Goal: Task Accomplishment & Management: Use online tool/utility

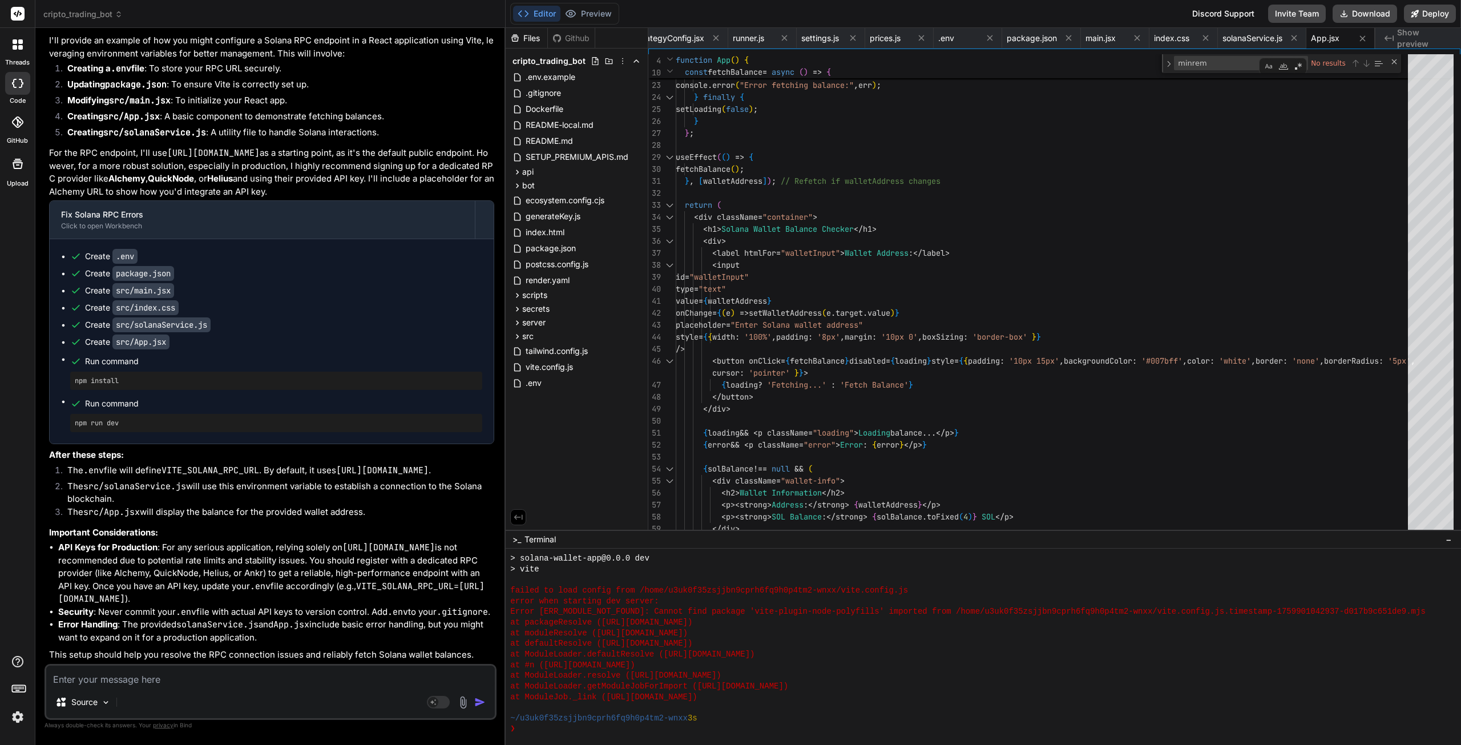
scroll to position [38066, 0]
click at [166, 673] on textarea at bounding box center [270, 676] width 449 height 21
type textarea "b"
type textarea "x"
type textarea "bu"
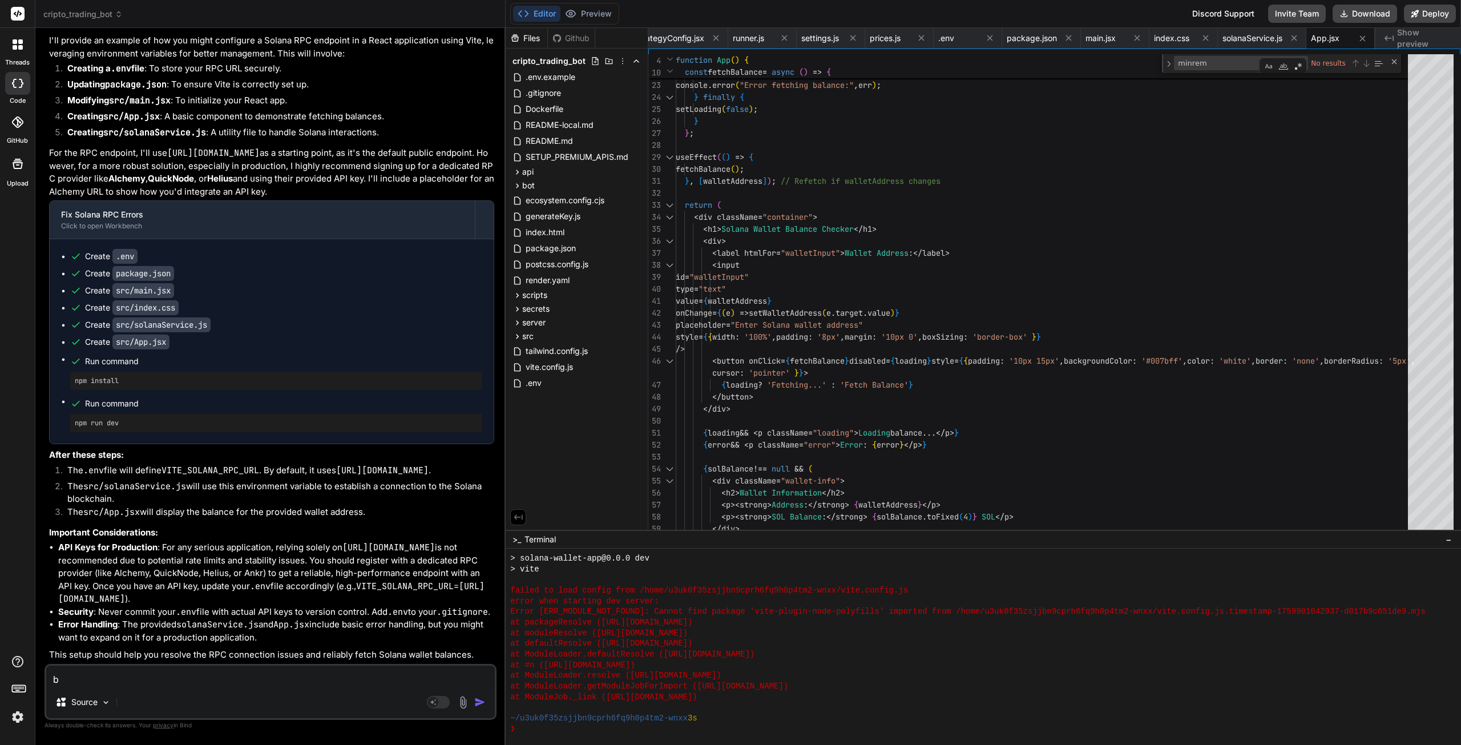
type textarea "x"
type textarea "but"
type textarea "x"
type textarea "but"
type textarea "x"
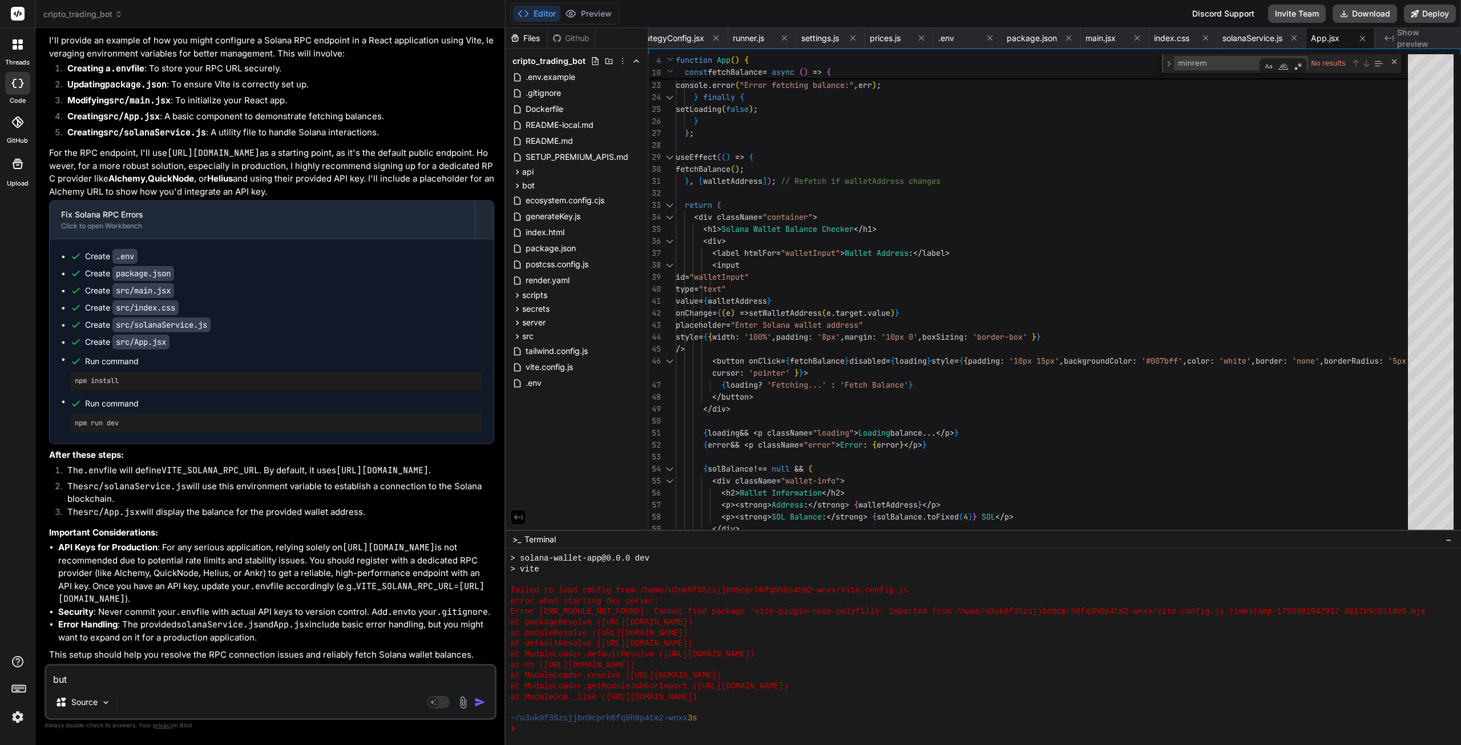
type textarea "but h"
type textarea "x"
type textarea "but ho"
type textarea "x"
type textarea "but how"
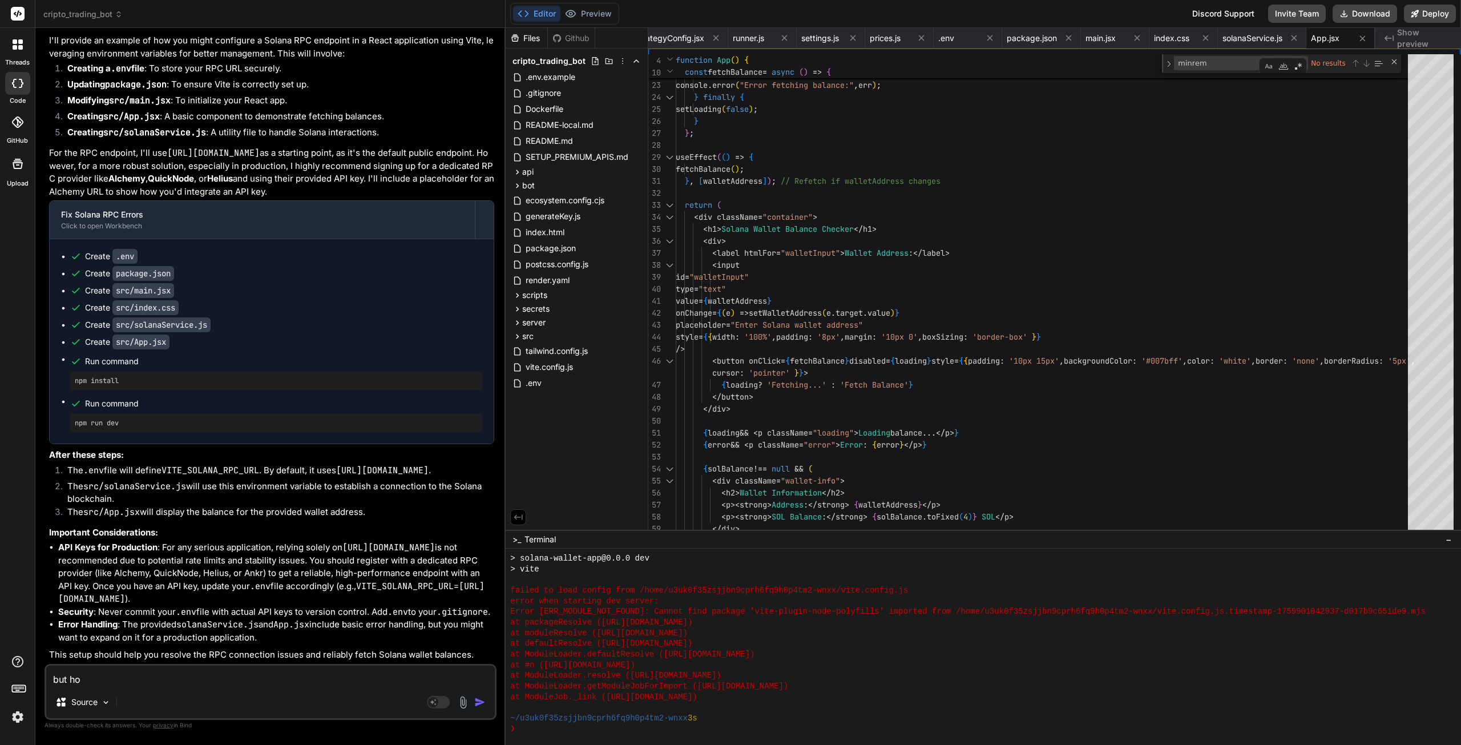
type textarea "x"
type textarea "but how"
type textarea "x"
type textarea "but how i"
type textarea "x"
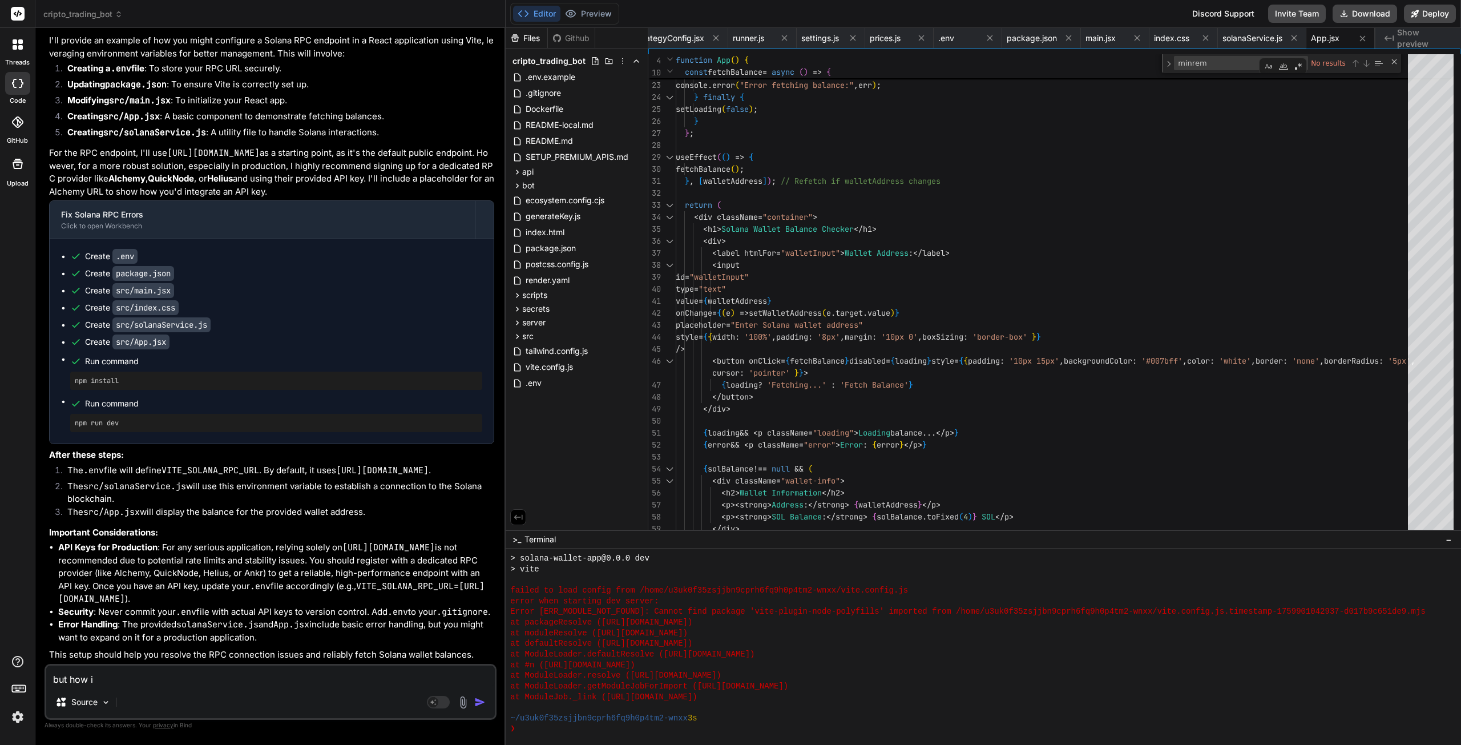
type textarea "but how if"
type textarea "x"
type textarea "but how if"
type textarea "x"
type textarea "but how if e"
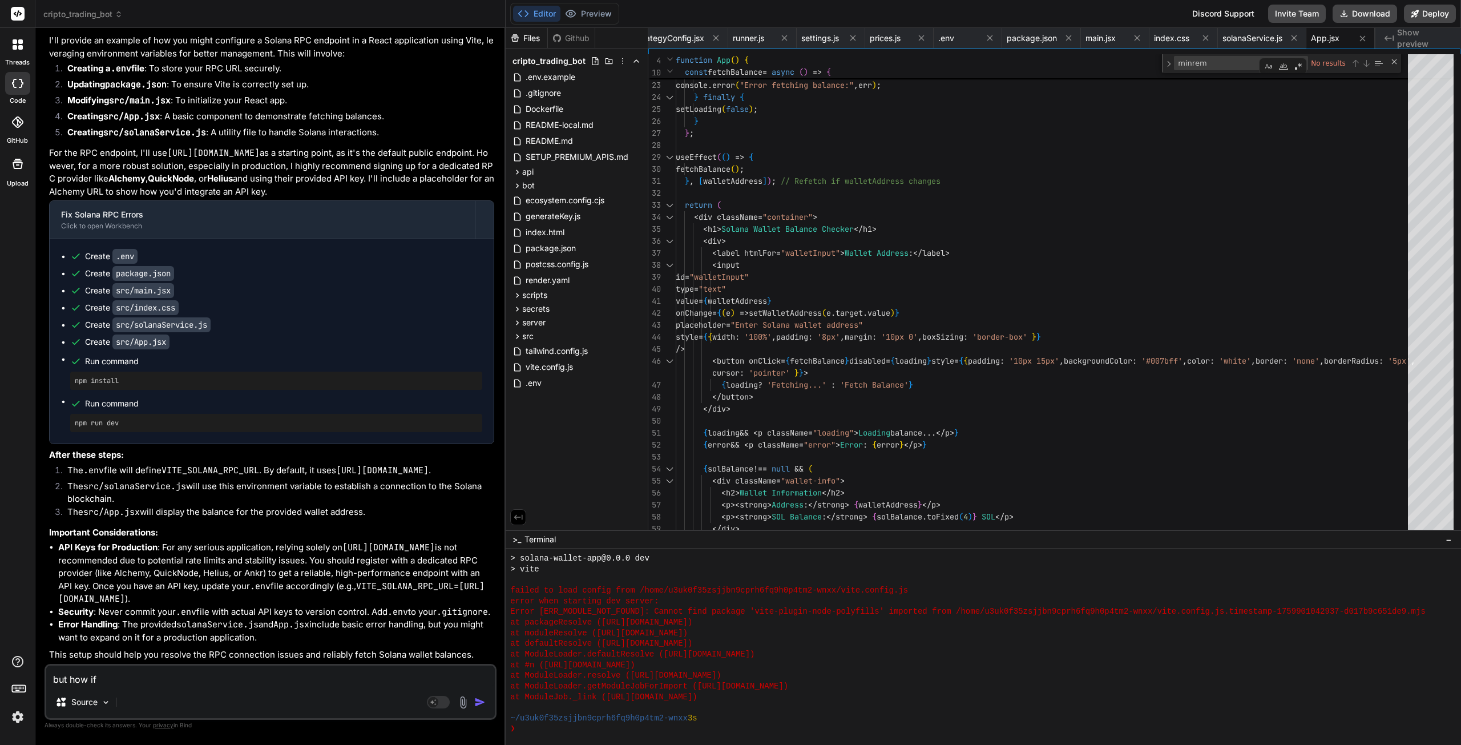
type textarea "x"
type textarea "but how if ev"
type textarea "x"
type textarea "but how if eve"
type textarea "x"
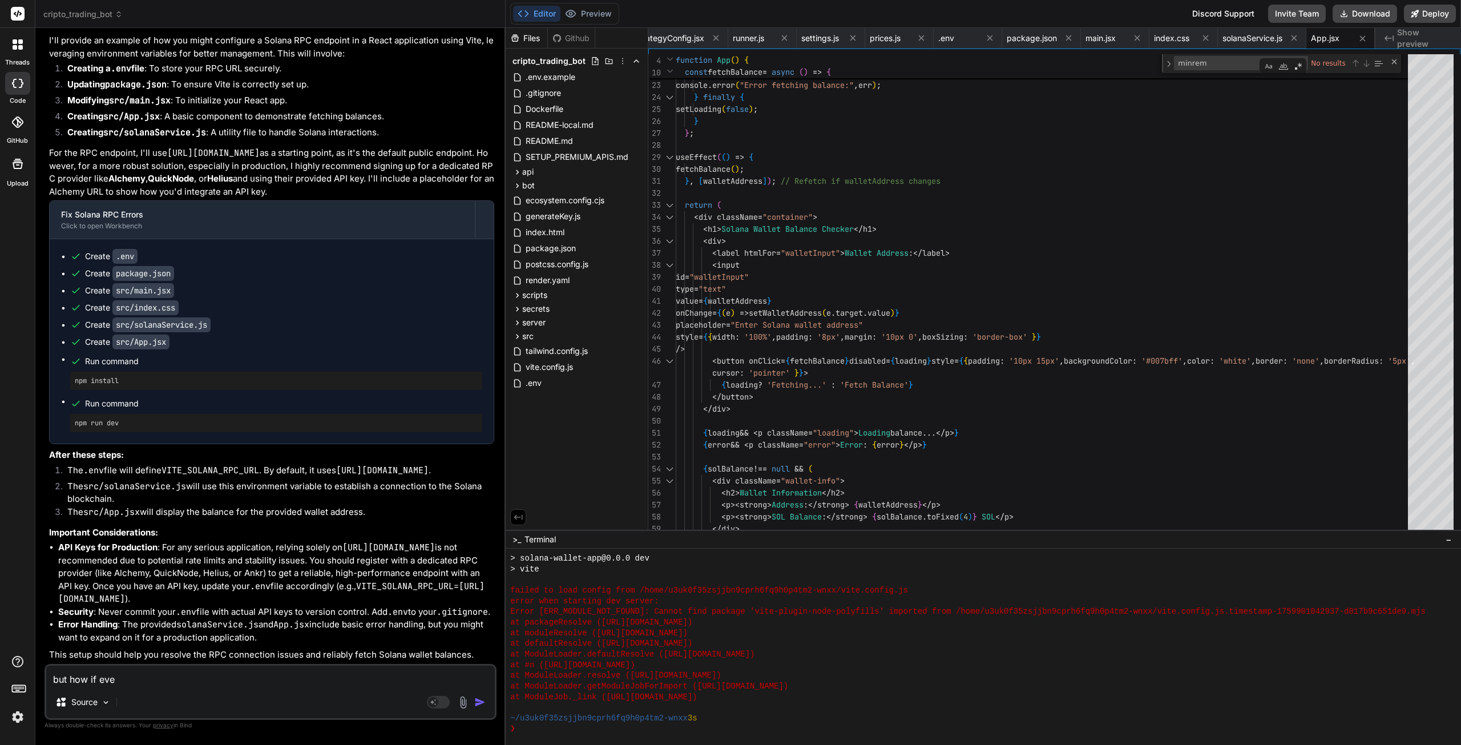
type textarea "but how if ever"
type textarea "x"
type textarea "but how if every"
type textarea "x"
type textarea "but how if everyt"
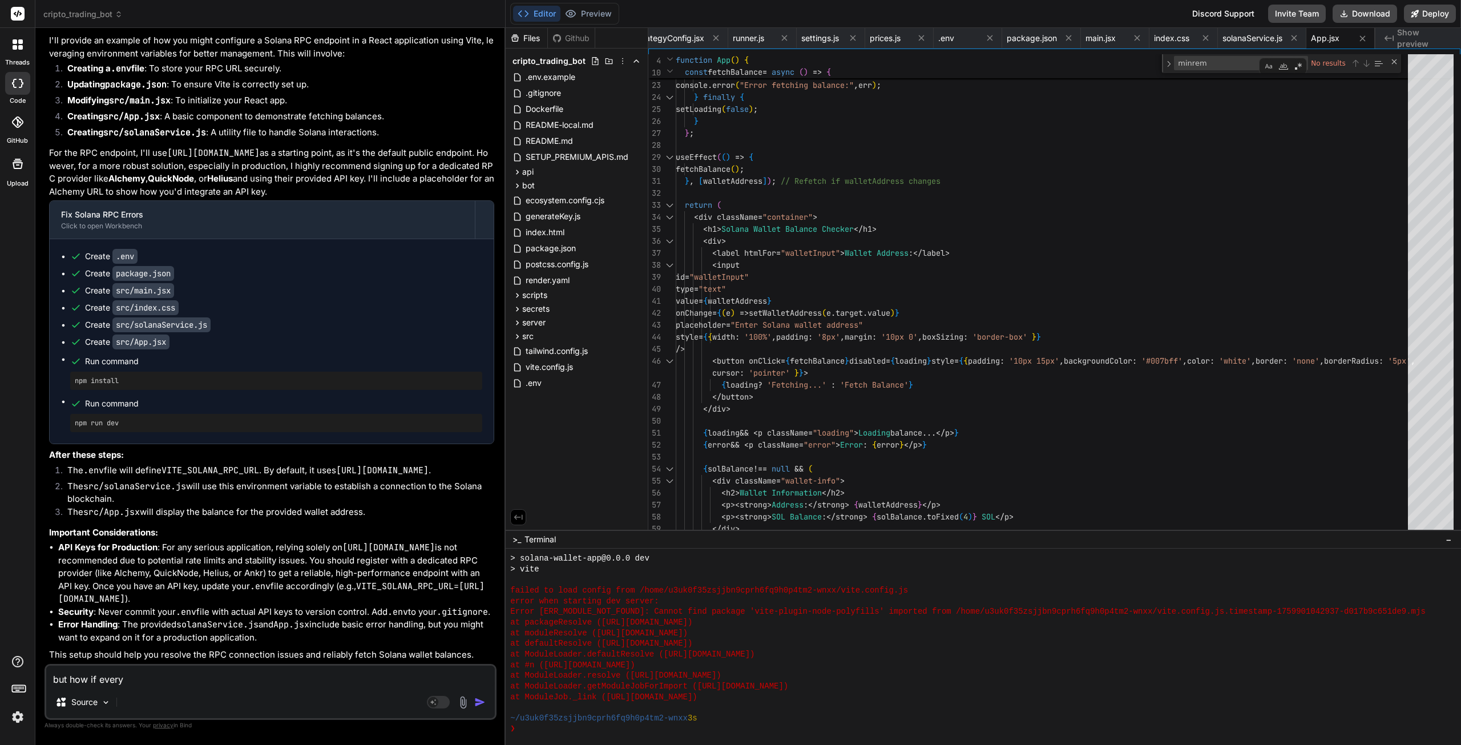
type textarea "x"
type textarea "but how if everyth"
type textarea "x"
type textarea "but how if everythi"
type textarea "x"
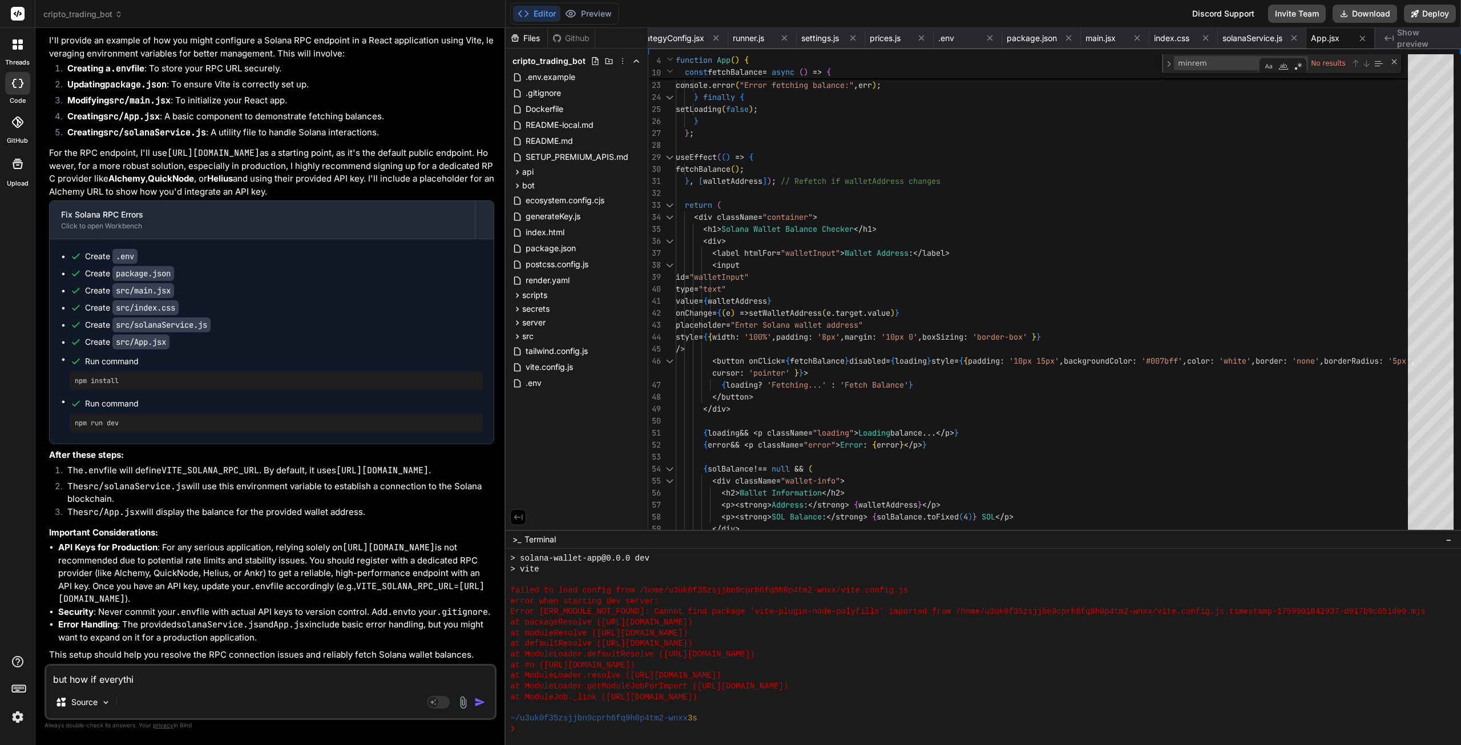
type textarea "but how if everythin"
type textarea "x"
type textarea "but how if everything"
type textarea "x"
type textarea "but how if everything"
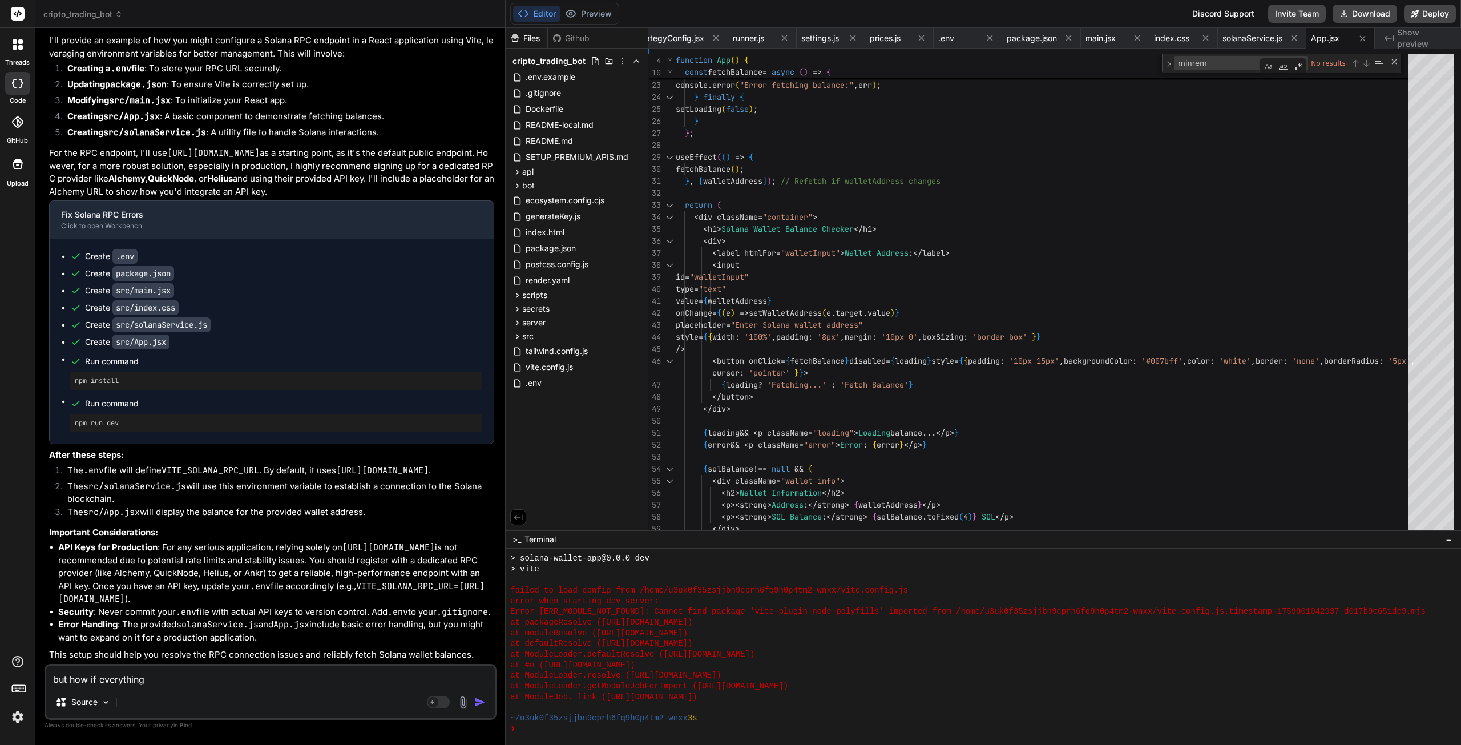
type textarea "x"
type textarea "but how if everything w"
type textarea "x"
type textarea "but how if everything wa"
type textarea "x"
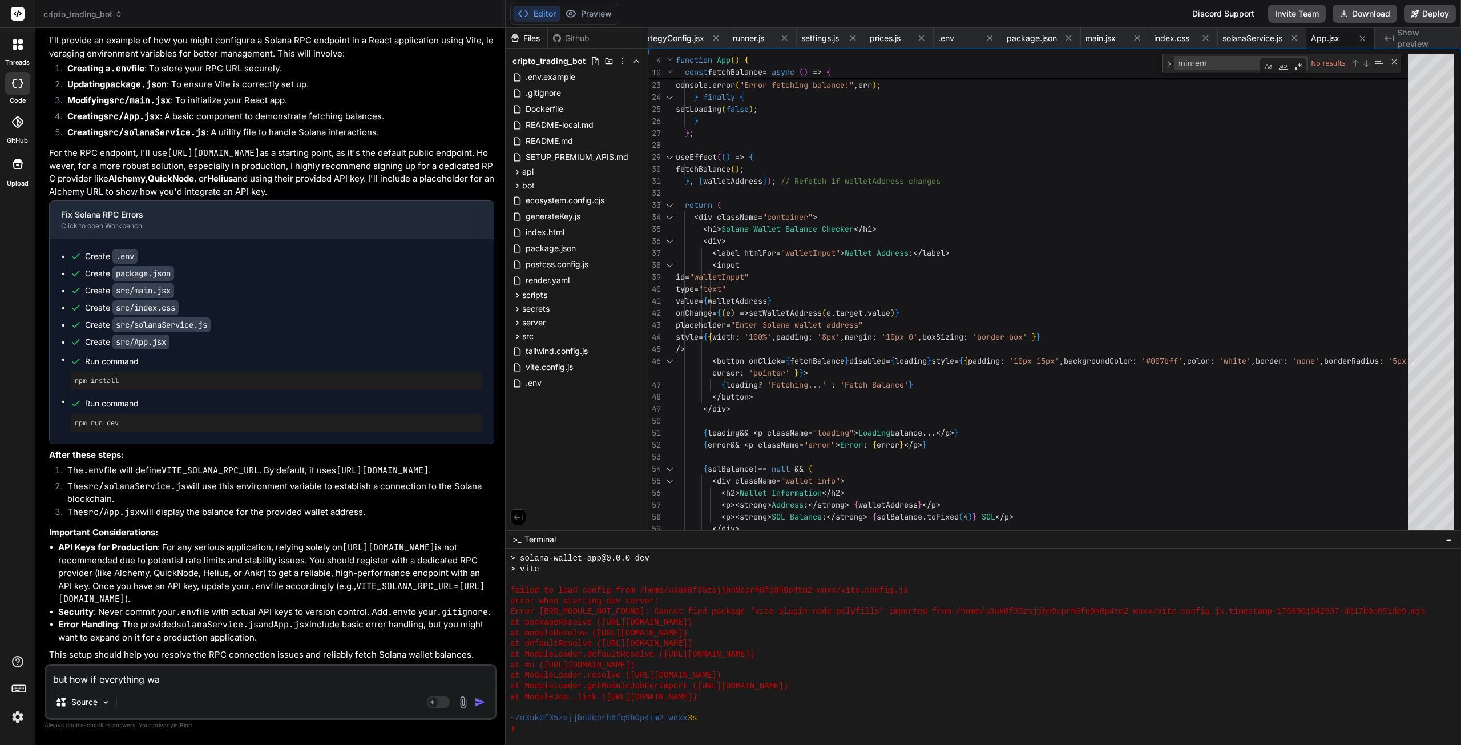
type textarea "but how if everything wa"
type textarea "x"
type textarea "but how if everything wa"
type textarea "x"
type textarea "but how if everything was"
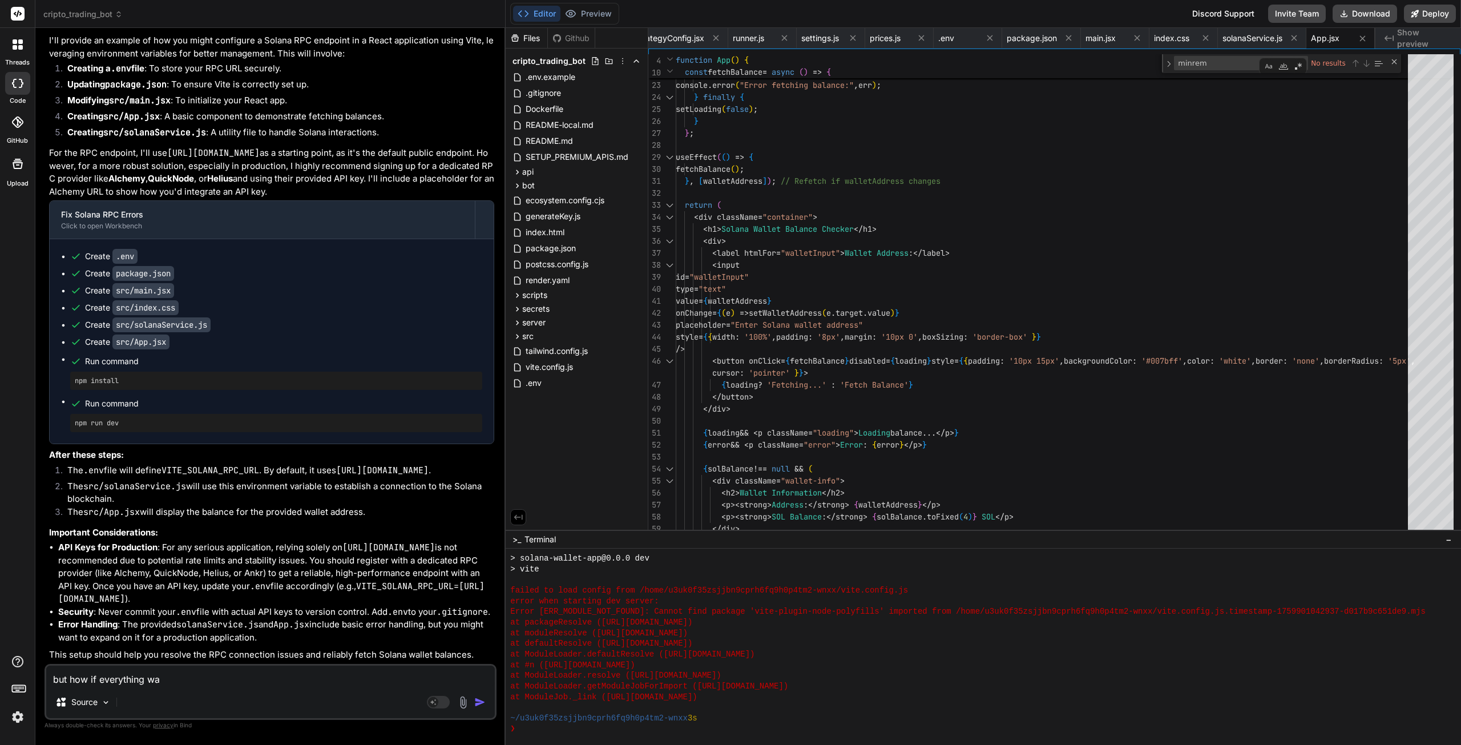
type textarea "x"
type textarea "but how if everything was"
type textarea "x"
type textarea "but how if everything was w"
type textarea "x"
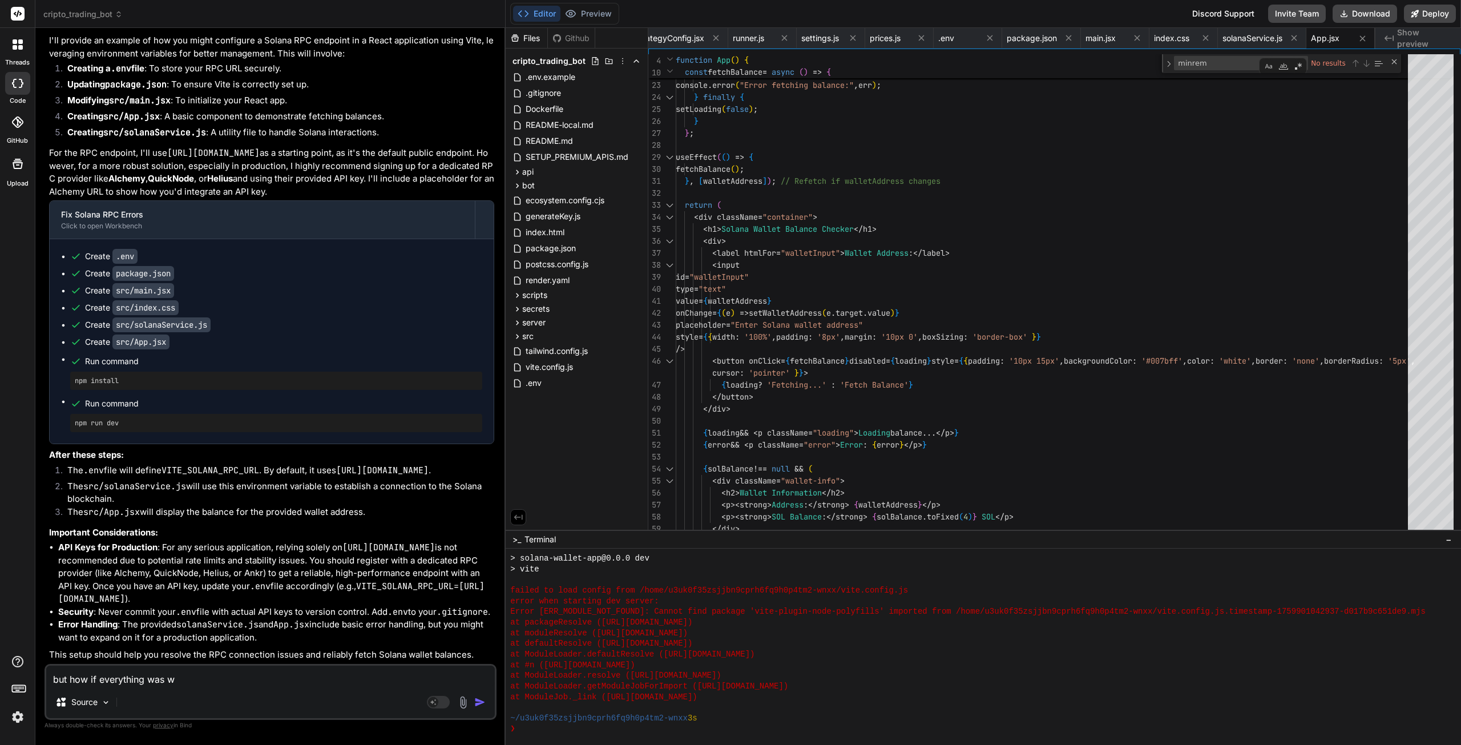
type textarea "but how if everything was wo"
type textarea "x"
type textarea "but how if everything was wor"
type textarea "x"
type textarea "but how if everything was work"
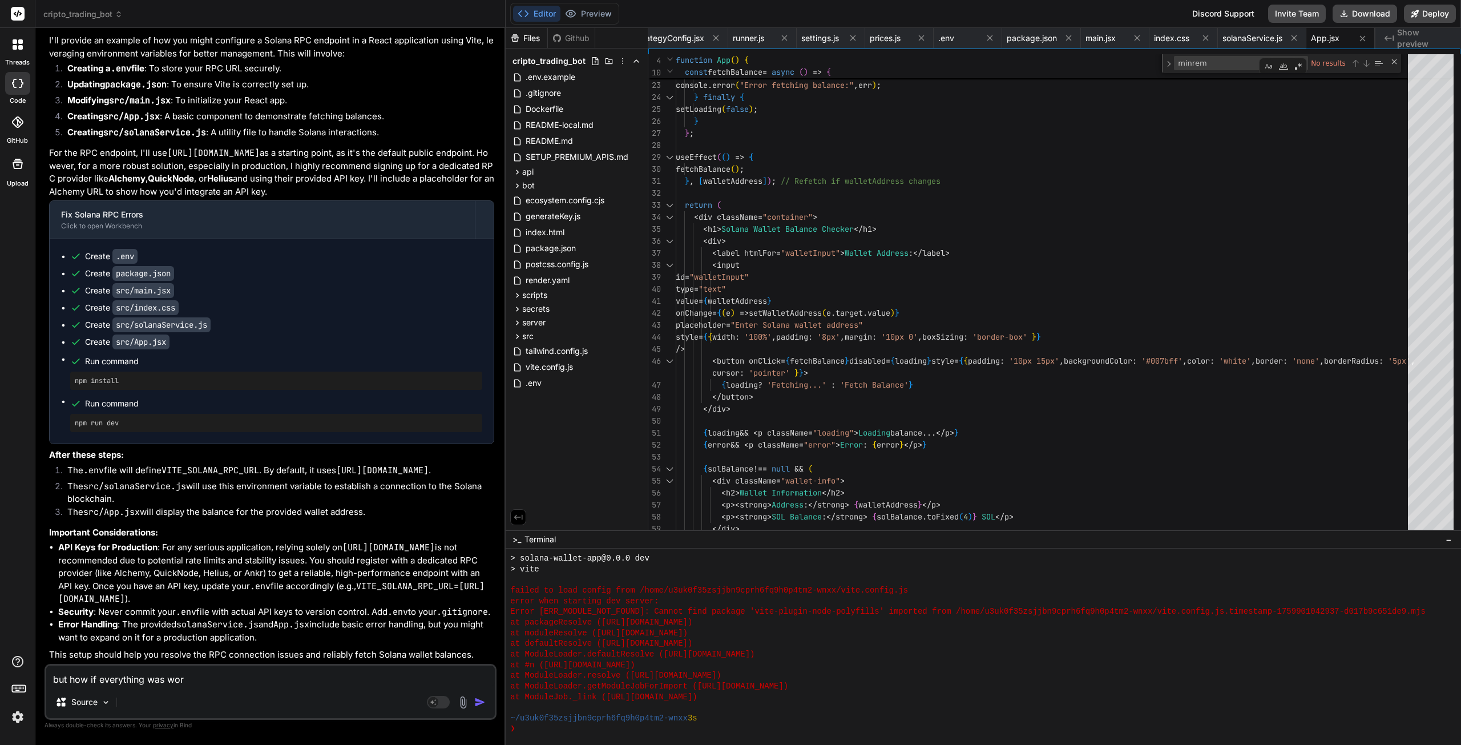
type textarea "x"
type textarea "but how if everything was worki"
type textarea "x"
type textarea "but how if everything was workin"
type textarea "x"
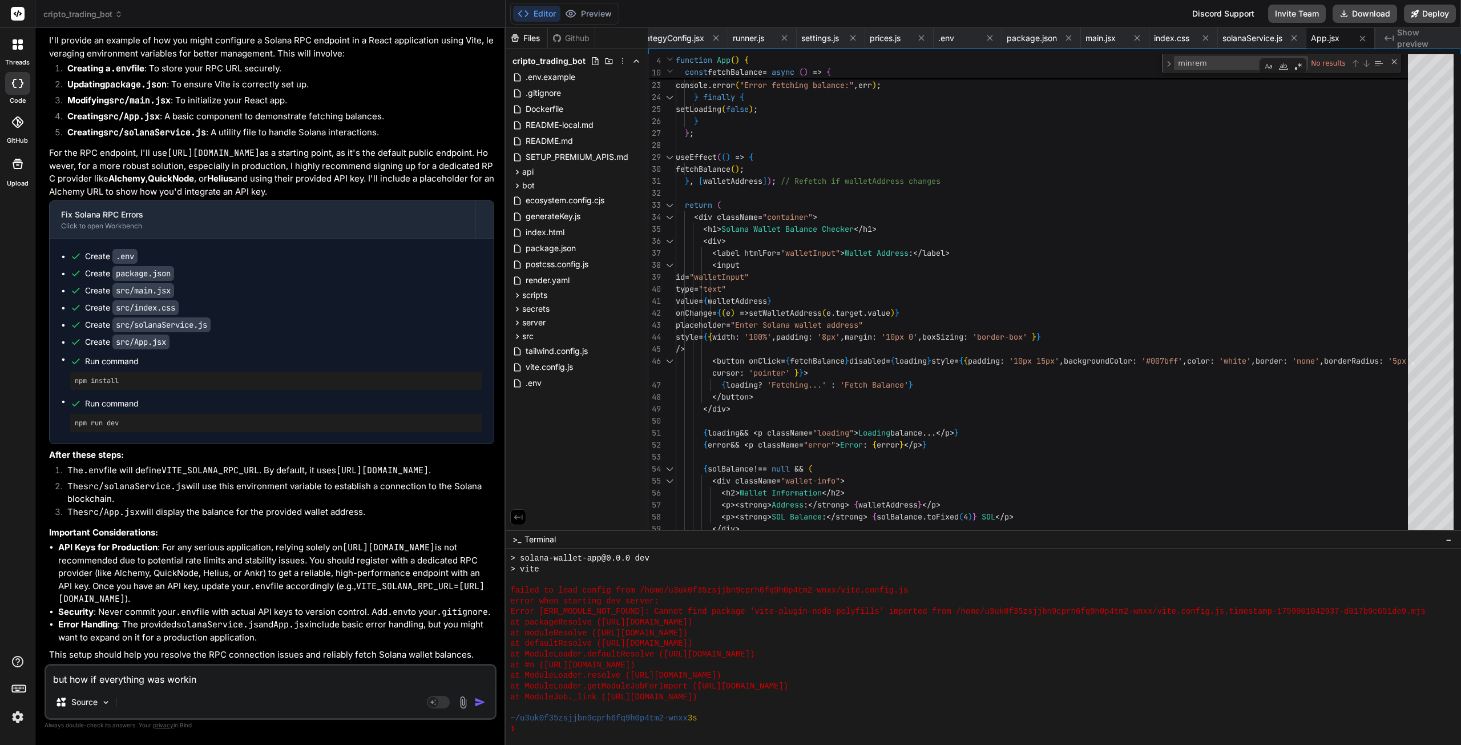
type textarea "but how if everything was working"
type textarea "x"
type textarea "but how if everything was working"
type textarea "x"
type textarea "but how if everything was working b"
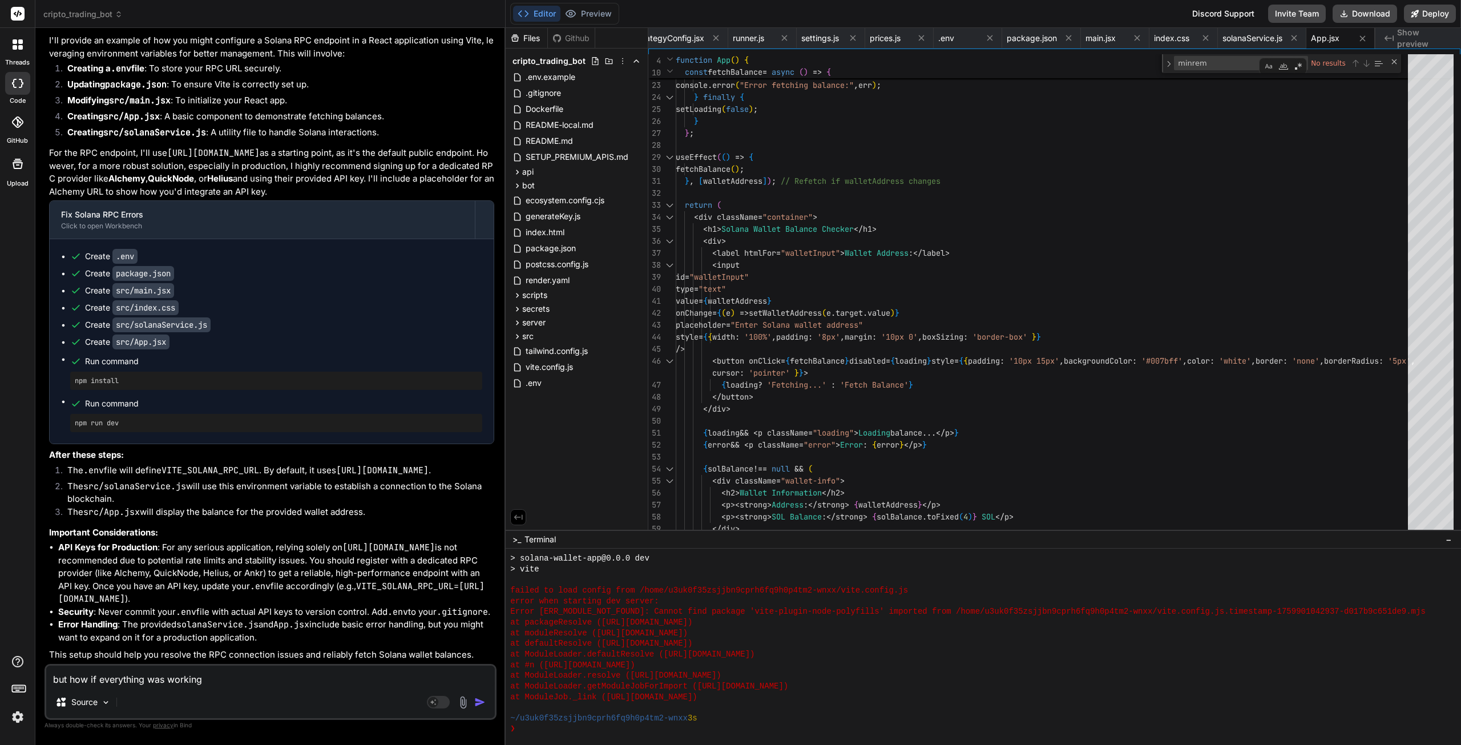
type textarea "x"
type textarea "but how if everything was working be"
type textarea "x"
type textarea "but how if everything was working bef"
type textarea "x"
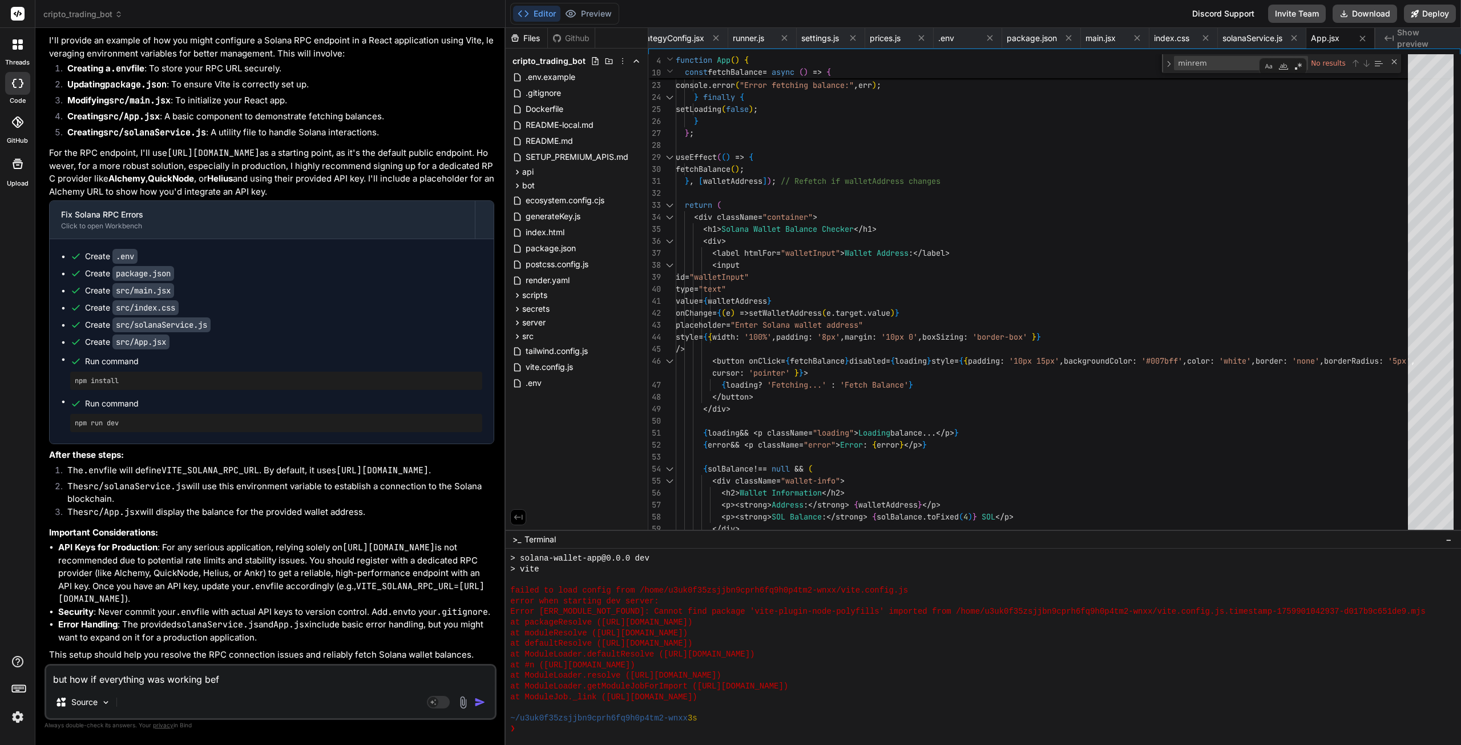
type textarea "but how if everything was working befo"
type textarea "x"
type textarea "but how if everything was working befor"
type textarea "x"
type textarea "but how if everything was working before"
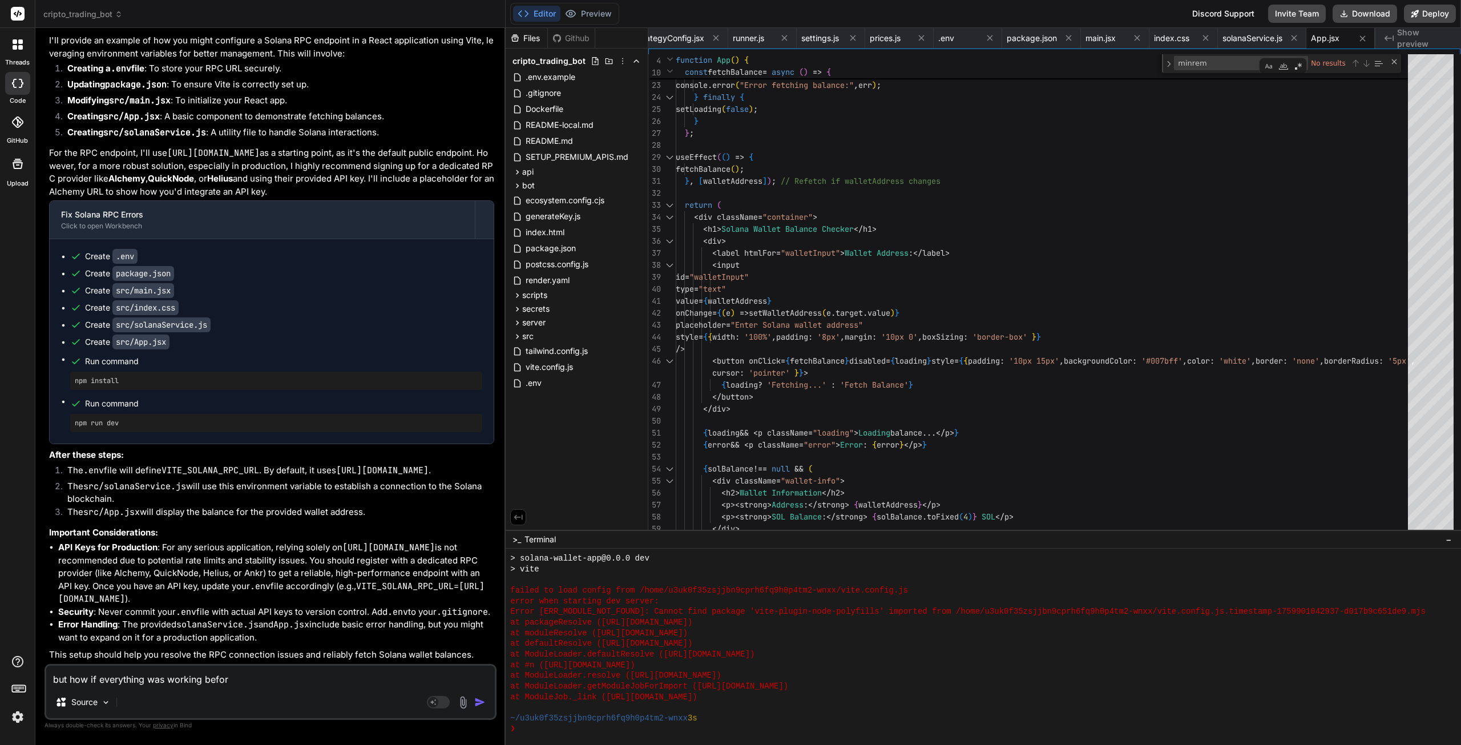
type textarea "x"
type textarea "but how if everything was working before?"
type textarea "x"
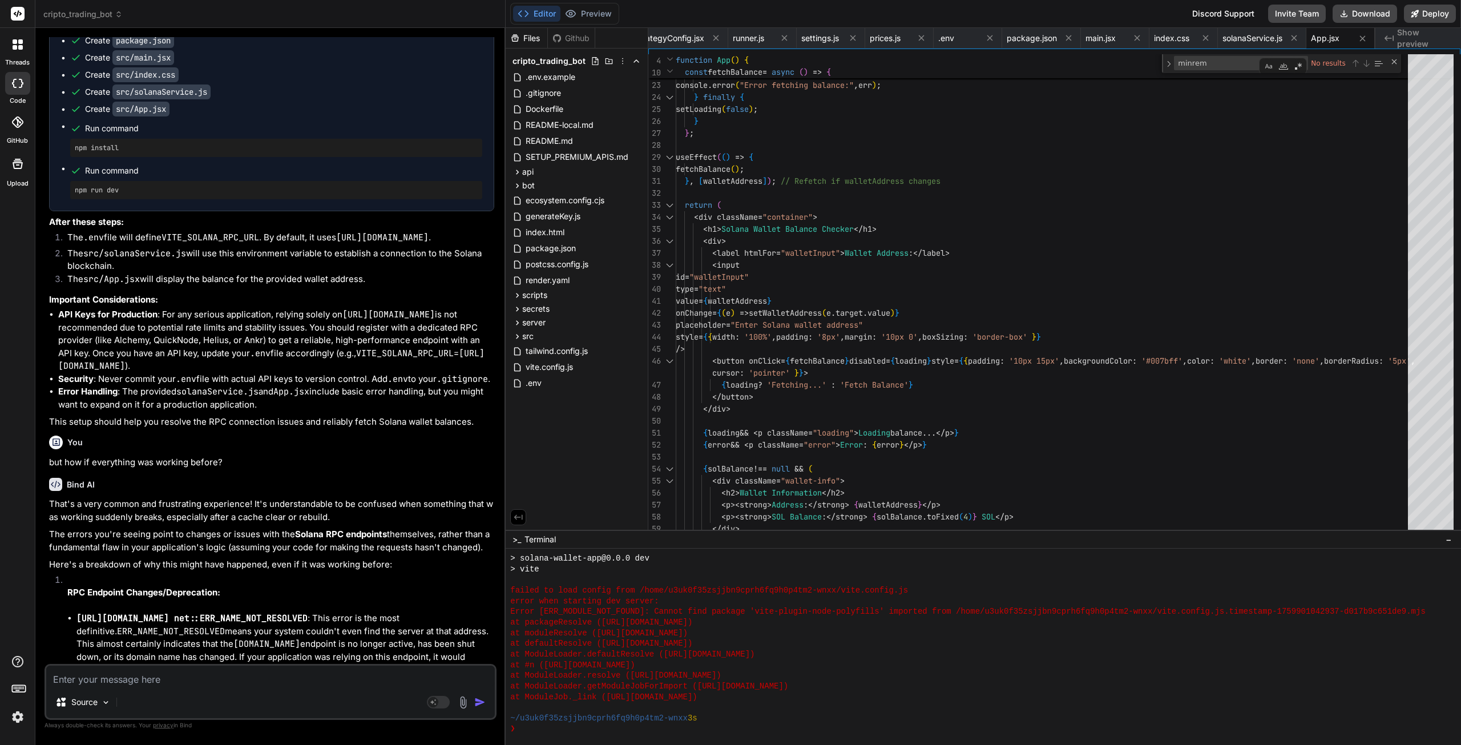
scroll to position [38002, 0]
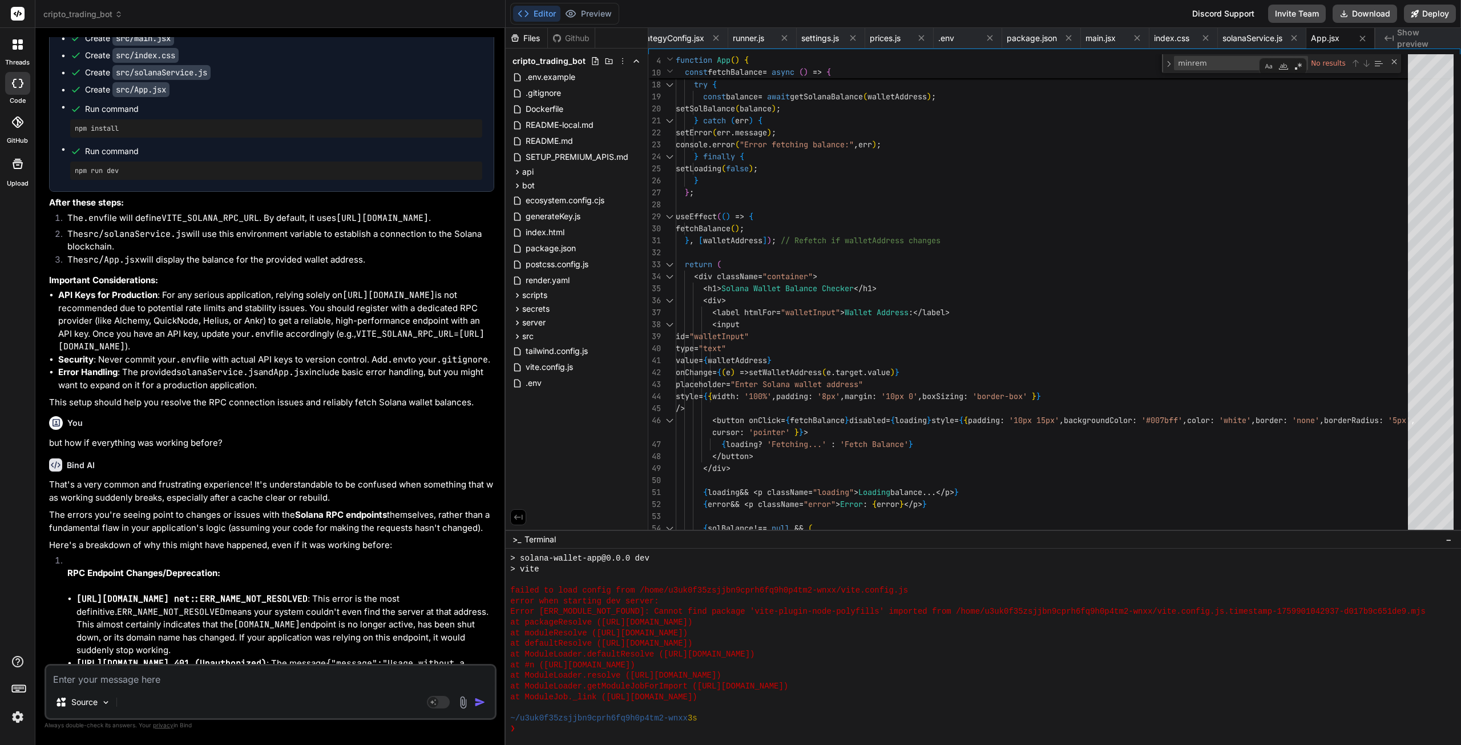
click at [1360, 16] on button "Download" at bounding box center [1365, 14] width 65 height 18
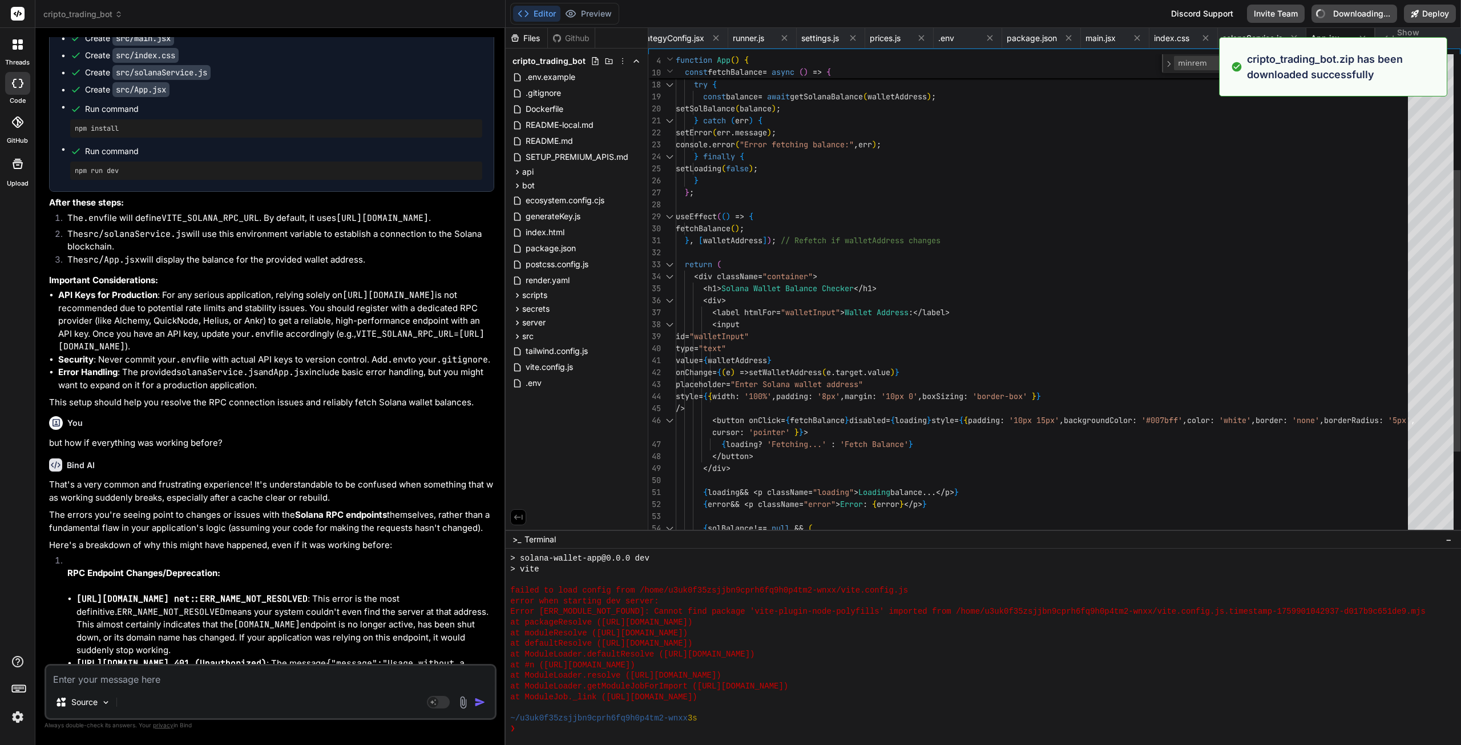
type textarea "x"
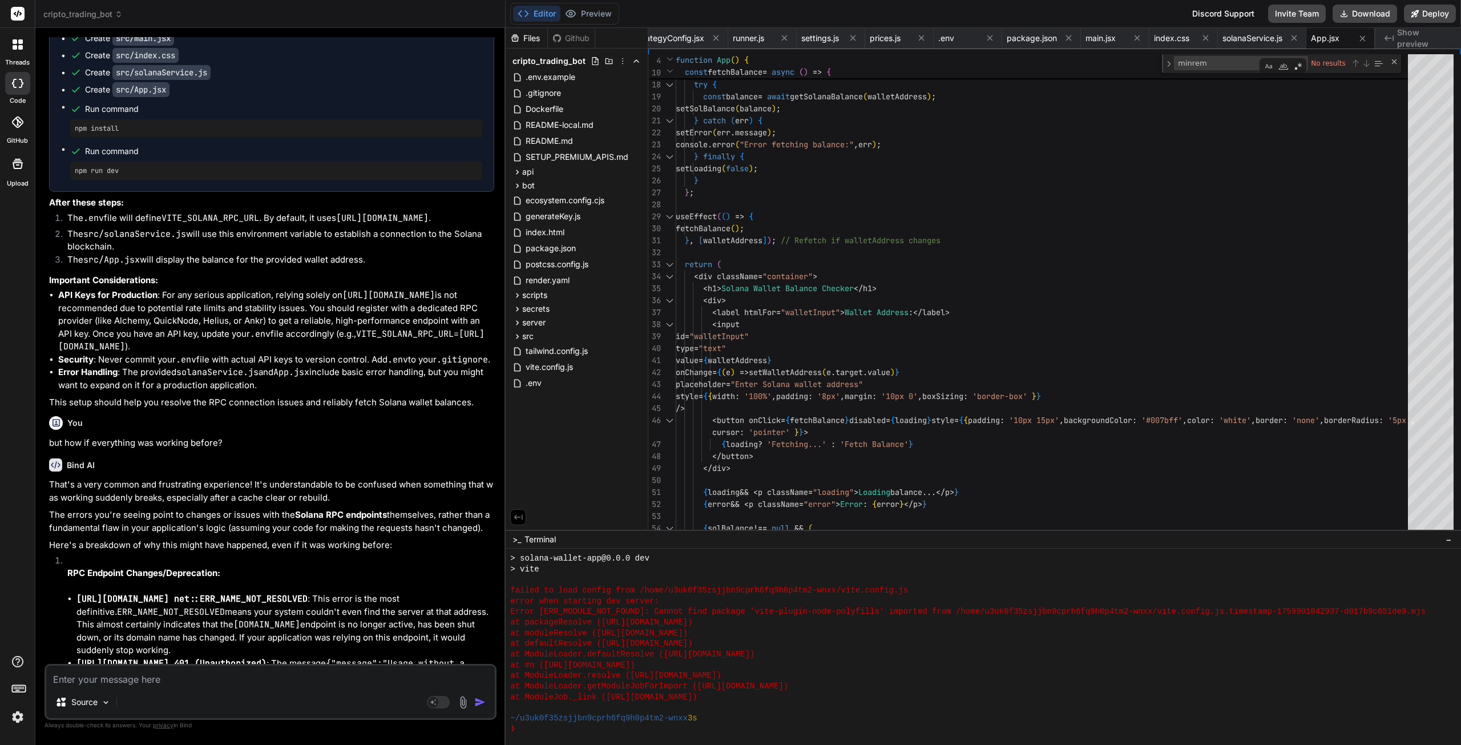
click at [139, 676] on textarea at bounding box center [270, 676] width 449 height 21
type textarea "o"
type textarea "x"
type textarea "ok"
type textarea "x"
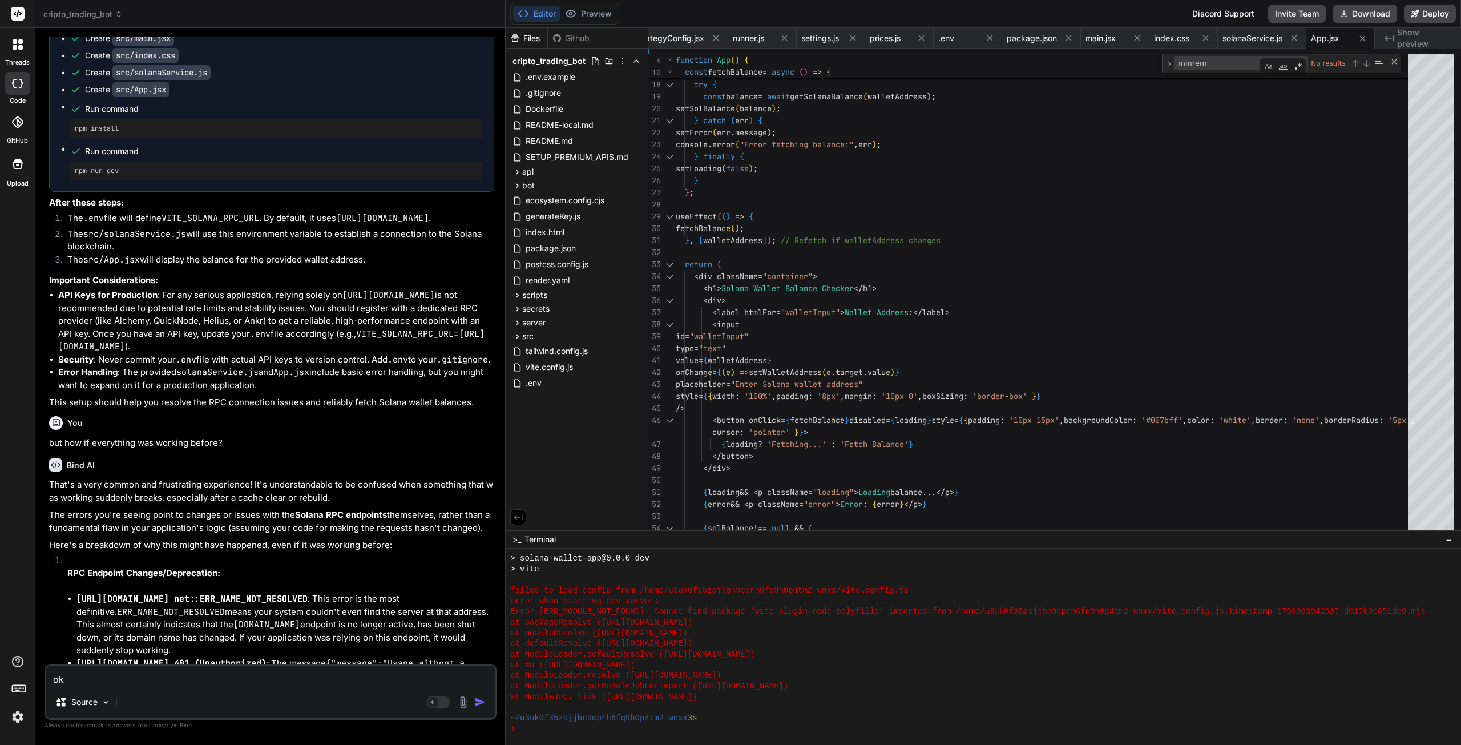
type textarea "ok"
type textarea "x"
type textarea "ok i"
type textarea "x"
type textarea "ok i"
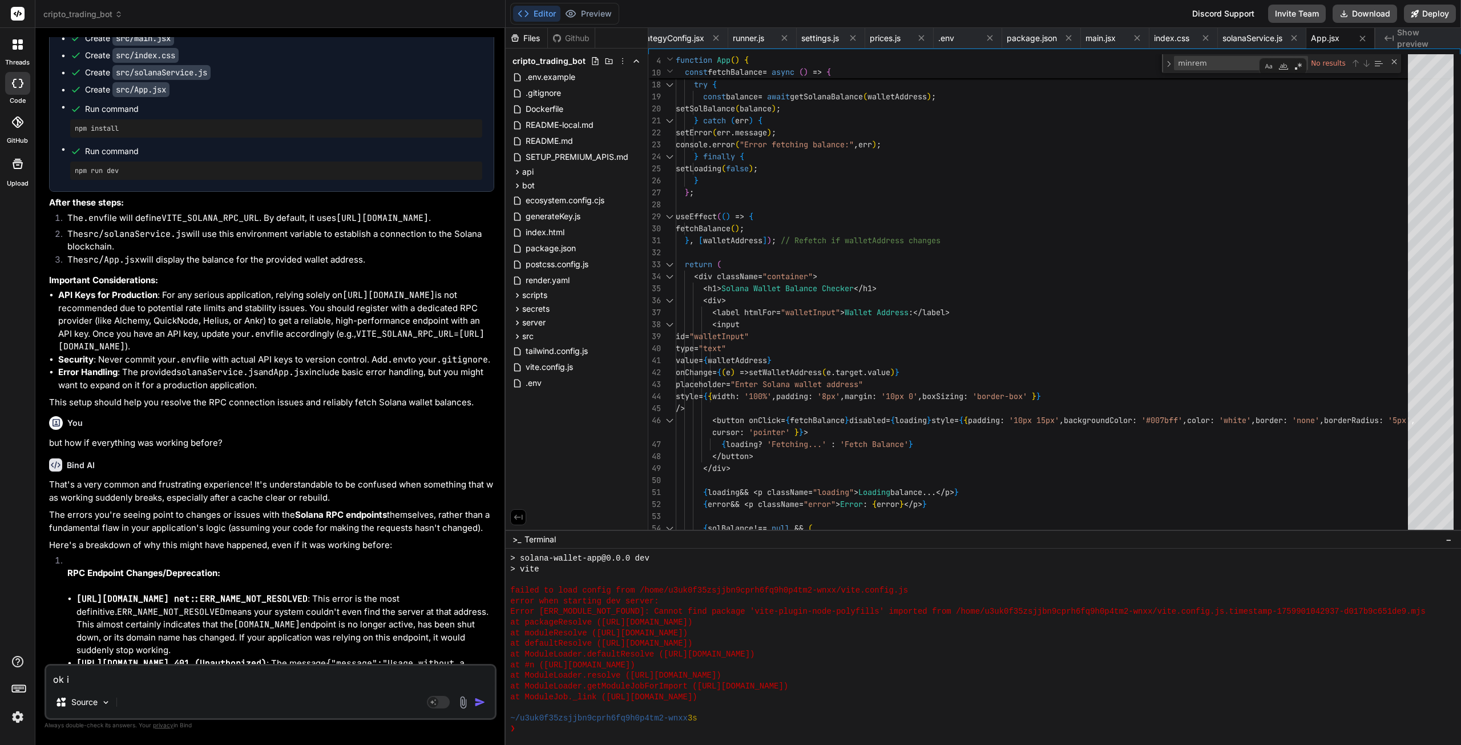
type textarea "x"
type textarea "ok i u"
type textarea "x"
type textarea "ok i up"
type textarea "x"
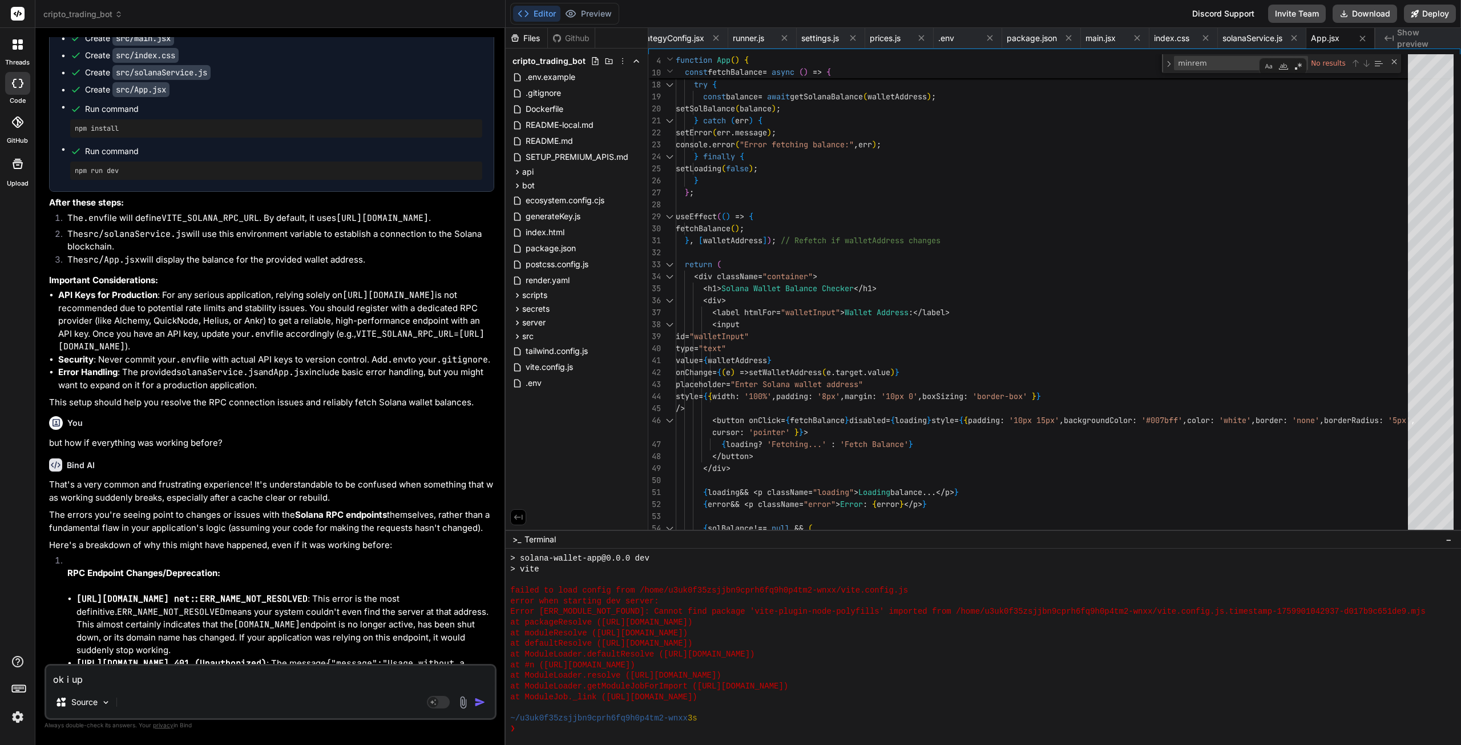
type textarea "ok i upd"
type textarea "x"
type textarea "ok i upda"
type textarea "x"
type textarea "ok i updat"
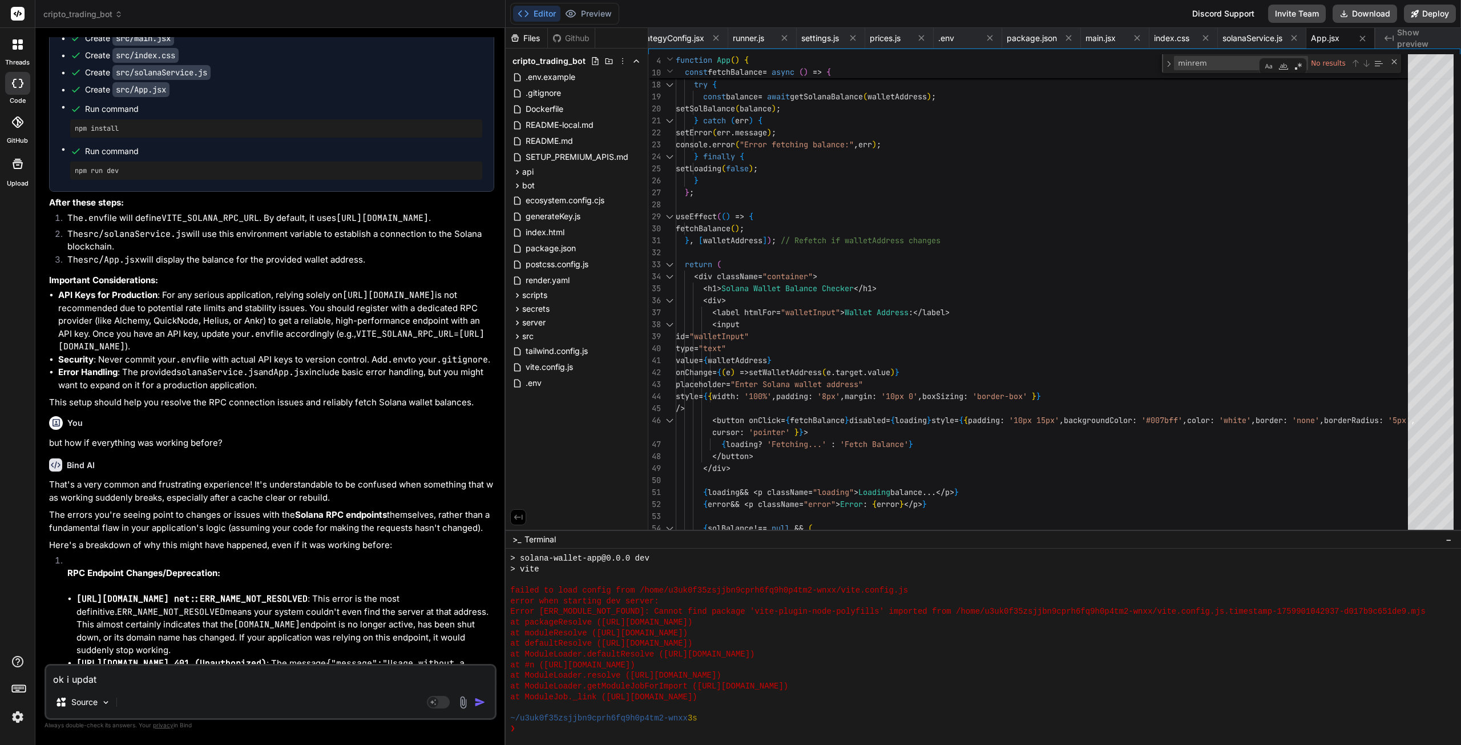
type textarea "x"
type textarea "ok i update"
type textarea "x"
type textarea "ok i updated"
type textarea "x"
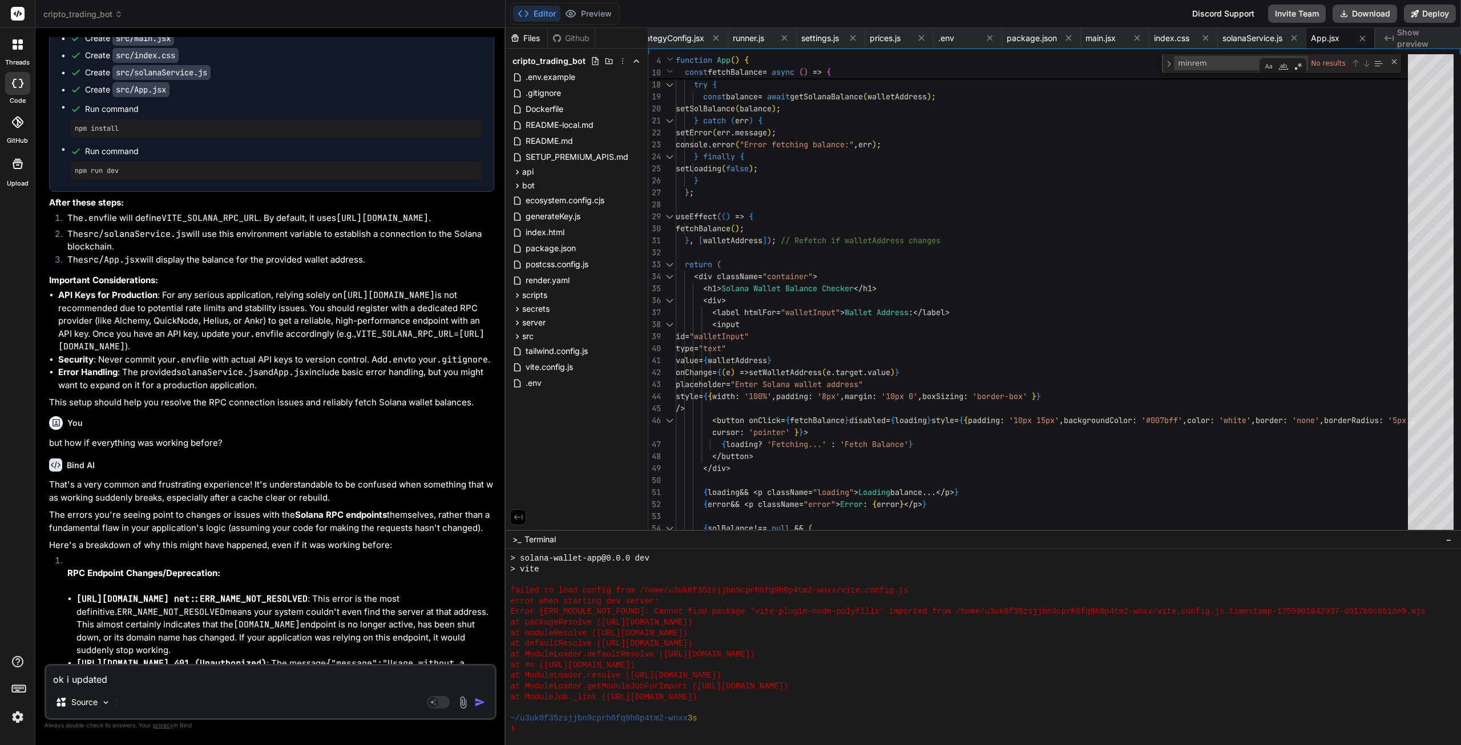
type textarea "ok i updated"
type textarea "x"
type textarea "ok i updated t"
type textarea "x"
type textarea "ok i updated th"
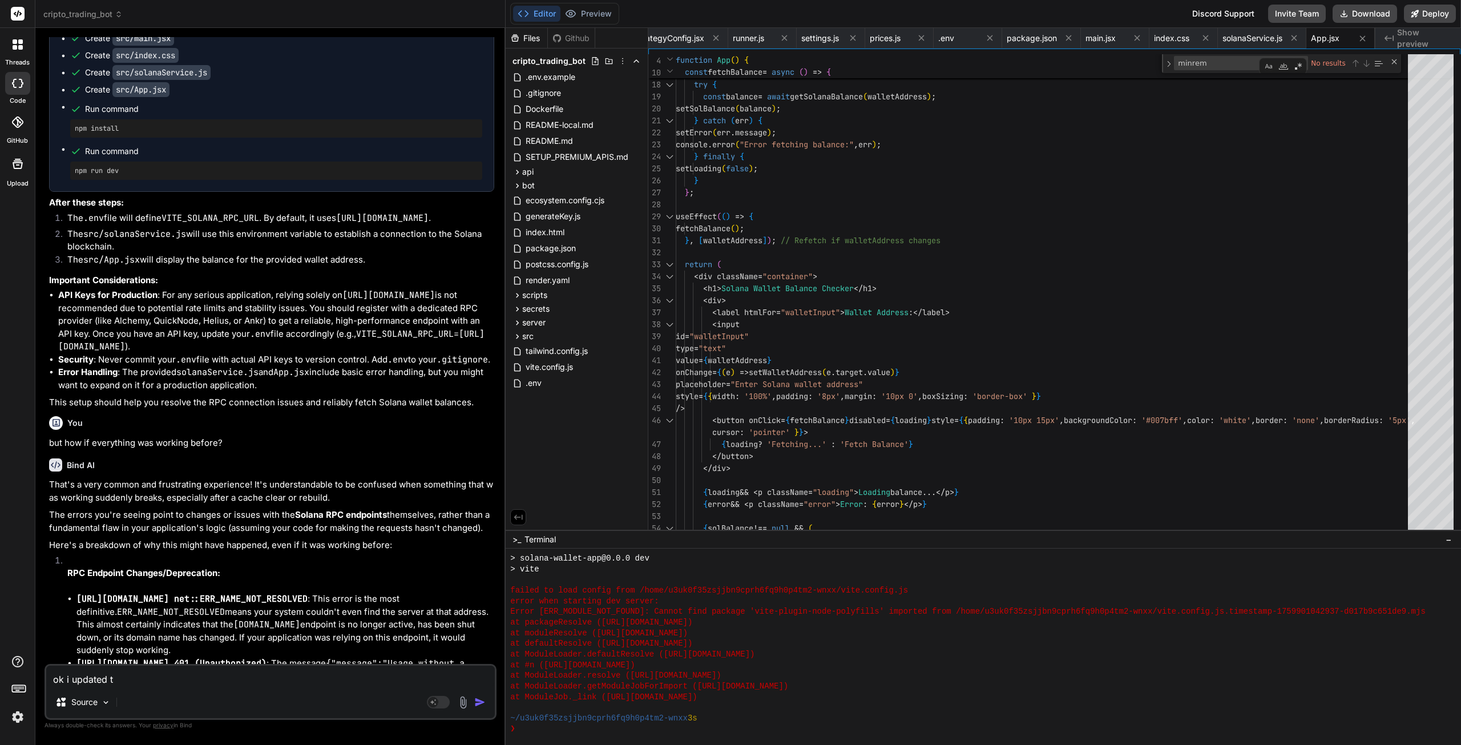
type textarea "x"
type textarea "ok i updated the"
type textarea "x"
type textarea "ok i updated thes"
type textarea "x"
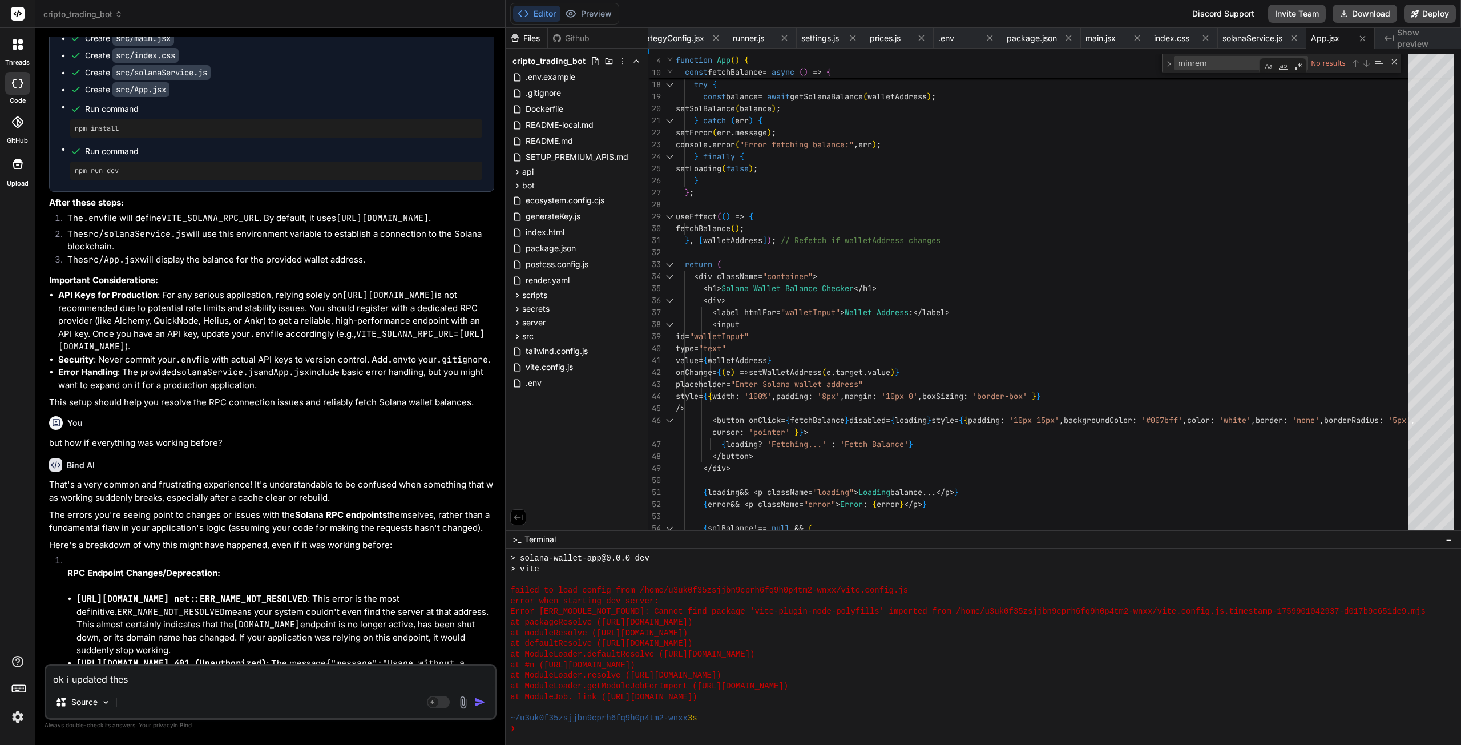
type textarea "ok i updated these"
type textarea "x"
type textarea "ok i updated these"
type textarea "x"
type textarea "ok i updated these f"
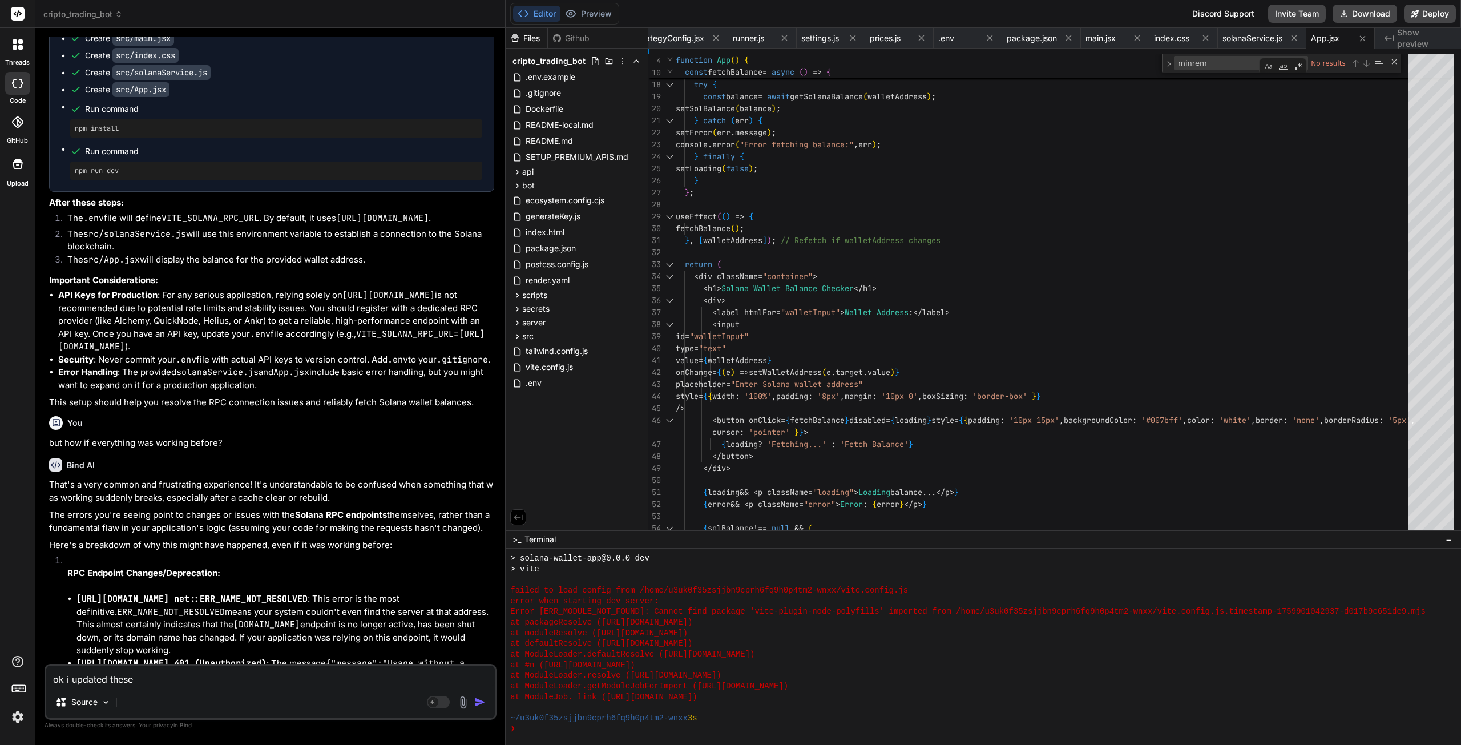
type textarea "x"
type textarea "ok i updated these fi"
type textarea "x"
type textarea "ok i updated these fil"
type textarea "x"
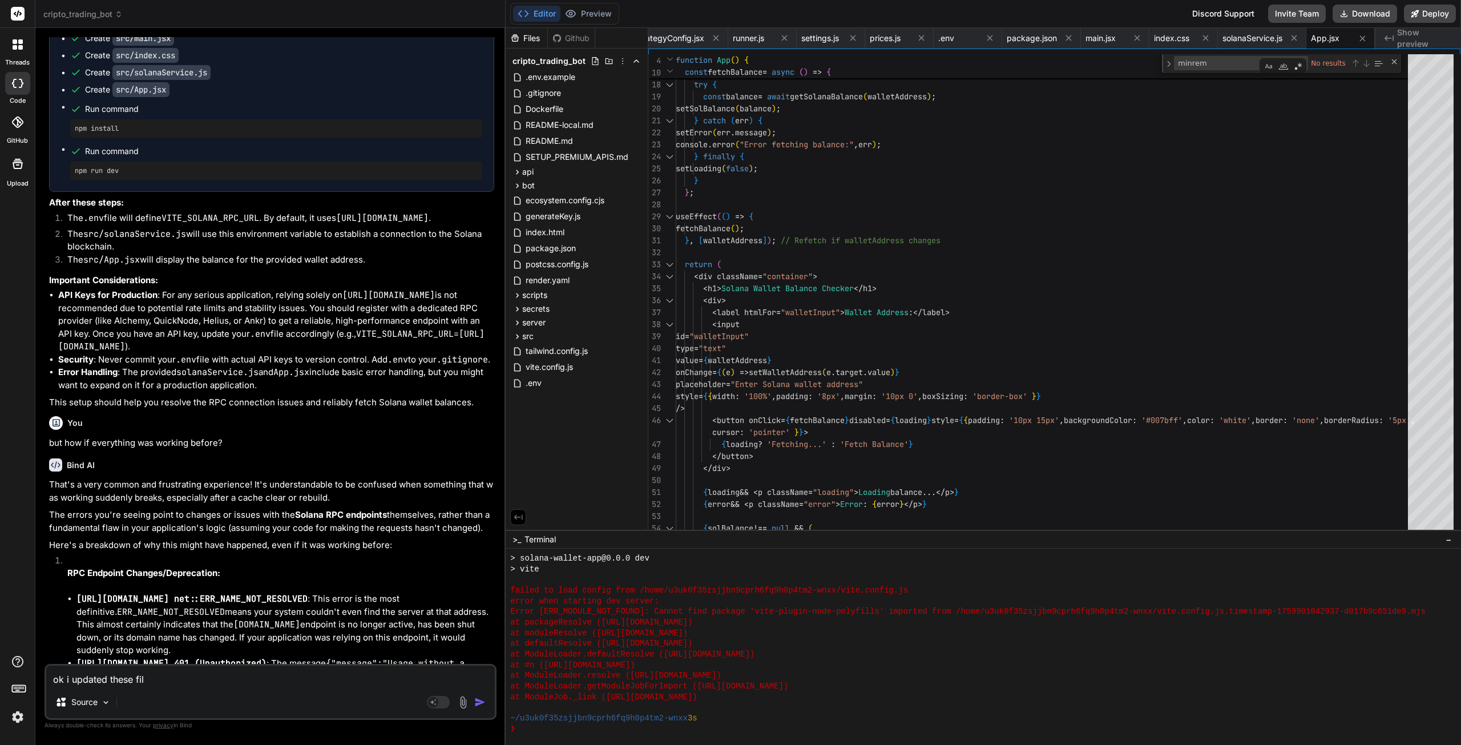
type textarea "ok i updated these file"
type textarea "x"
type textarea "ok i updated these files"
type textarea "x"
type textarea "ok i updated these files"
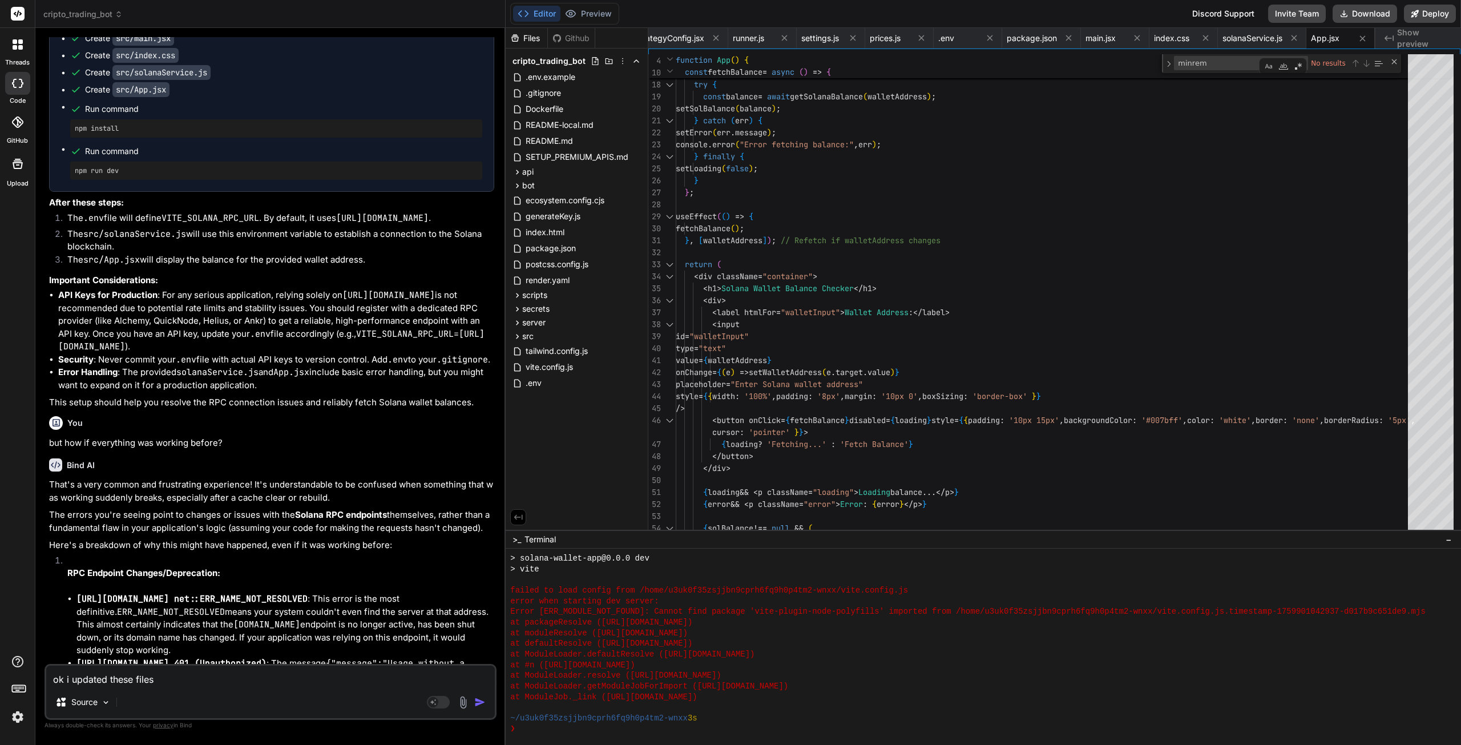
type textarea "x"
type textarea "ok i updated these files h"
type textarea "x"
type textarea "ok i updated these files he"
type textarea "x"
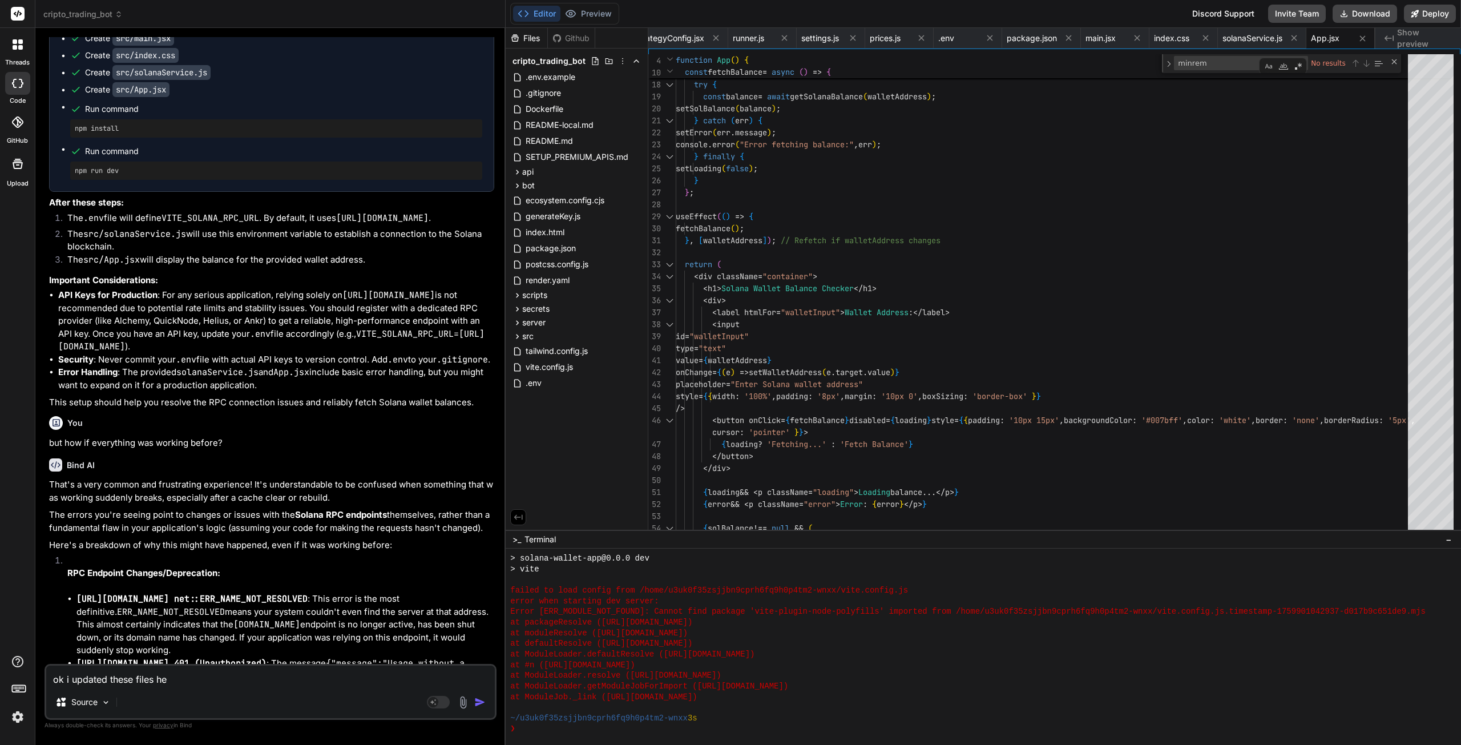
type textarea "ok i updated these files hel"
type textarea "x"
type textarea "ok i updated these files help"
type textarea "x"
type textarea "ok i updated these files help"
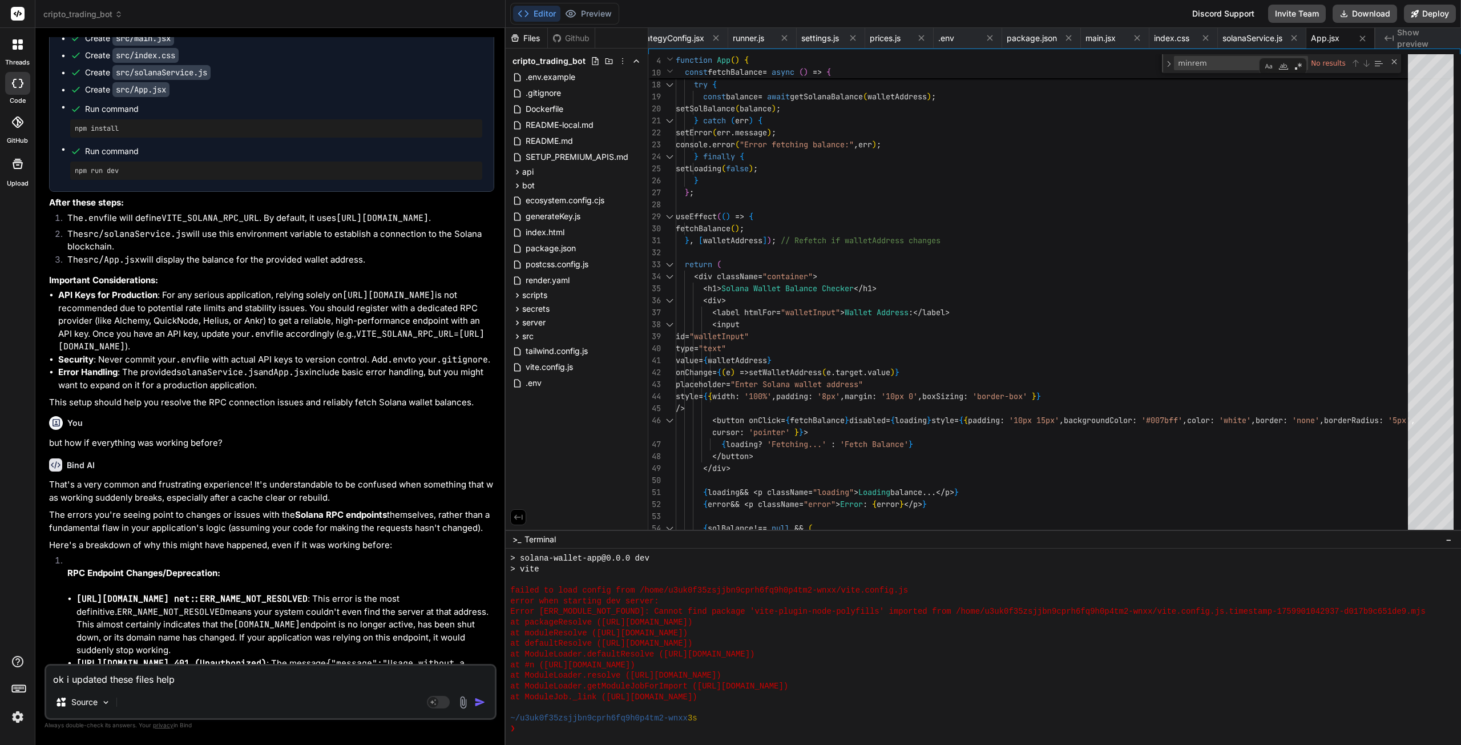
type textarea "x"
type textarea "ok i updated these files help m"
type textarea "x"
type textarea "ok i updated these files help me"
type textarea "x"
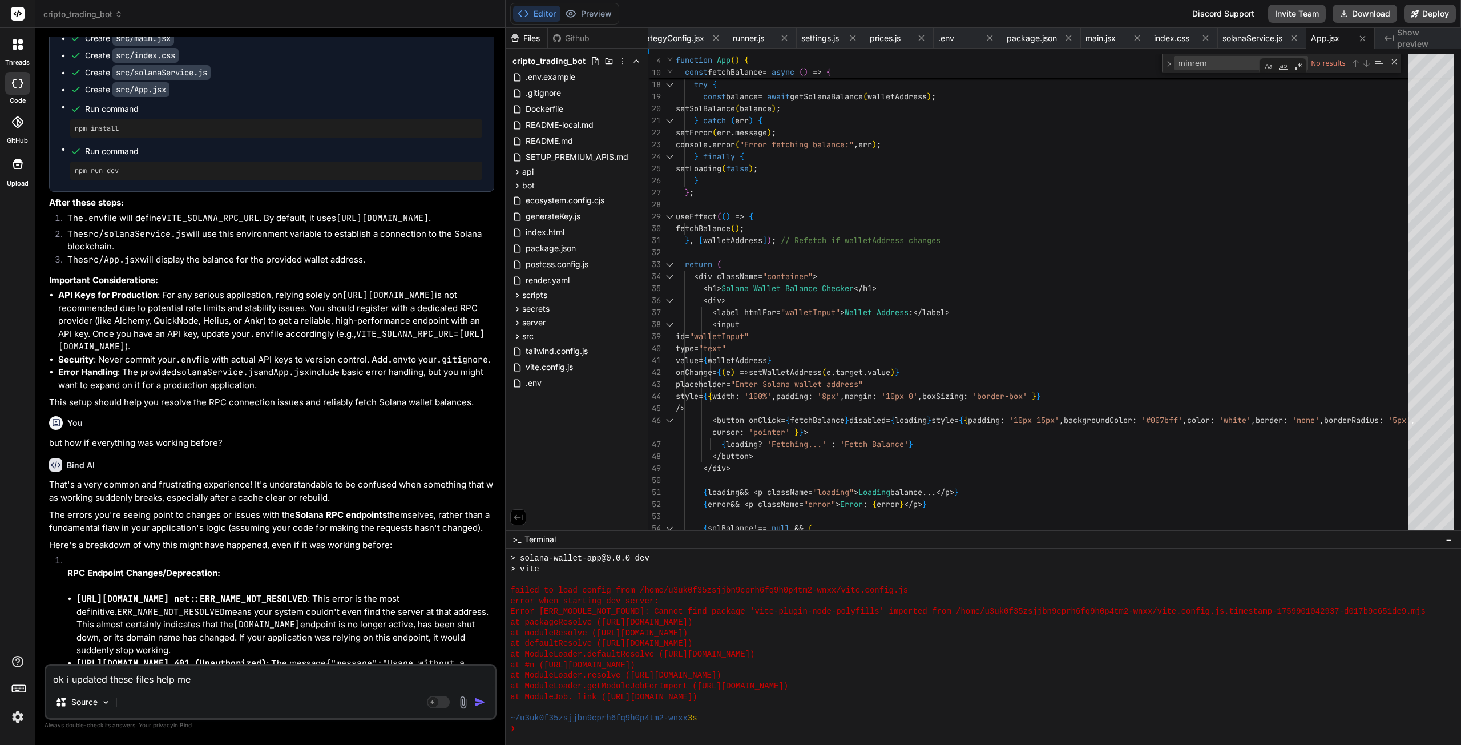
type textarea "ok i updated these files help me"
type textarea "x"
type textarea "ok i updated these files help me p"
type textarea "x"
type textarea "ok i updated these files help me pu"
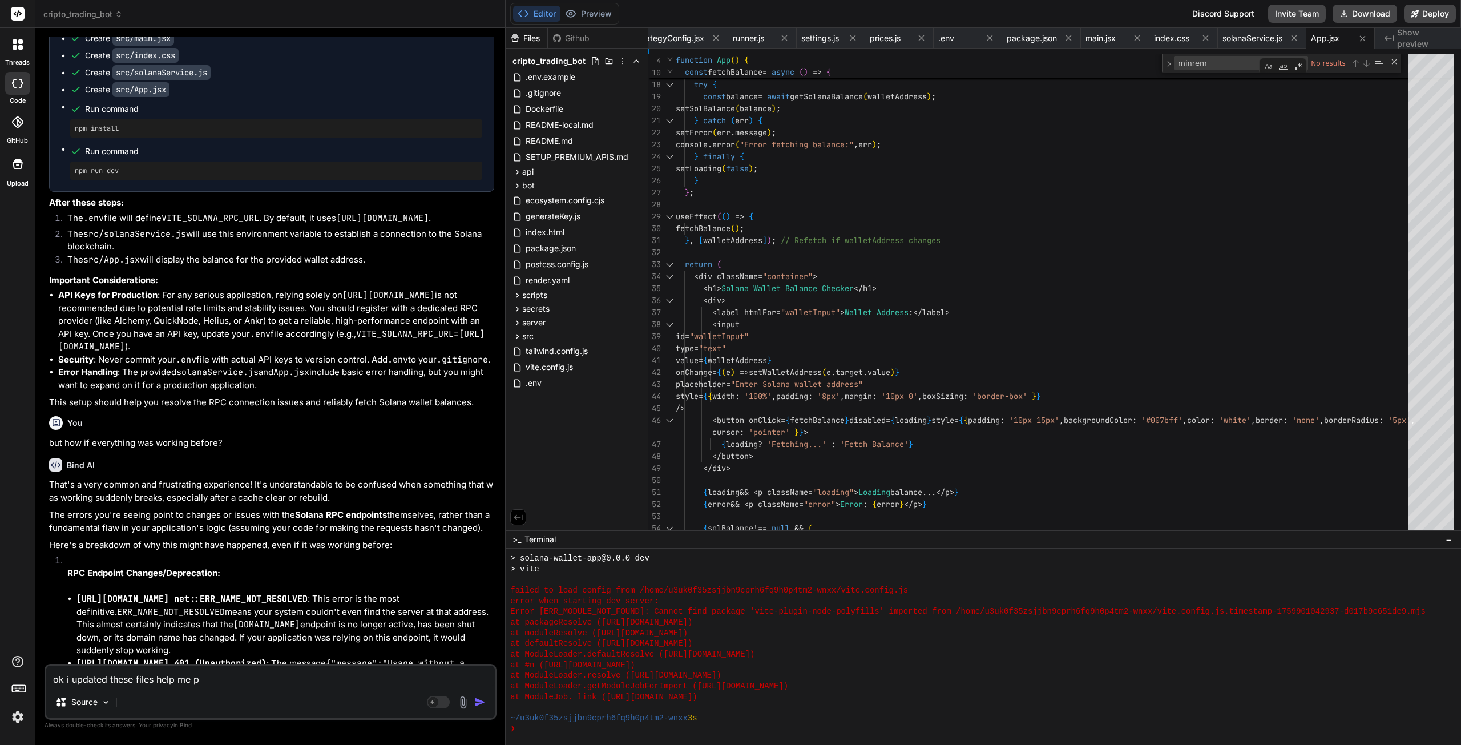
type textarea "x"
type textarea "ok i updated these files help me pus"
type textarea "x"
type textarea "ok i updated these files help me push"
type textarea "x"
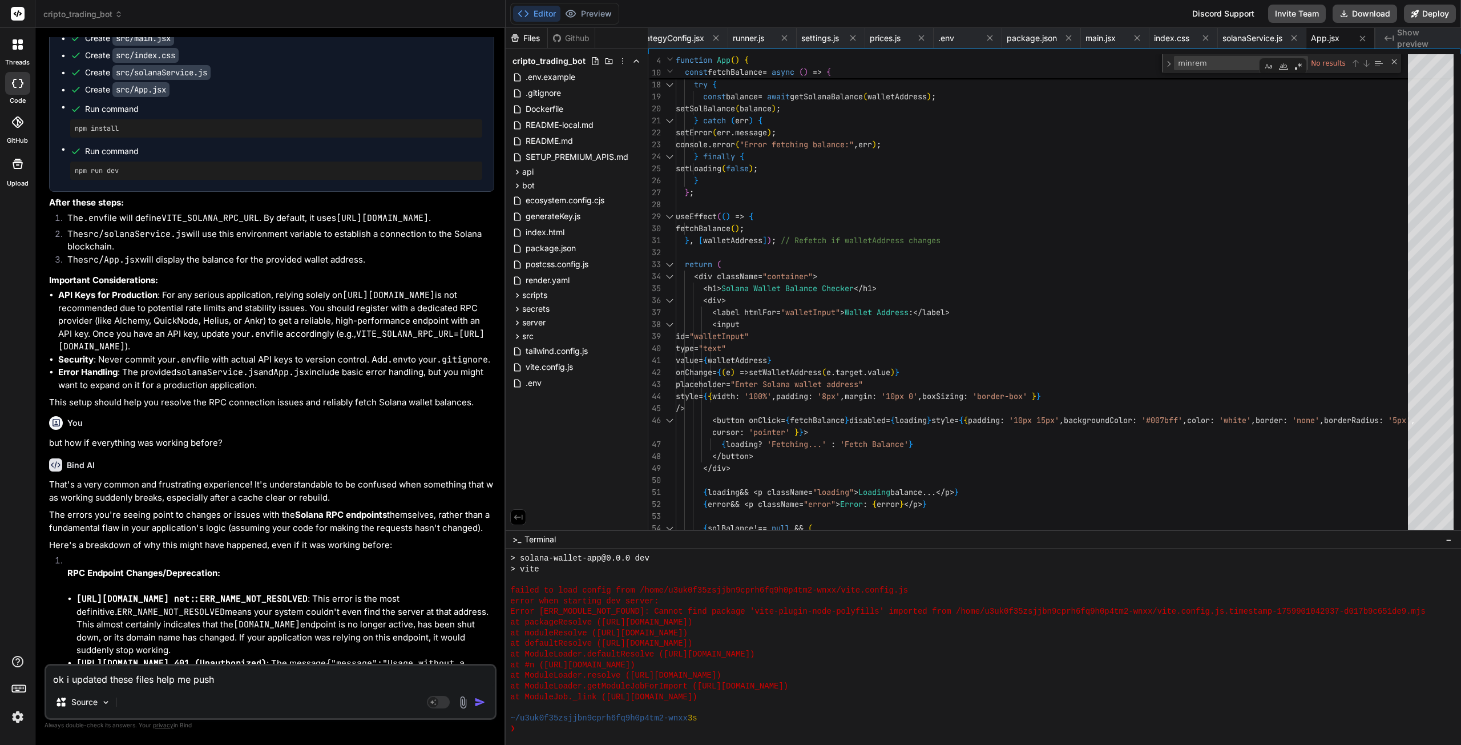
type textarea "ok i updated these files help me push"
type textarea "x"
type textarea "ok i updated these files help me push t"
type textarea "x"
type textarea "ok i updated these files help me push th"
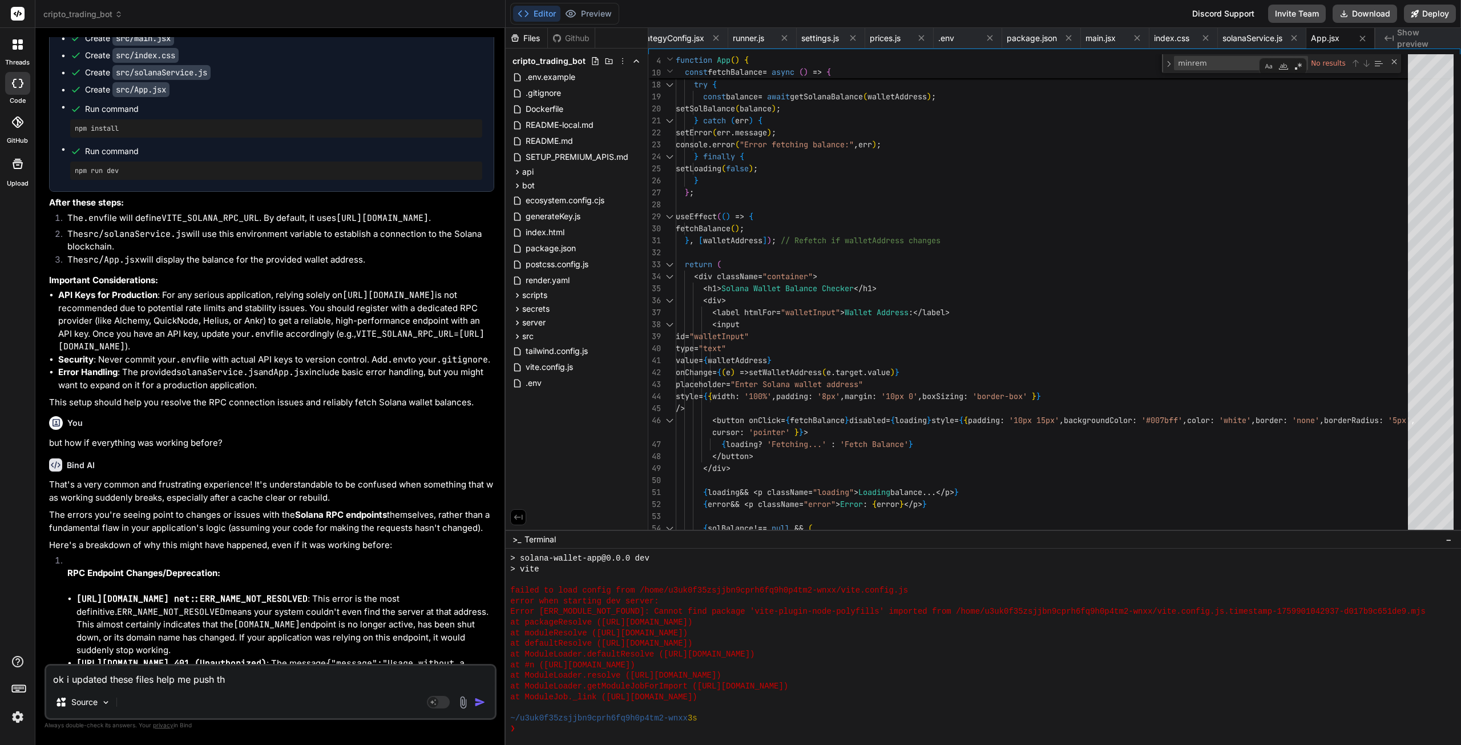
type textarea "x"
type textarea "ok i updated these files help me push the"
type textarea "x"
type textarea "ok i updated these files help me push them"
type textarea "x"
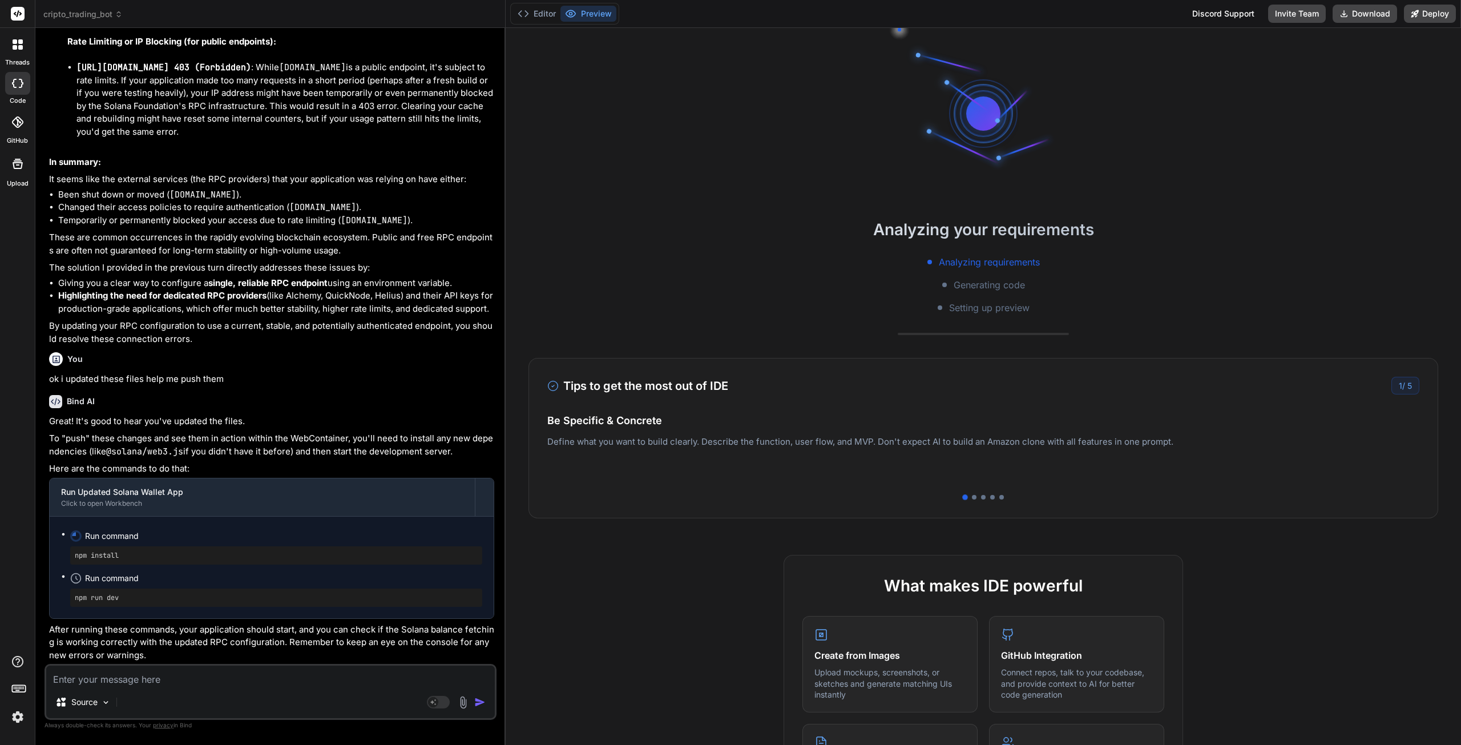
scroll to position [5104, 0]
type textarea "x"
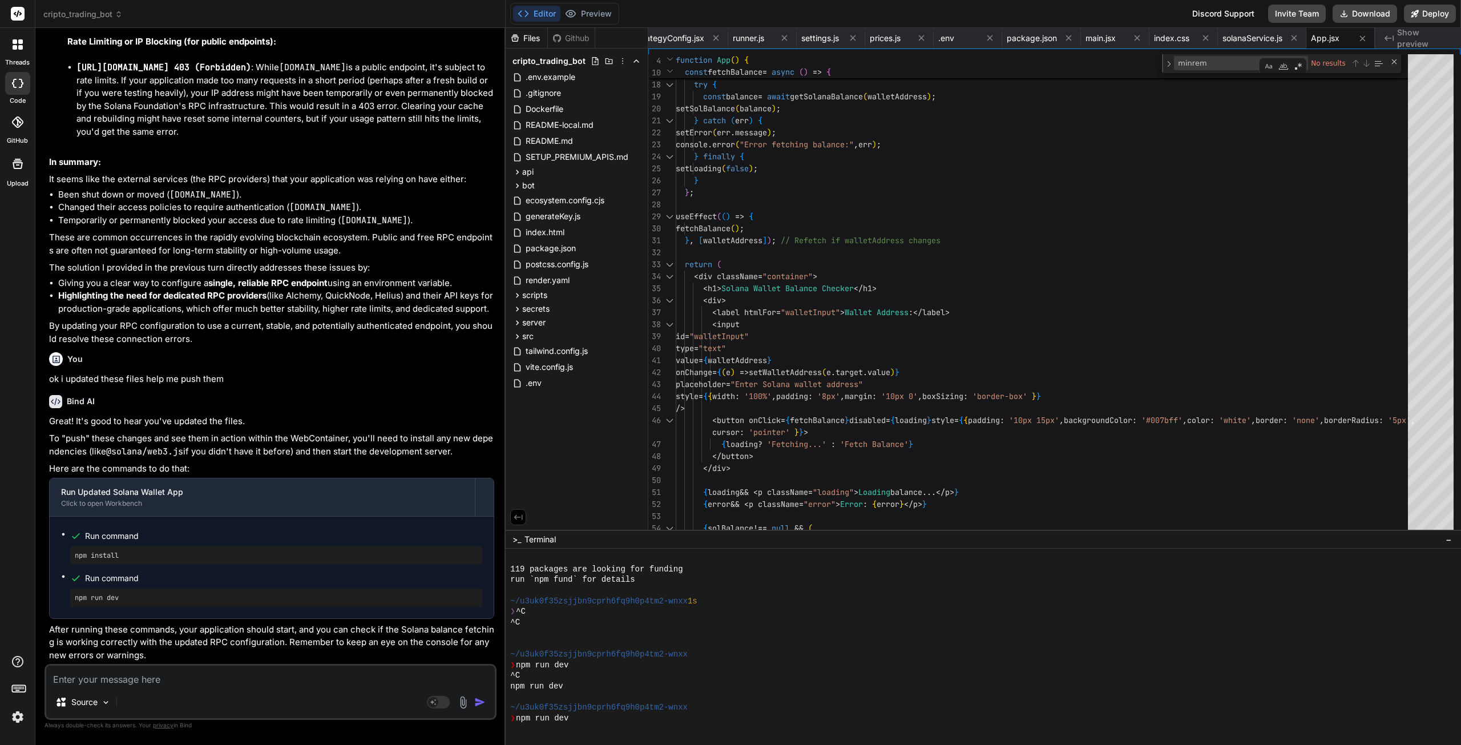
scroll to position [5264, 0]
click at [201, 682] on textarea at bounding box center [270, 676] width 449 height 21
type textarea "p"
type textarea "x"
type textarea "pu"
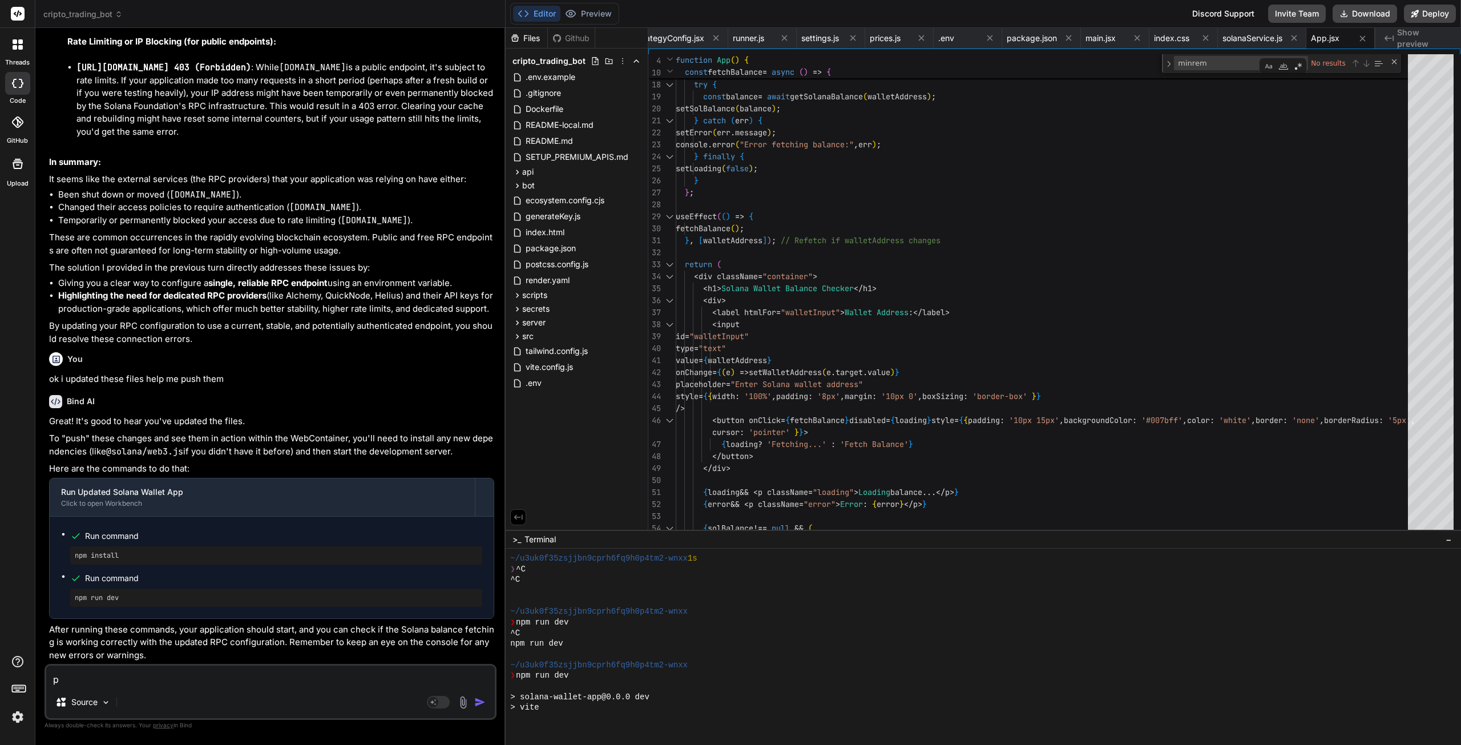
type textarea "x"
type textarea "pus"
type textarea "x"
type textarea "push"
type textarea "x"
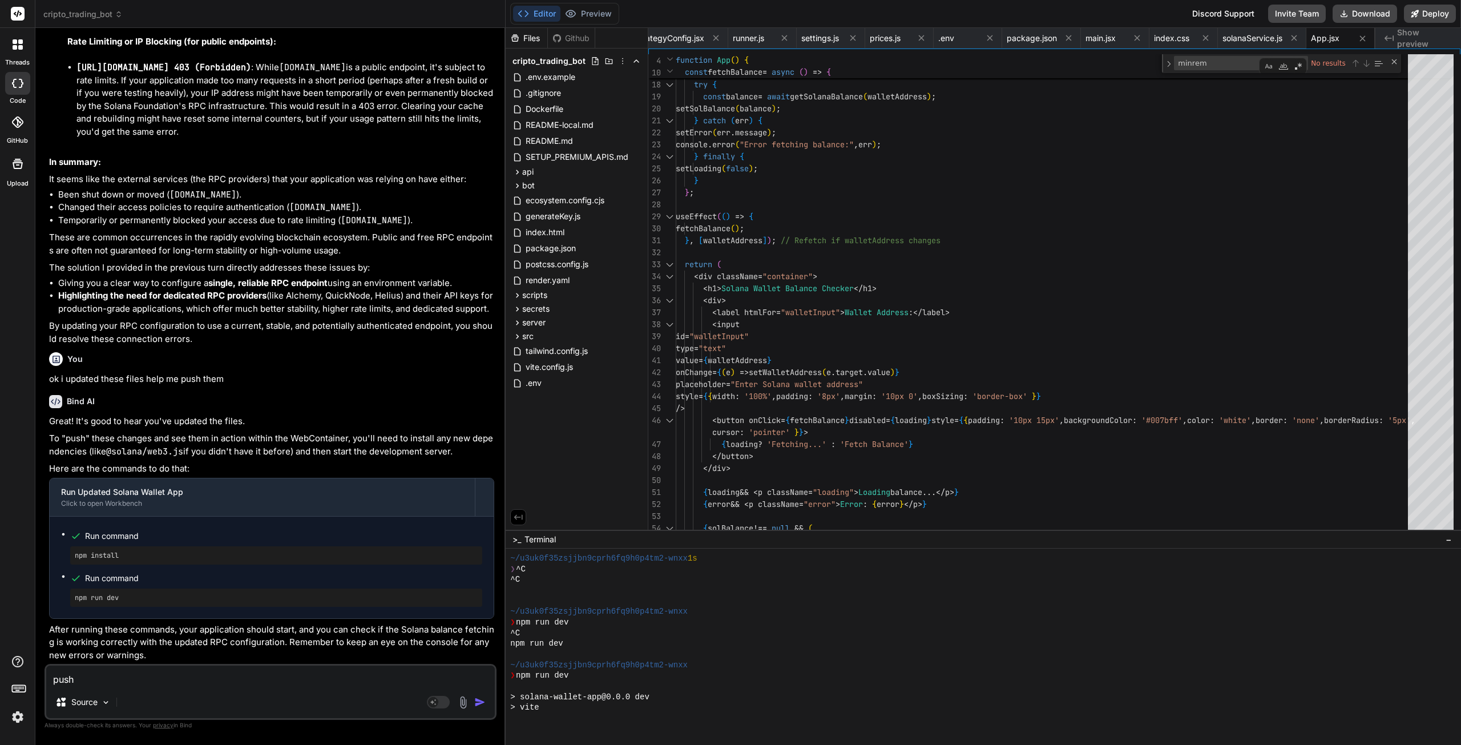
type textarea "push"
type textarea "x"
type textarea "push to"
type textarea "x"
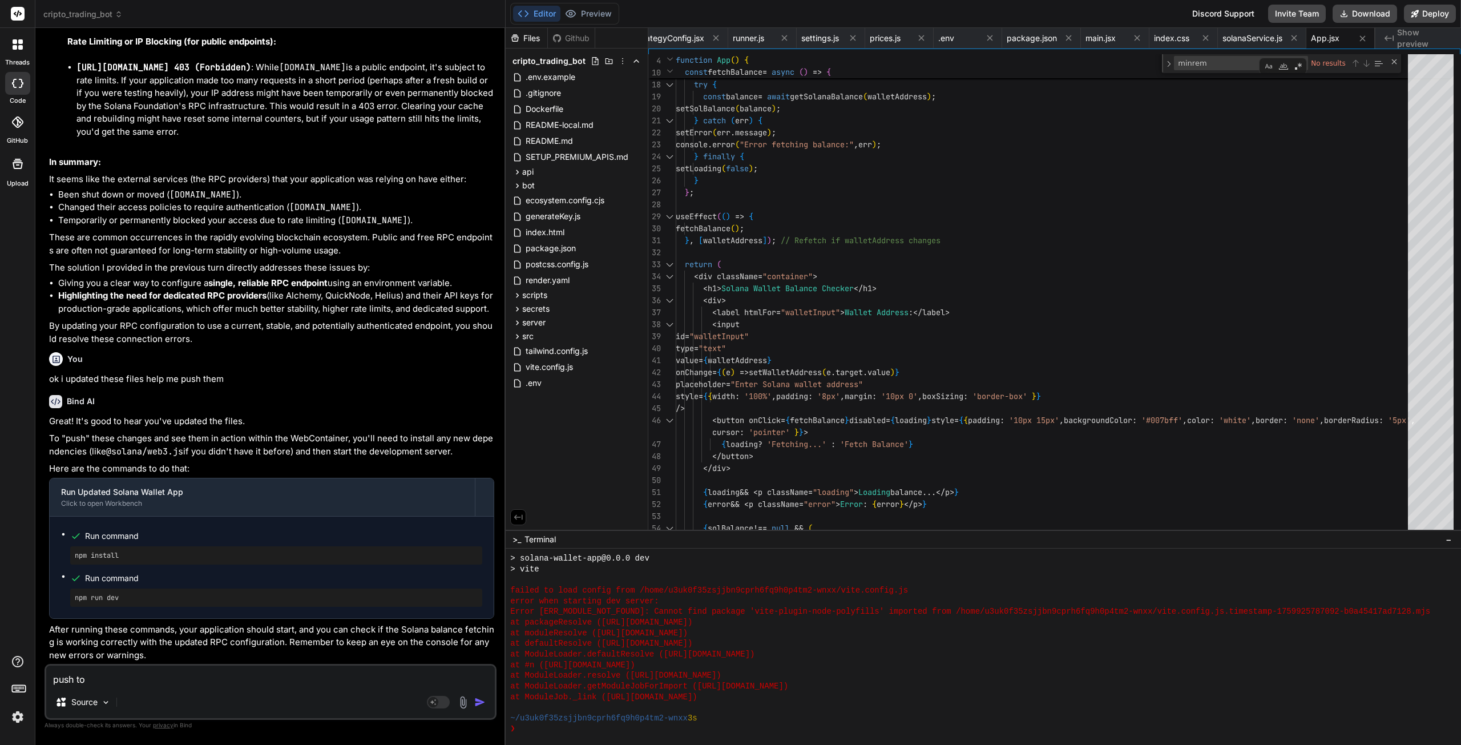
type textarea "push to"
type textarea "x"
type textarea "push to g"
type textarea "x"
type textarea "push to gi"
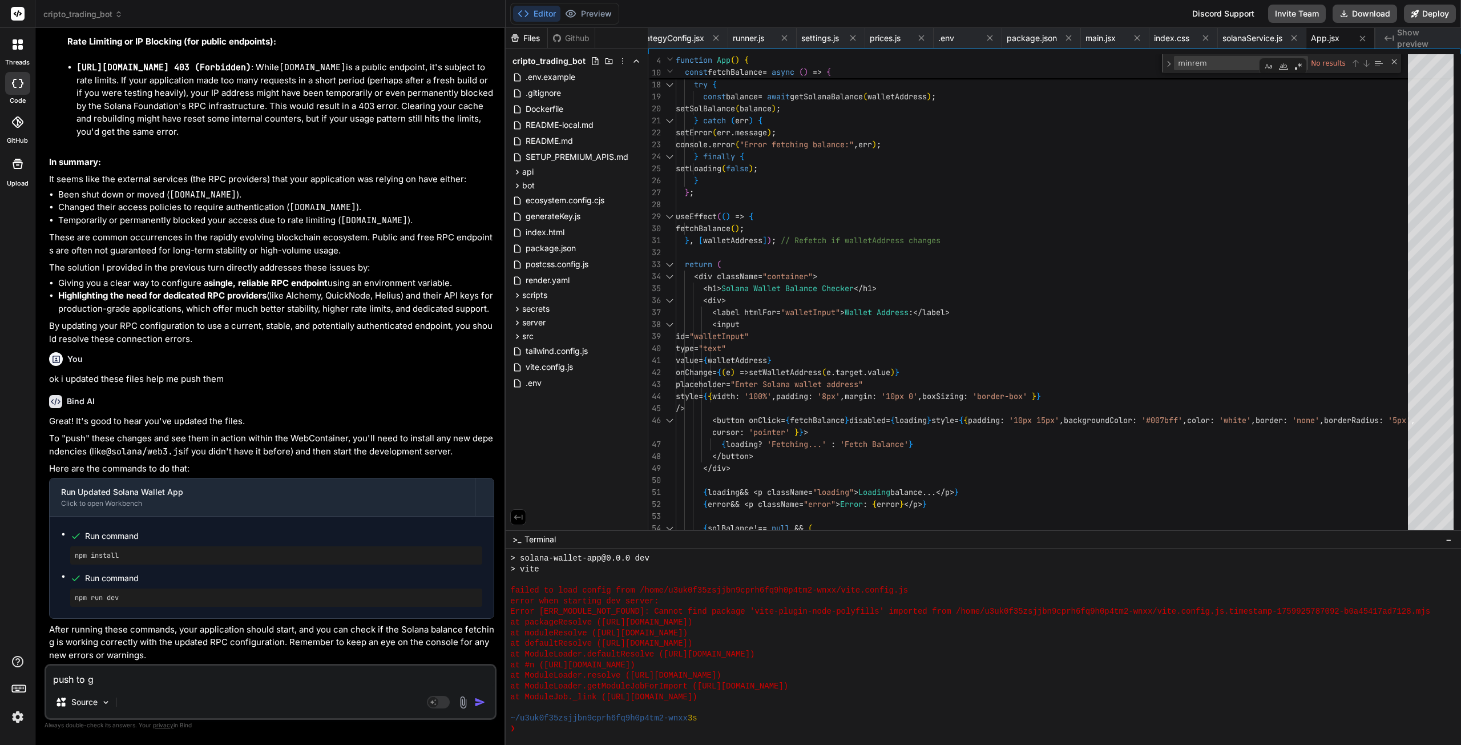
type textarea "x"
type textarea "push to git"
type textarea "x"
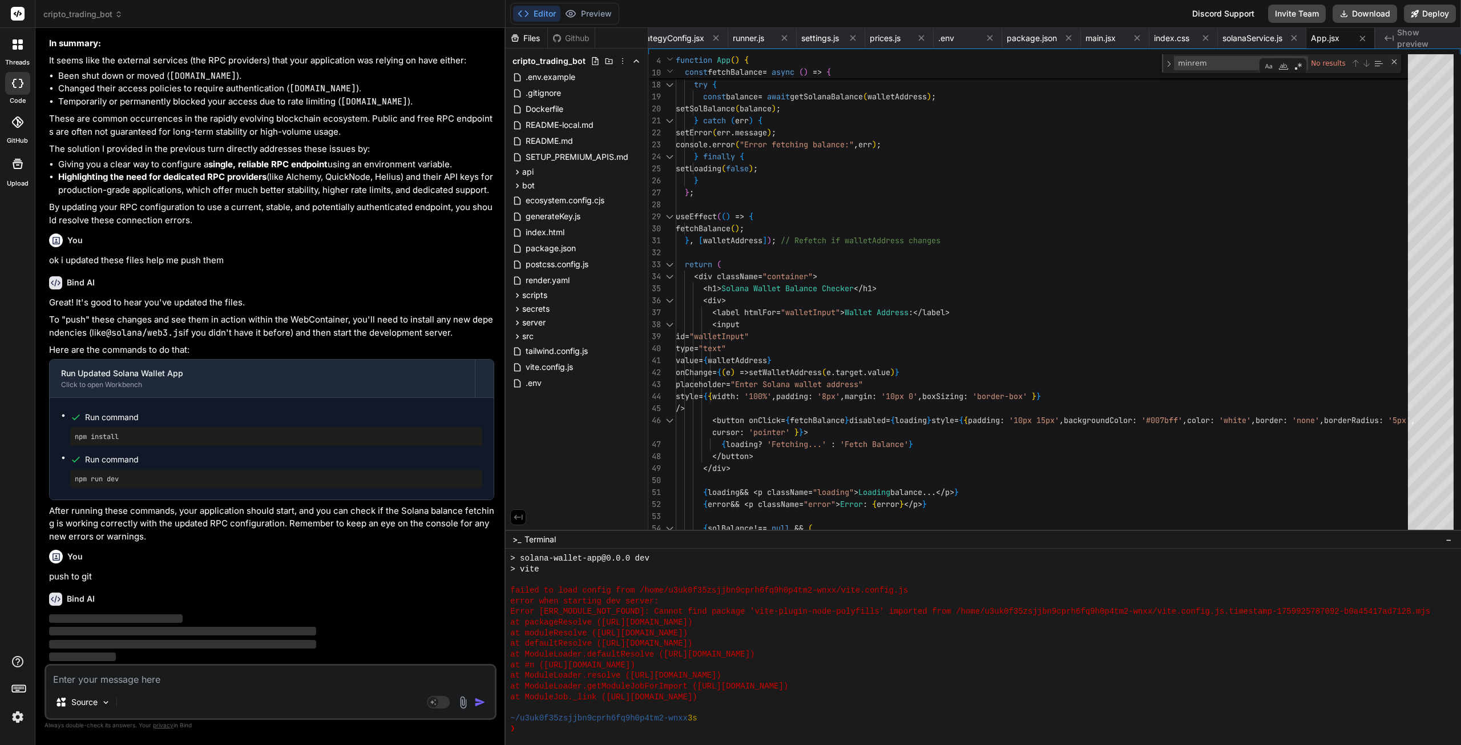
scroll to position [39179, 0]
click at [537, 14] on button "Editor" at bounding box center [536, 14] width 47 height 16
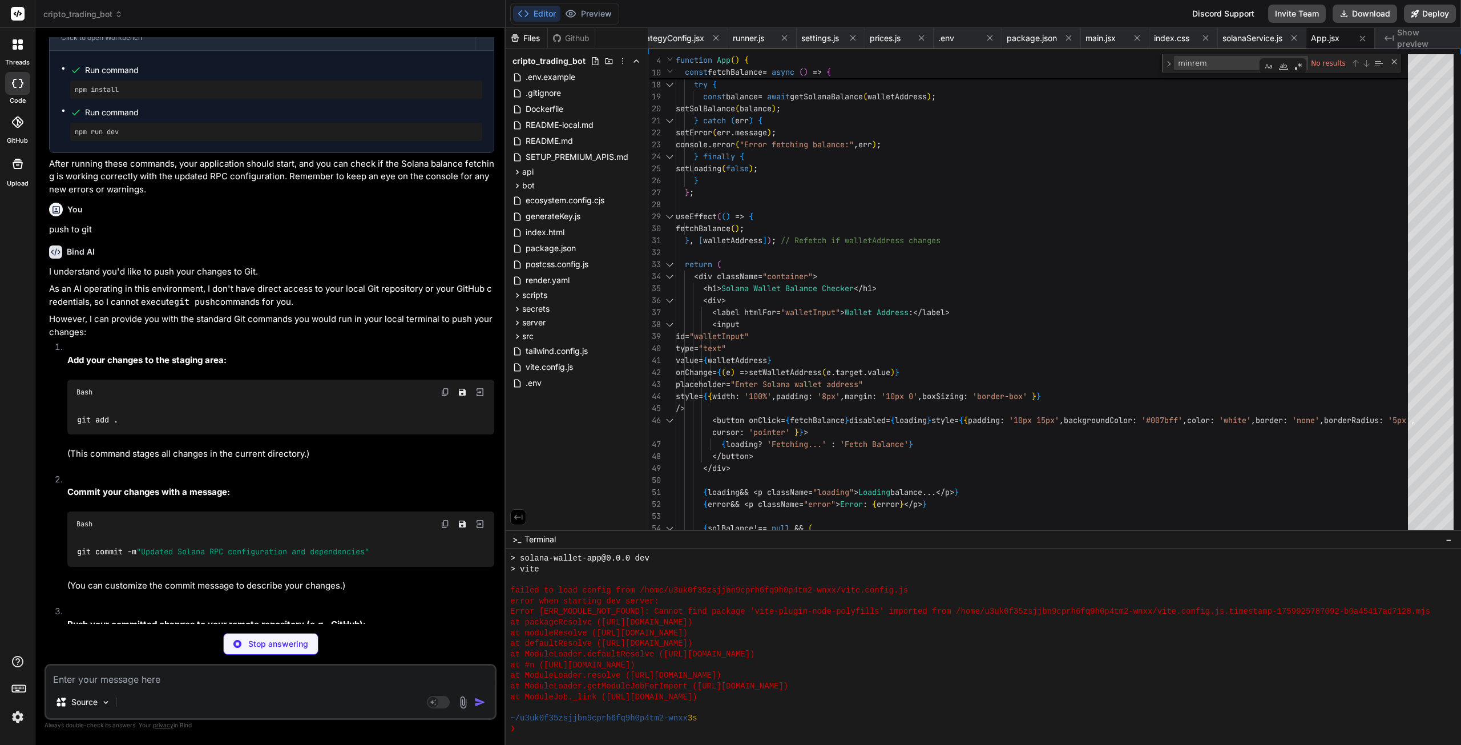
type textarea "x"
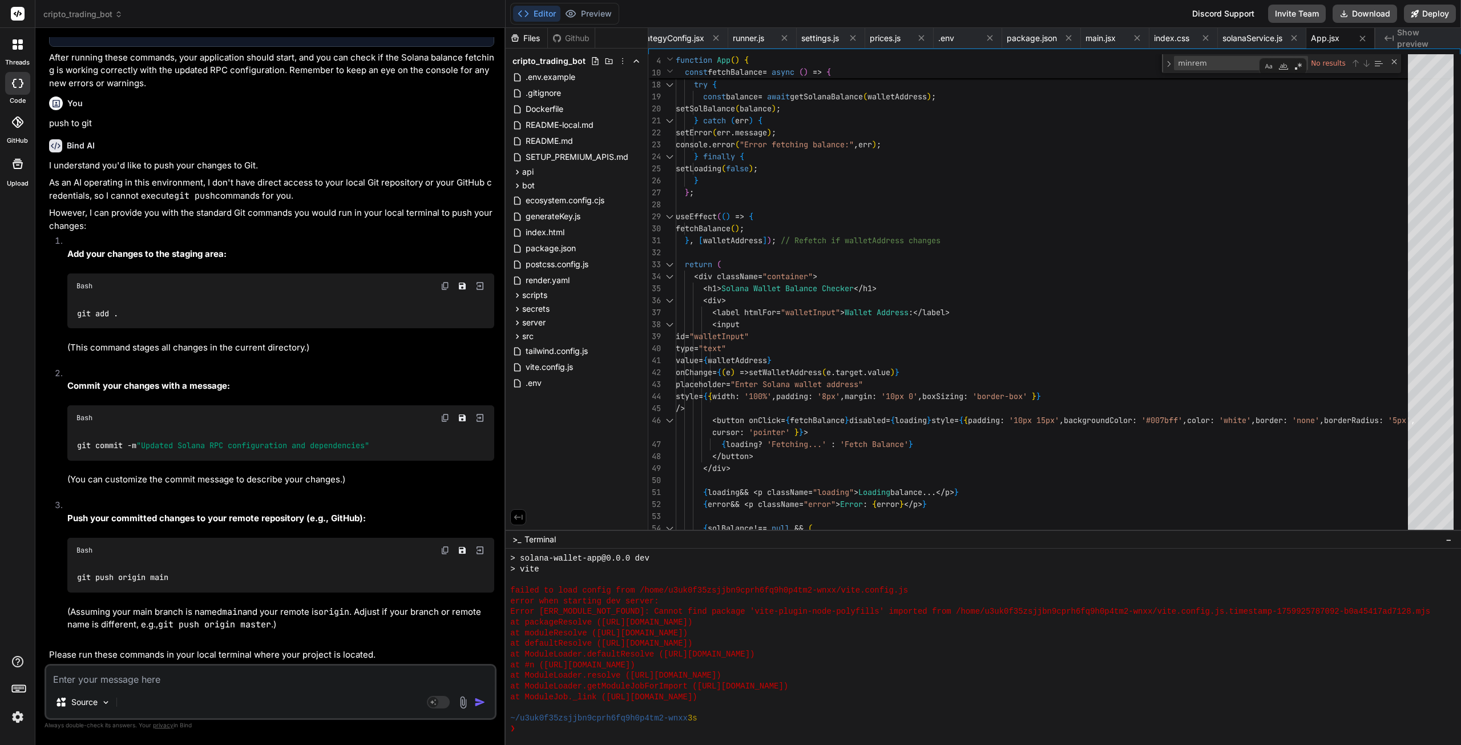
scroll to position [39522, 0]
drag, startPoint x: 443, startPoint y: 398, endPoint x: 406, endPoint y: 402, distance: 37.3
click at [443, 291] on img at bounding box center [445, 285] width 9 height 9
click at [447, 422] on img at bounding box center [445, 417] width 9 height 9
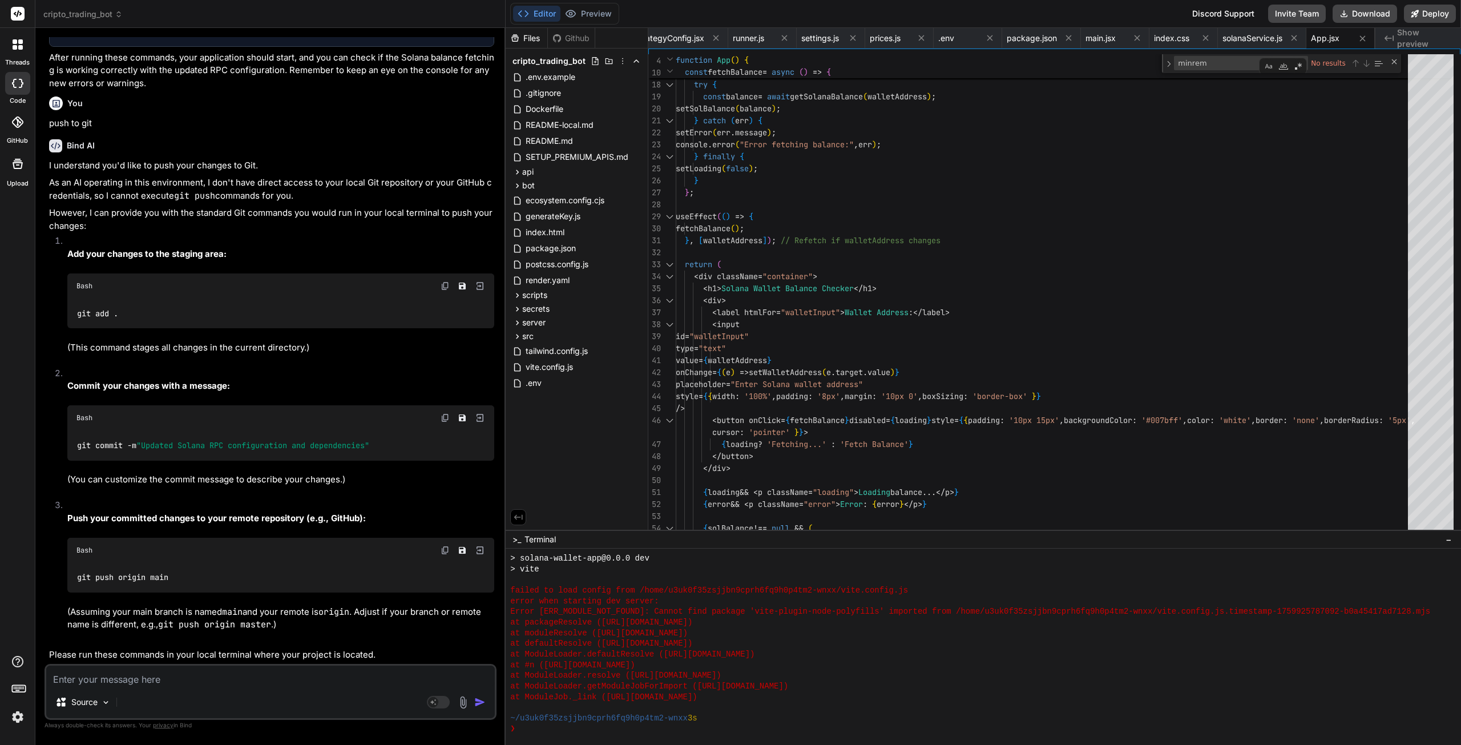
click at [444, 555] on img at bounding box center [445, 550] width 9 height 9
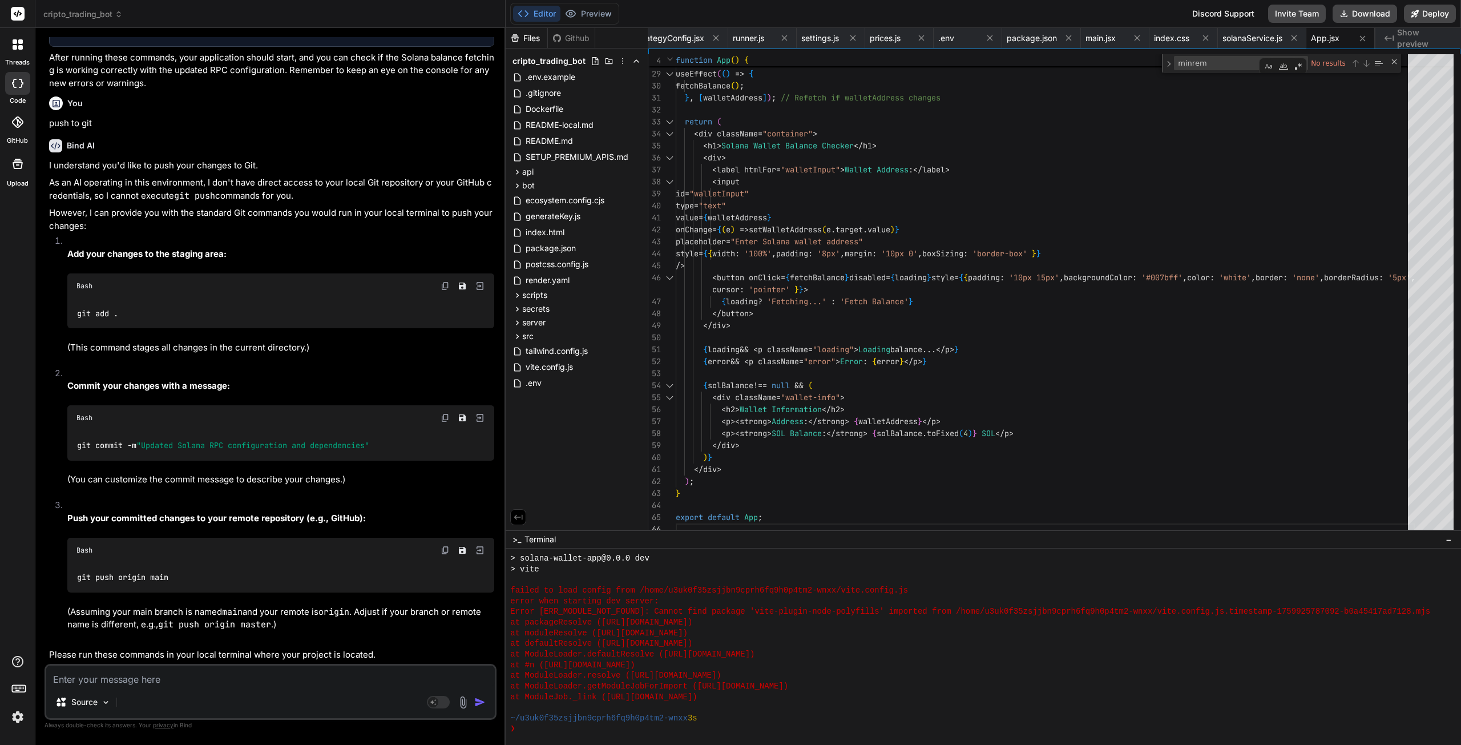
click at [180, 680] on textarea at bounding box center [270, 676] width 449 height 21
paste textarea "=> Downloading cache... ==> Cloning from [URL][DOMAIN_NAME] ==> Checking out co…"
type textarea "=> Downloading cache... ==> Cloning from [URL][DOMAIN_NAME] ==> Checking out co…"
type textarea "x"
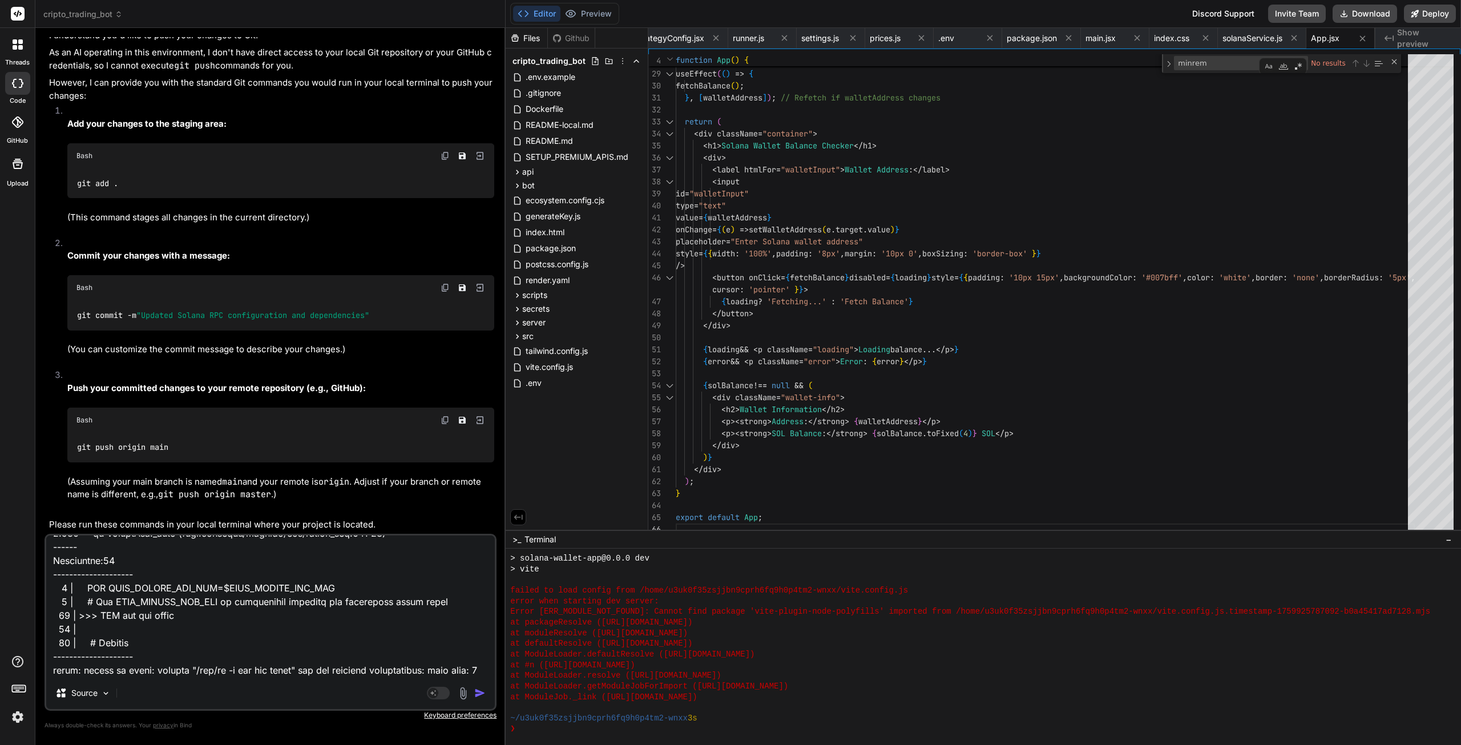
type textarea "=> Downloading cache... ==> Cloning from [URL][DOMAIN_NAME] ==> Checking out co…"
click at [481, 694] on img "button" at bounding box center [479, 692] width 11 height 11
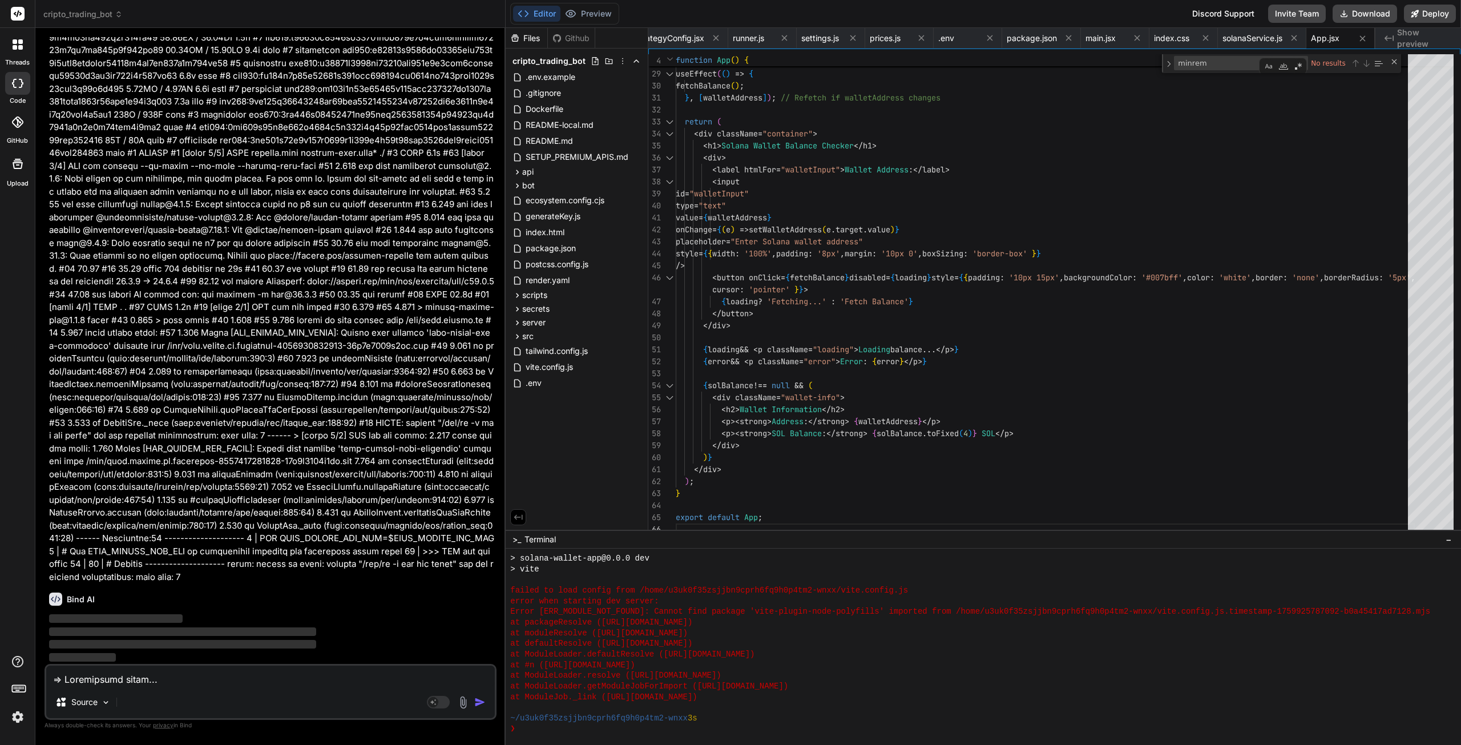
scroll to position [40260, 0]
click at [1395, 64] on div "Close (Escape)" at bounding box center [1394, 61] width 9 height 9
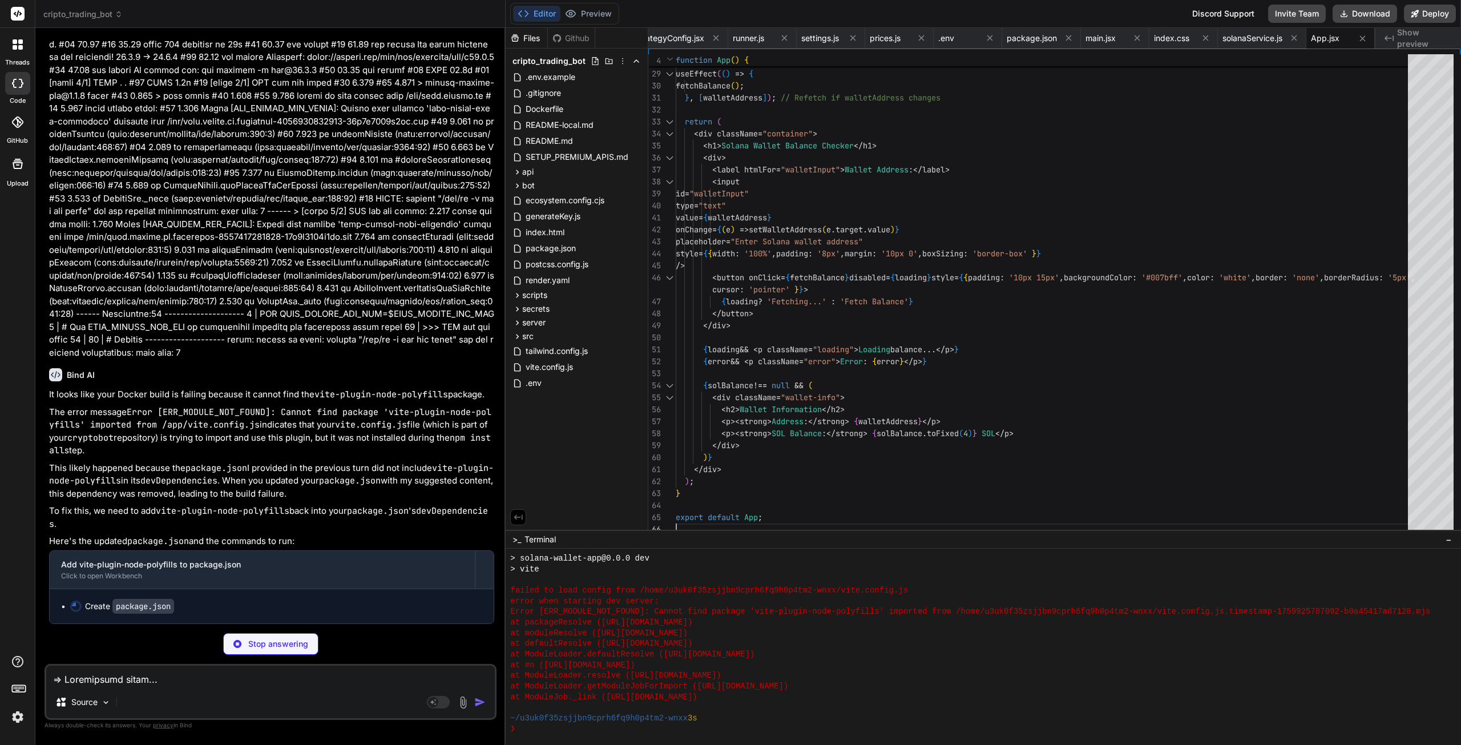
scroll to position [40762, 0]
type textarea "x"
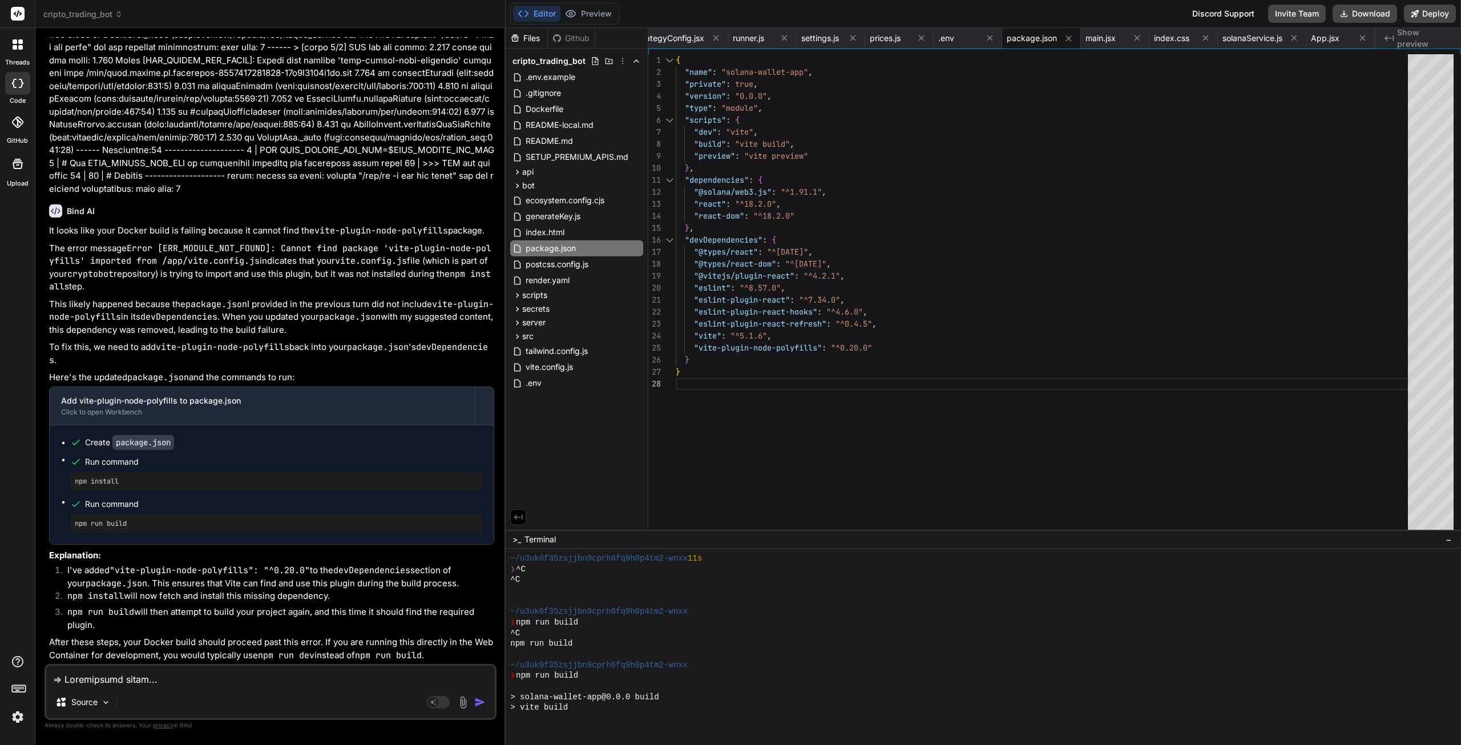
scroll to position [5690, 0]
click at [1037, 263] on div "} { "name" : "solana-wallet-app" , "private" : true , "version" : "0.0.0" , "ty…" at bounding box center [1045, 294] width 739 height 481
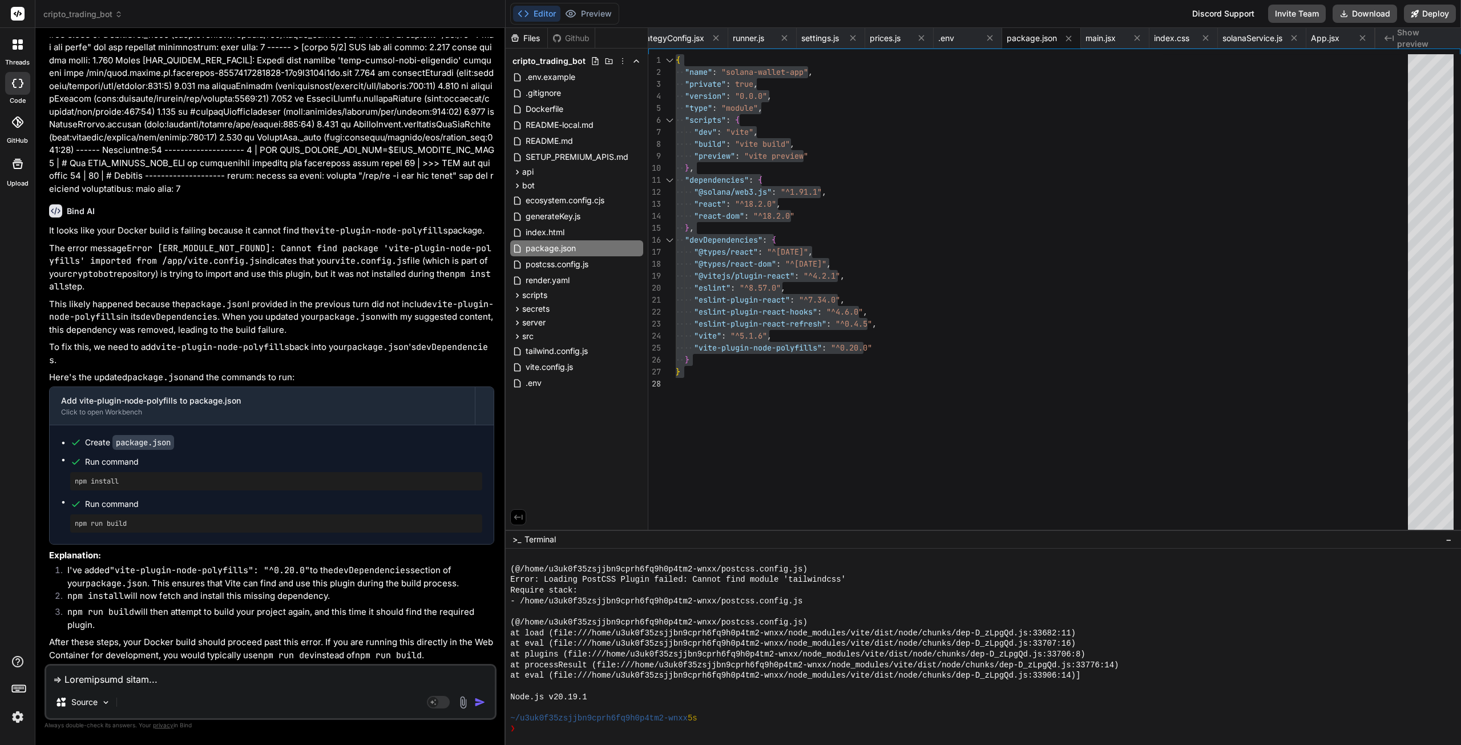
scroll to position [40928, 0]
click at [169, 682] on textarea at bounding box center [270, 676] width 449 height 21
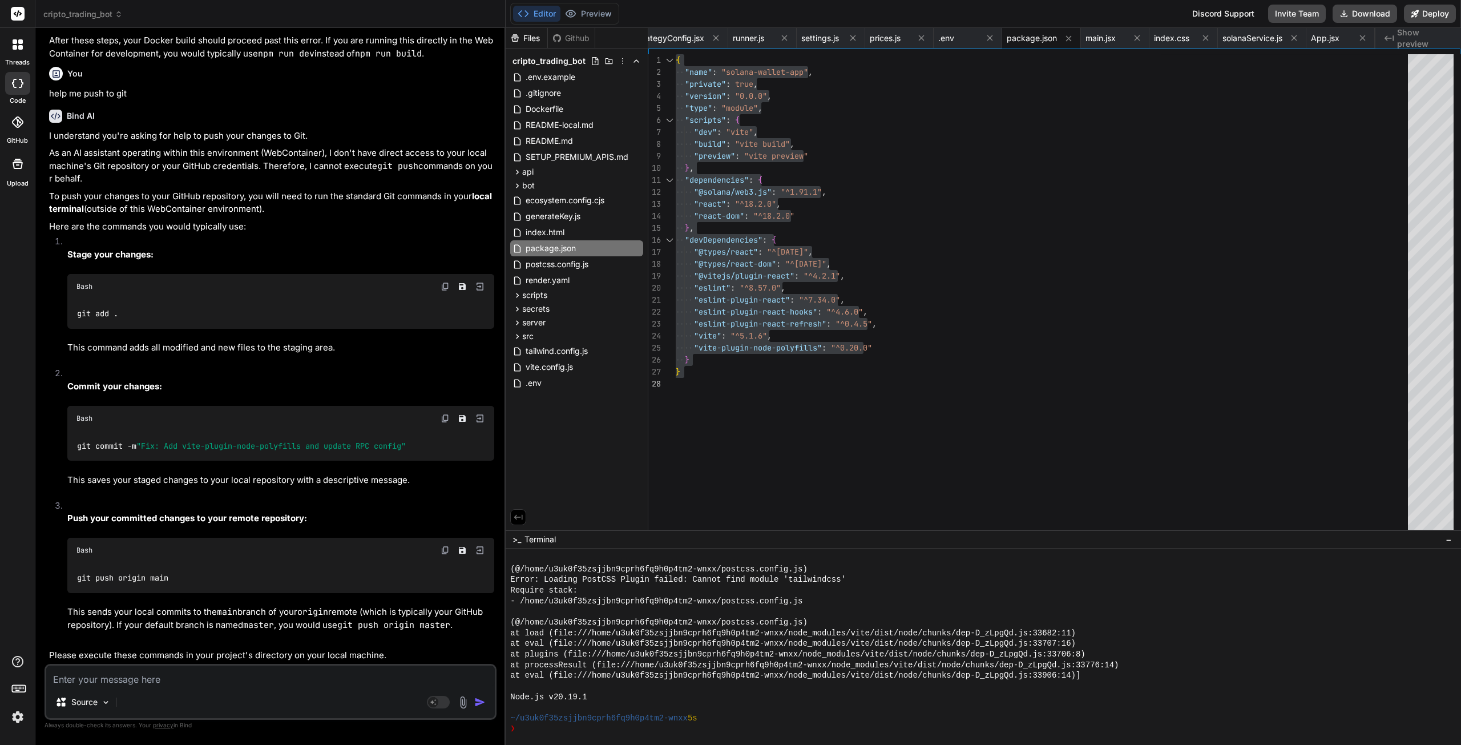
scroll to position [41446, 0]
drag, startPoint x: 445, startPoint y: 370, endPoint x: 438, endPoint y: 372, distance: 6.4
click at [445, 291] on img at bounding box center [445, 286] width 9 height 9
drag, startPoint x: 445, startPoint y: 503, endPoint x: 386, endPoint y: 498, distance: 59.6
click at [445, 423] on img at bounding box center [445, 418] width 9 height 9
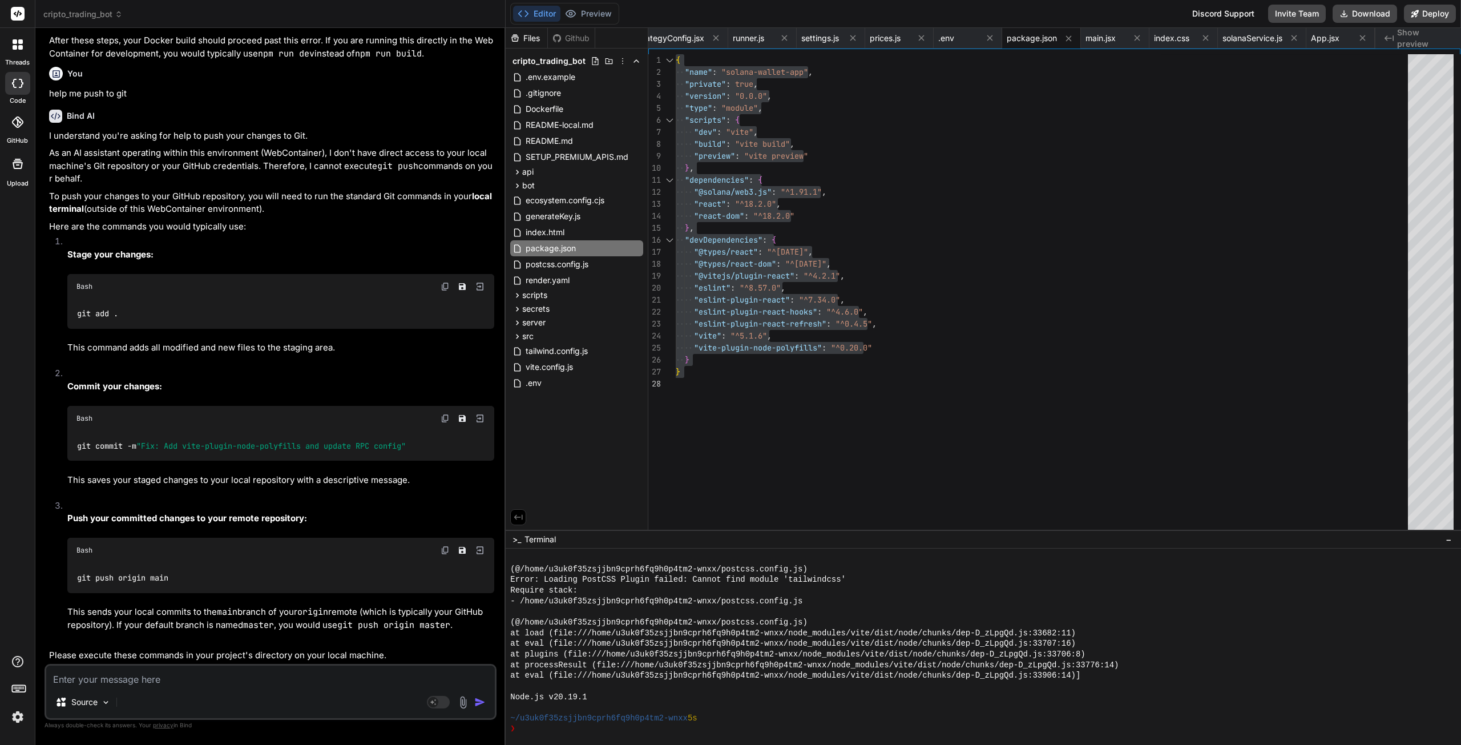
scroll to position [41531, 0]
click at [444, 546] on img at bounding box center [445, 550] width 9 height 9
click at [251, 684] on textarea at bounding box center [270, 676] width 449 height 21
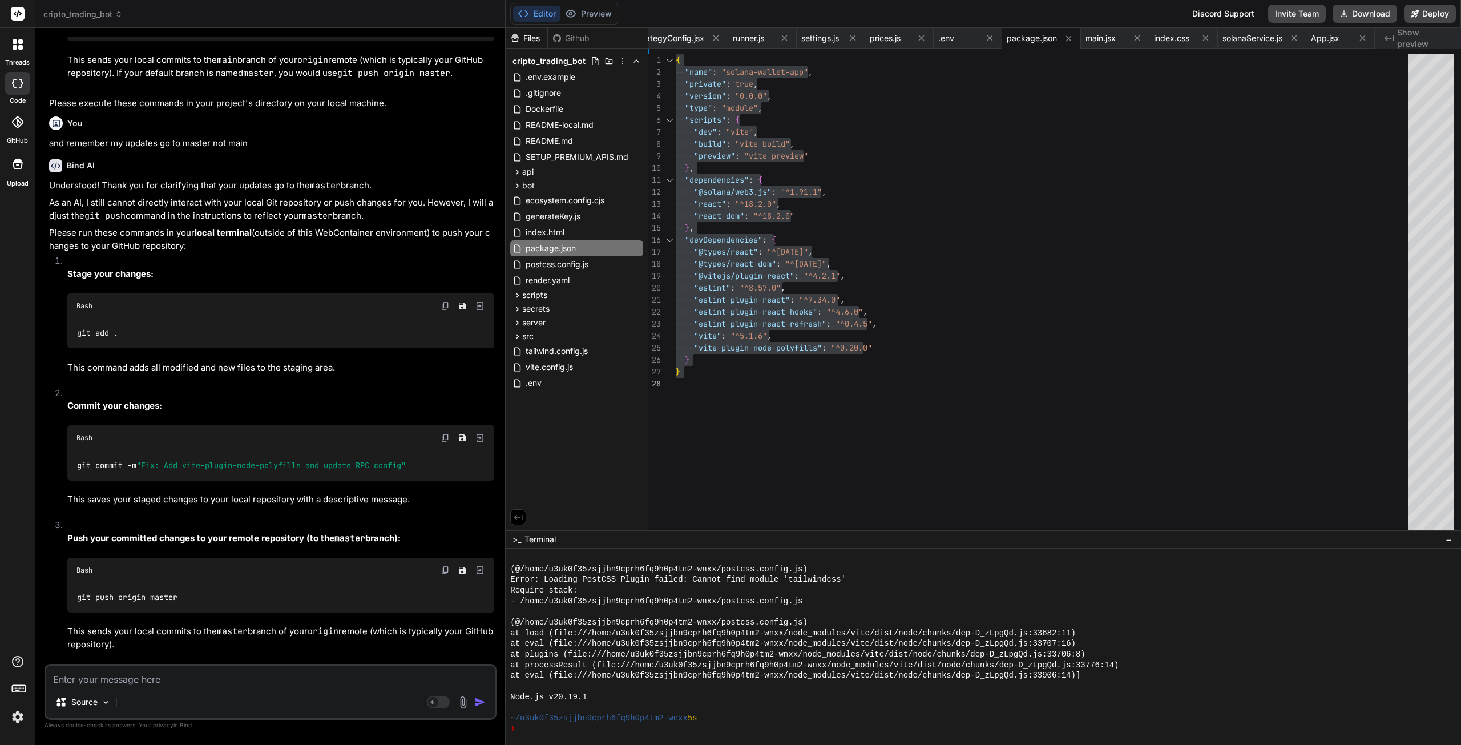
scroll to position [42085, 0]
click at [134, 679] on textarea at bounding box center [270, 676] width 449 height 21
paste textarea "==> Downloading cache... ==> Cloning from [URL][DOMAIN_NAME] ==> Checking out c…"
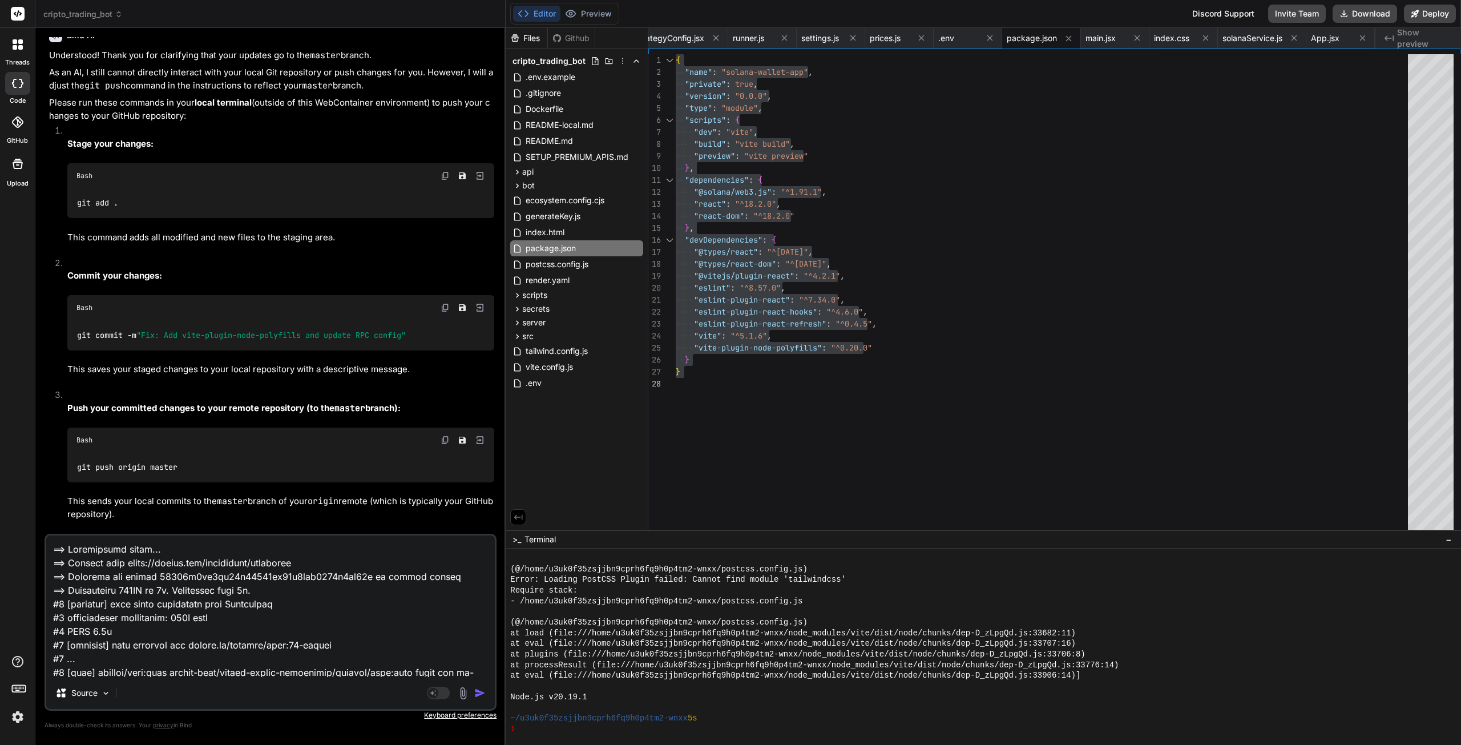
scroll to position [1809, 0]
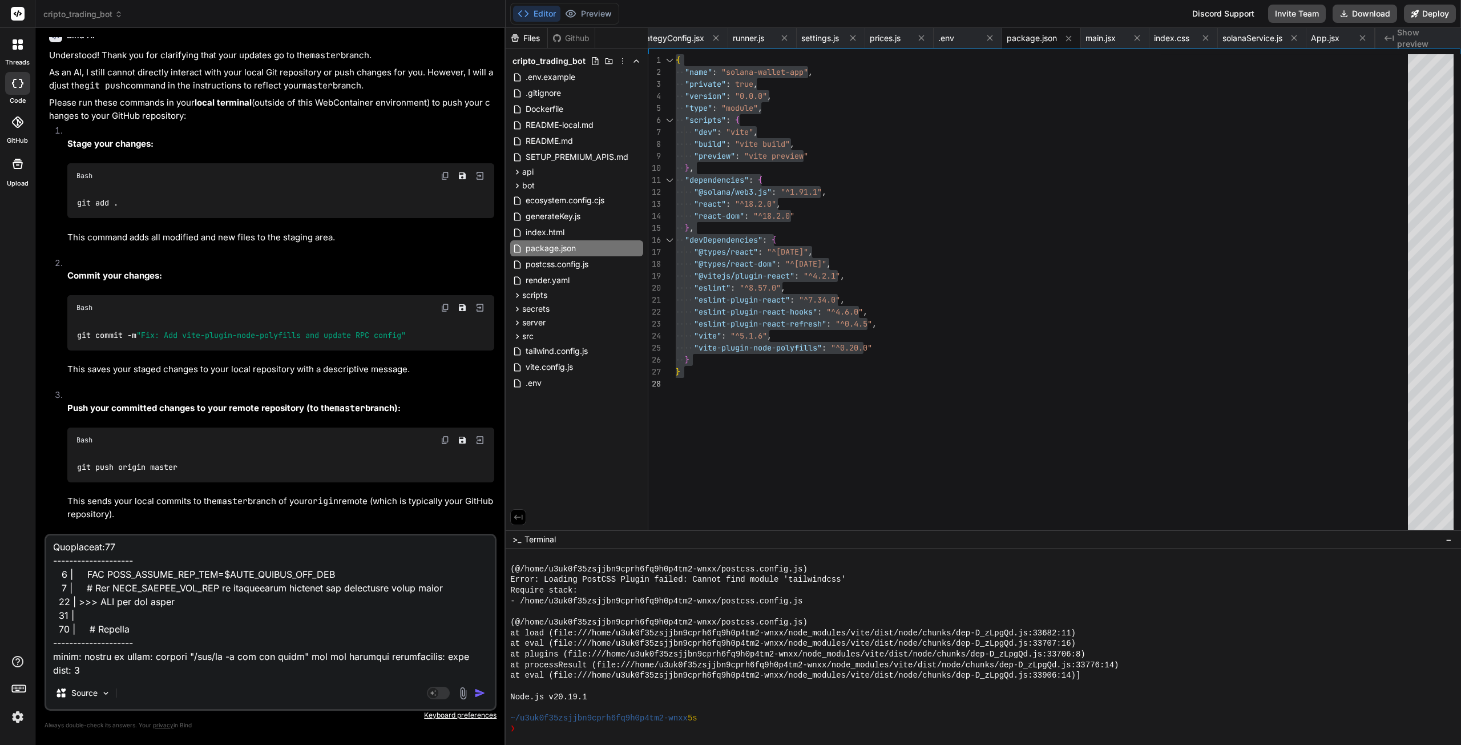
click at [478, 696] on img "button" at bounding box center [479, 692] width 11 height 11
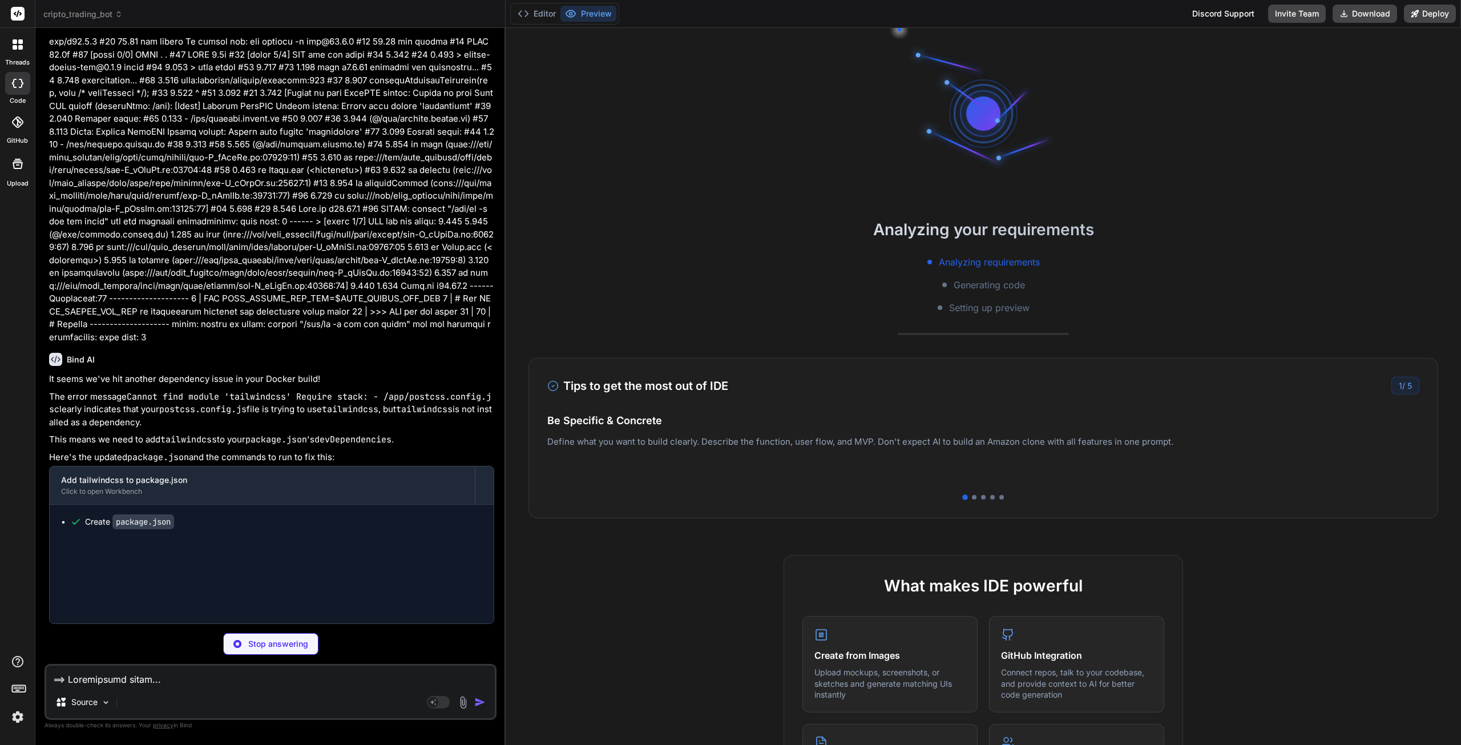
scroll to position [5967, 0]
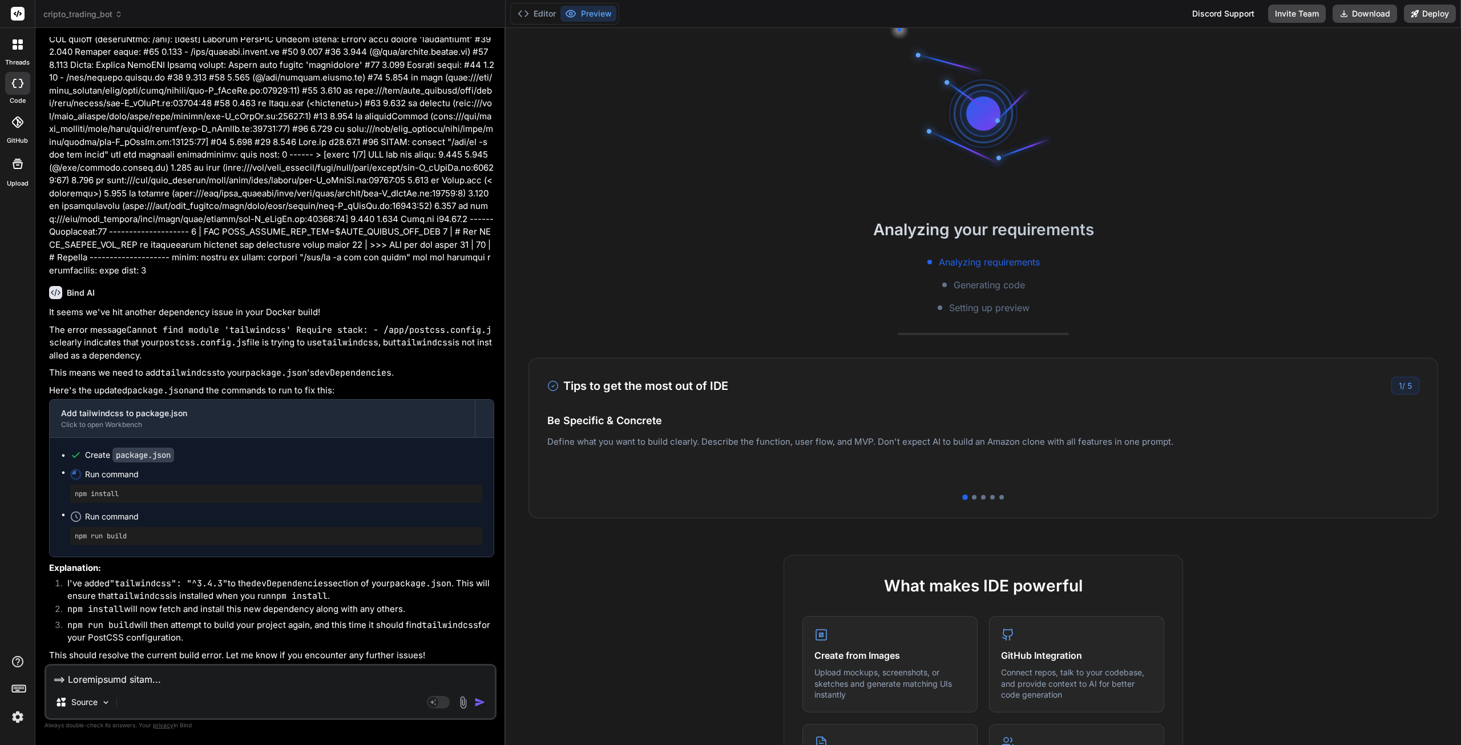
click at [537, 7] on button "Editor" at bounding box center [536, 14] width 47 height 16
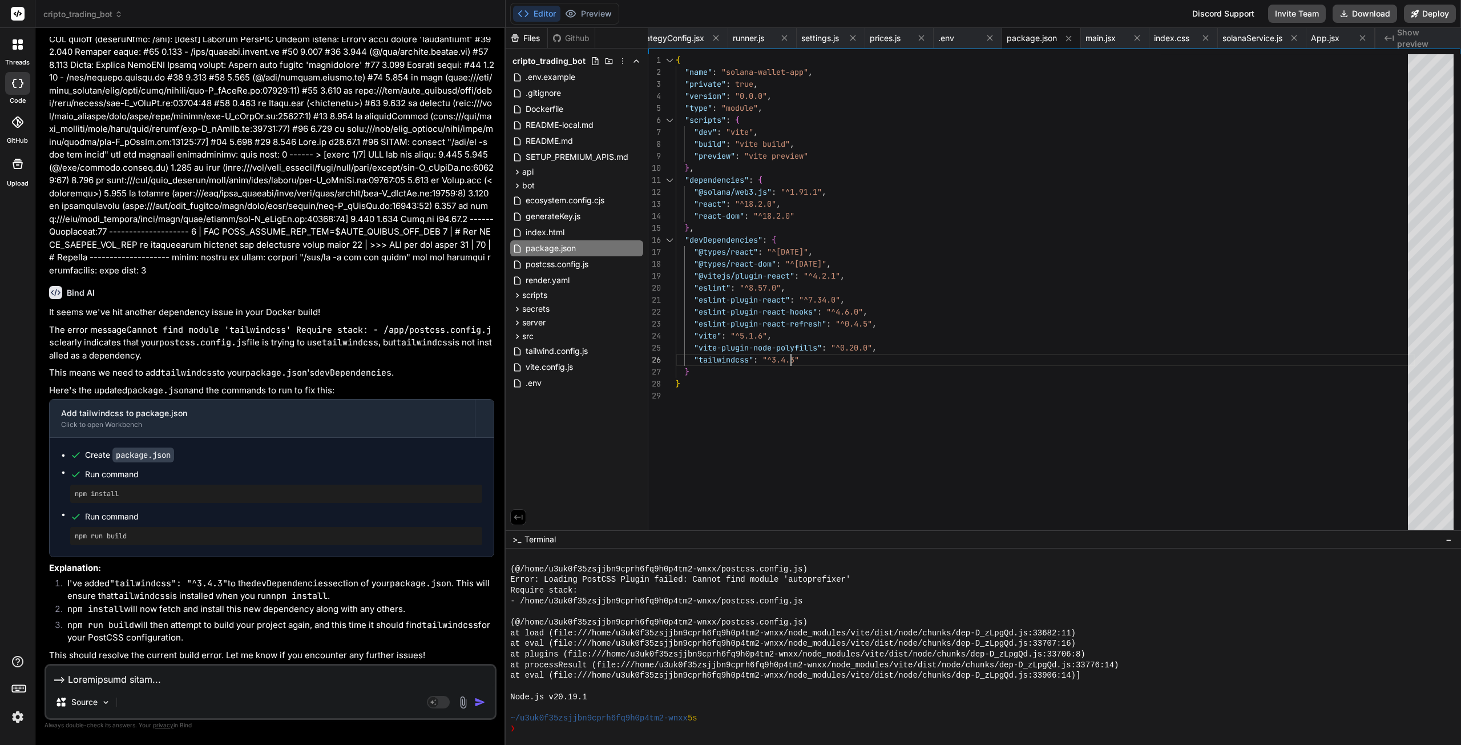
scroll to position [0, 0]
click at [1011, 351] on div "} } { "name" : "solana-wallet-app" , "private" : true , "version" : "0.0.0" , "…" at bounding box center [1045, 294] width 739 height 481
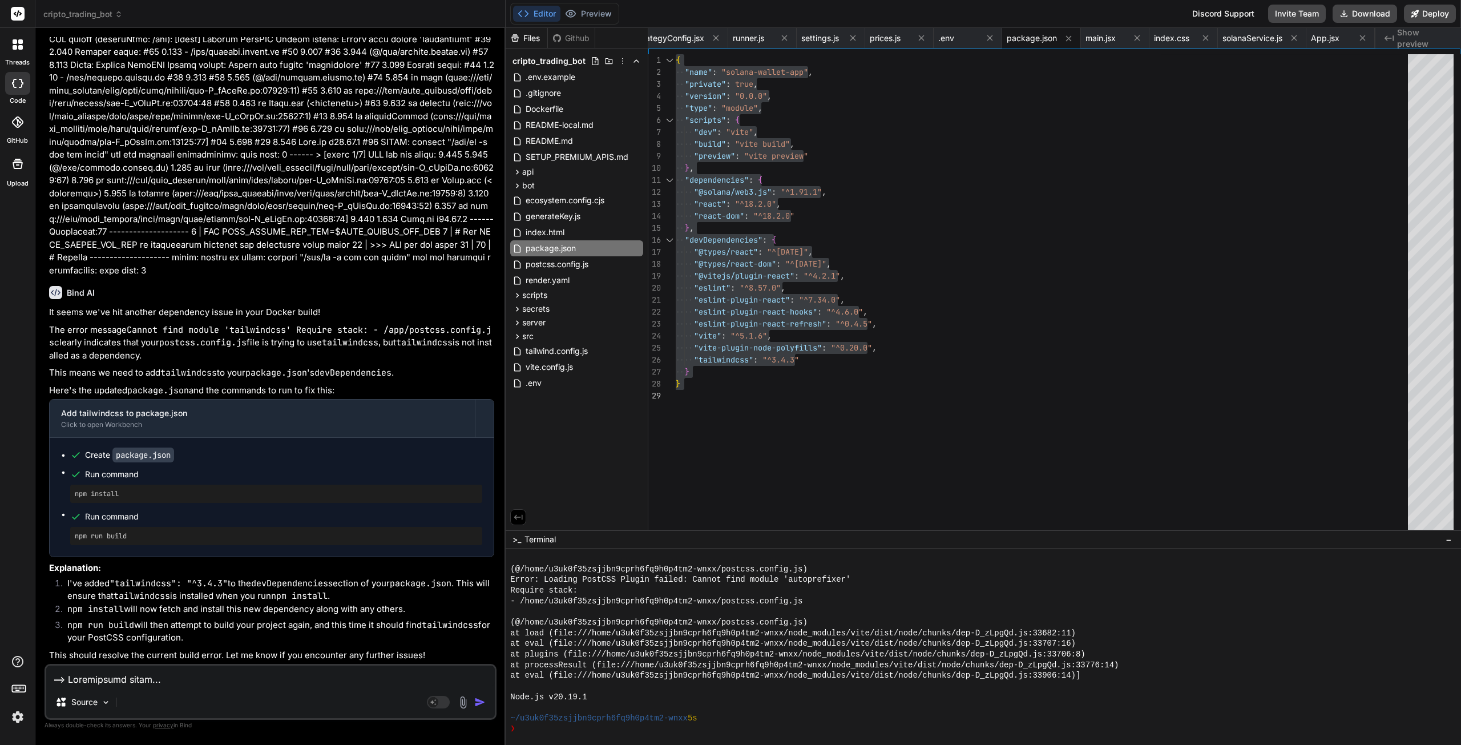
click at [142, 684] on textarea at bounding box center [270, 676] width 449 height 21
paste textarea "#6 [build 1/6] FROM [DOMAIN_NAME][URL] #6 resolve [DOMAIN_NAME][URL] done #6 DO…"
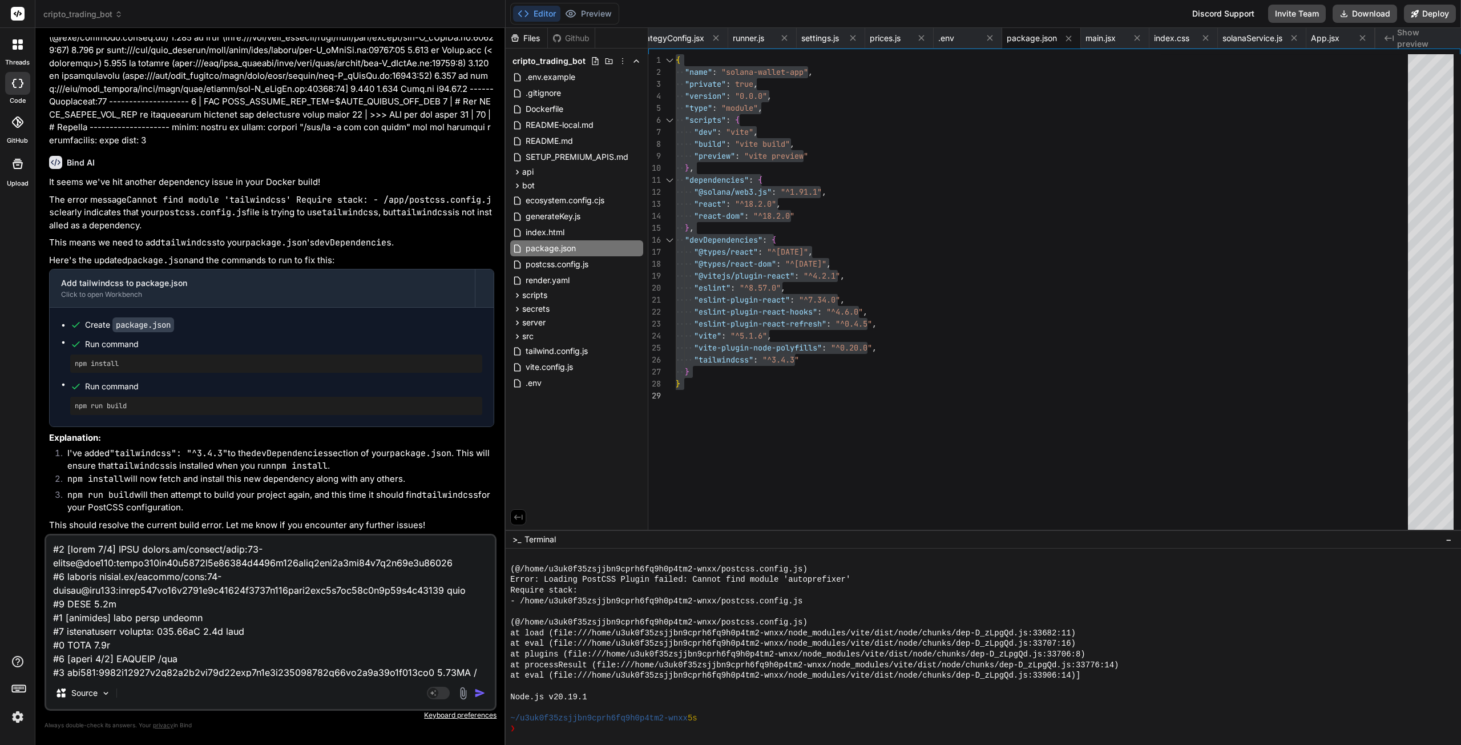
scroll to position [1508, 0]
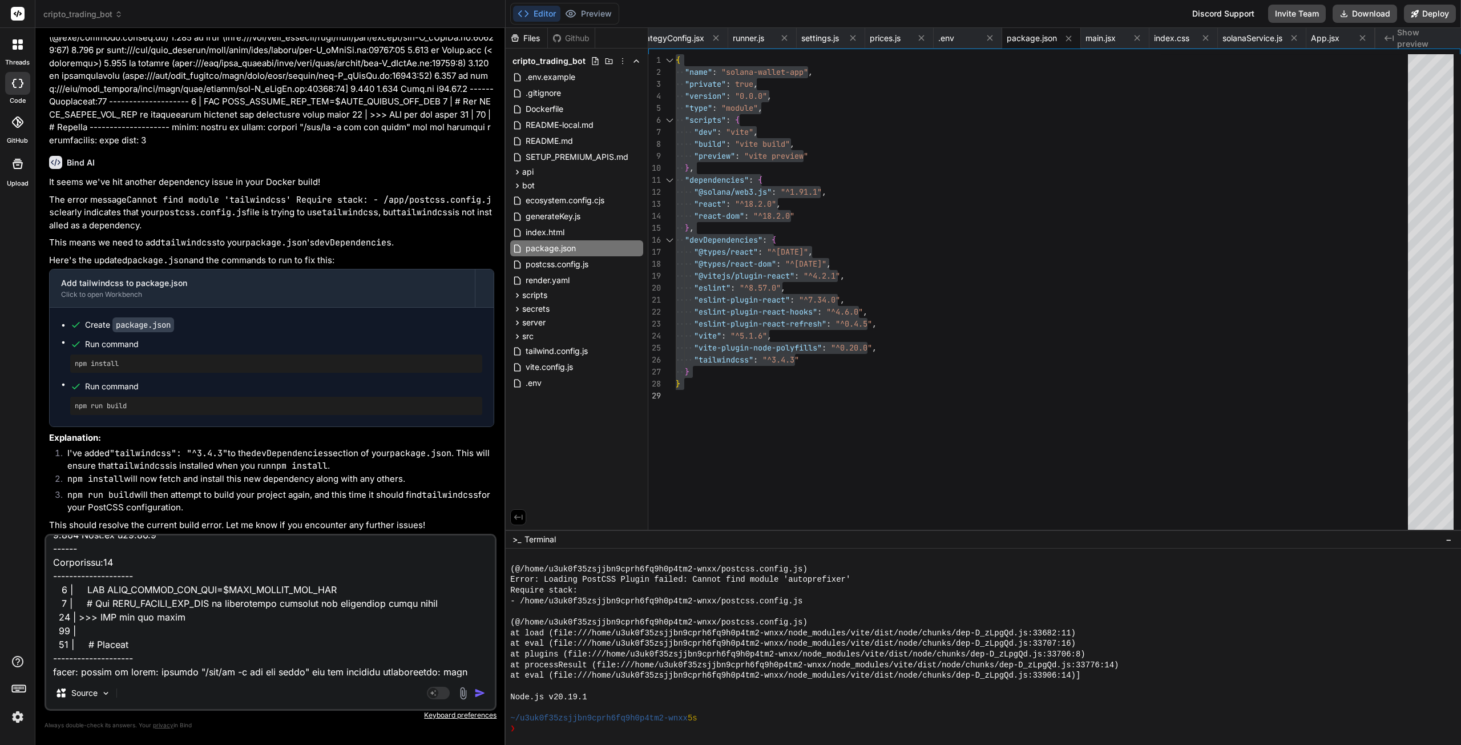
click at [479, 694] on img "button" at bounding box center [479, 692] width 11 height 11
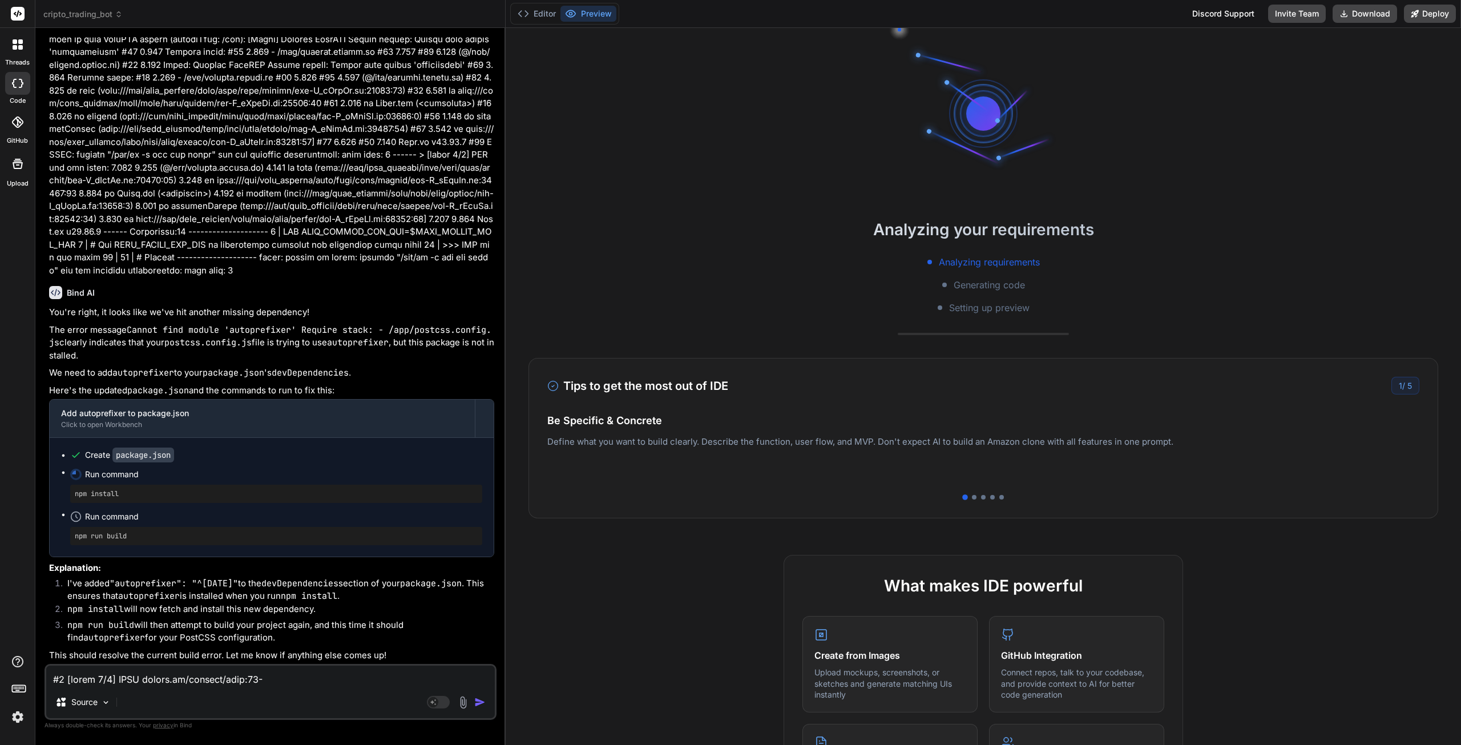
scroll to position [6553, 0]
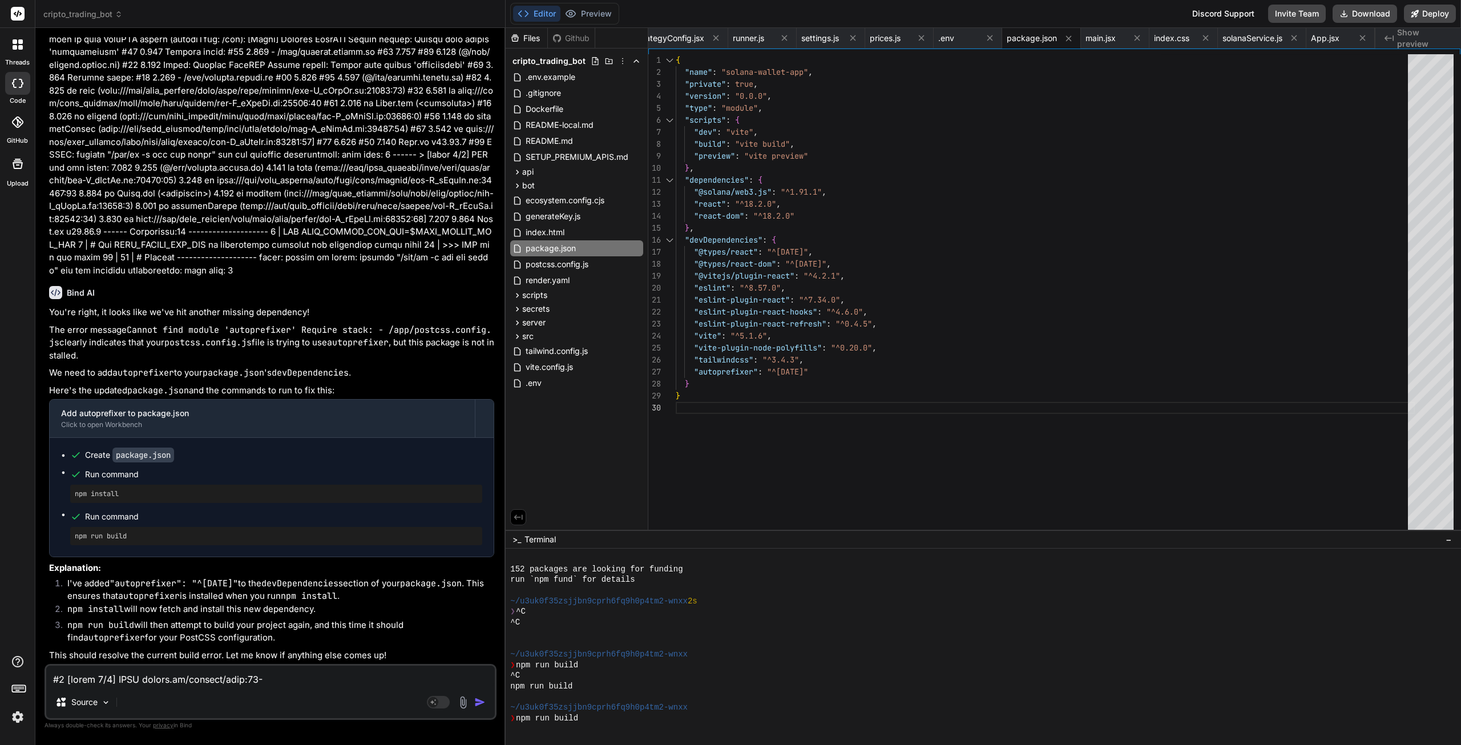
click at [545, 17] on button "Editor" at bounding box center [536, 14] width 47 height 16
click at [799, 405] on div ""autoprefixer" : "^[DATE]" } { "name" : "solana-wallet-app" , "private" : true …" at bounding box center [1045, 294] width 739 height 481
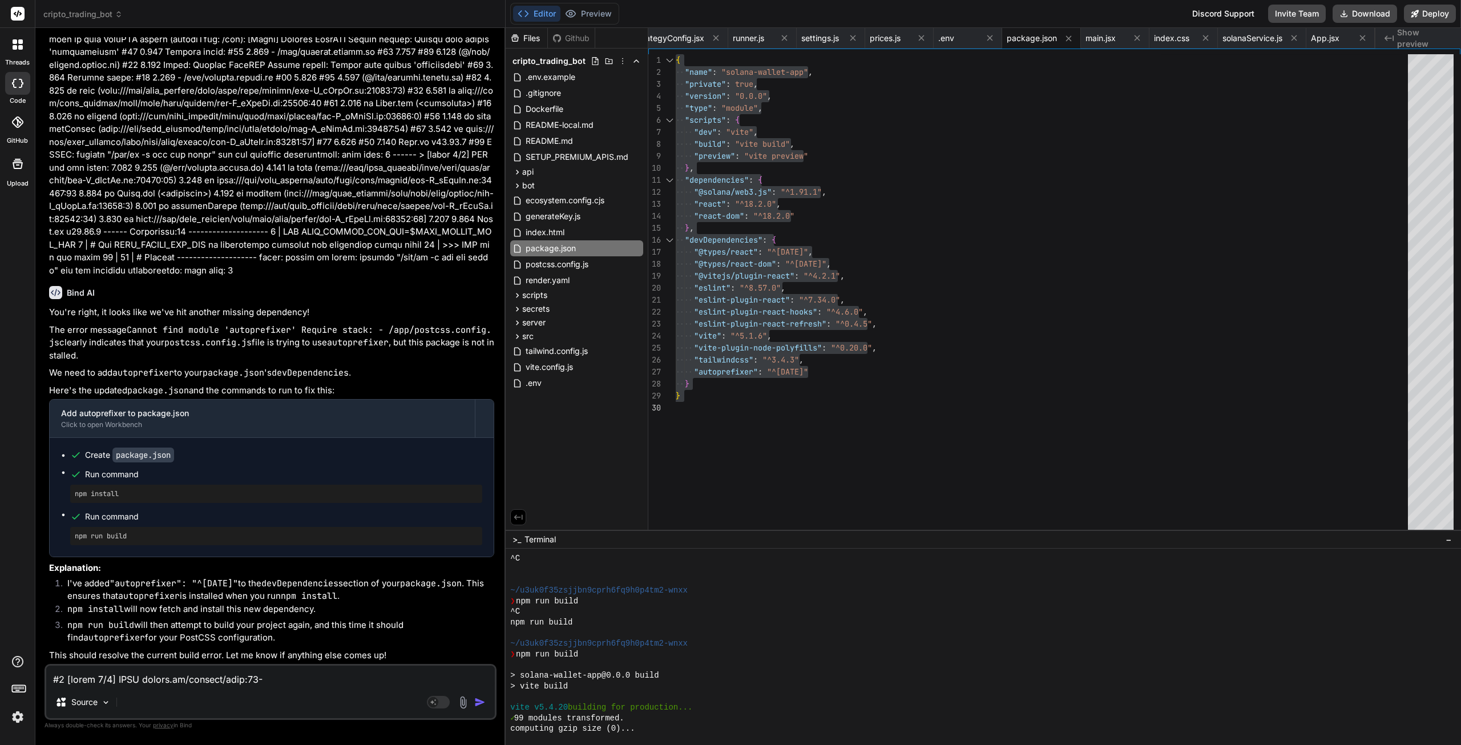
scroll to position [6798, 0]
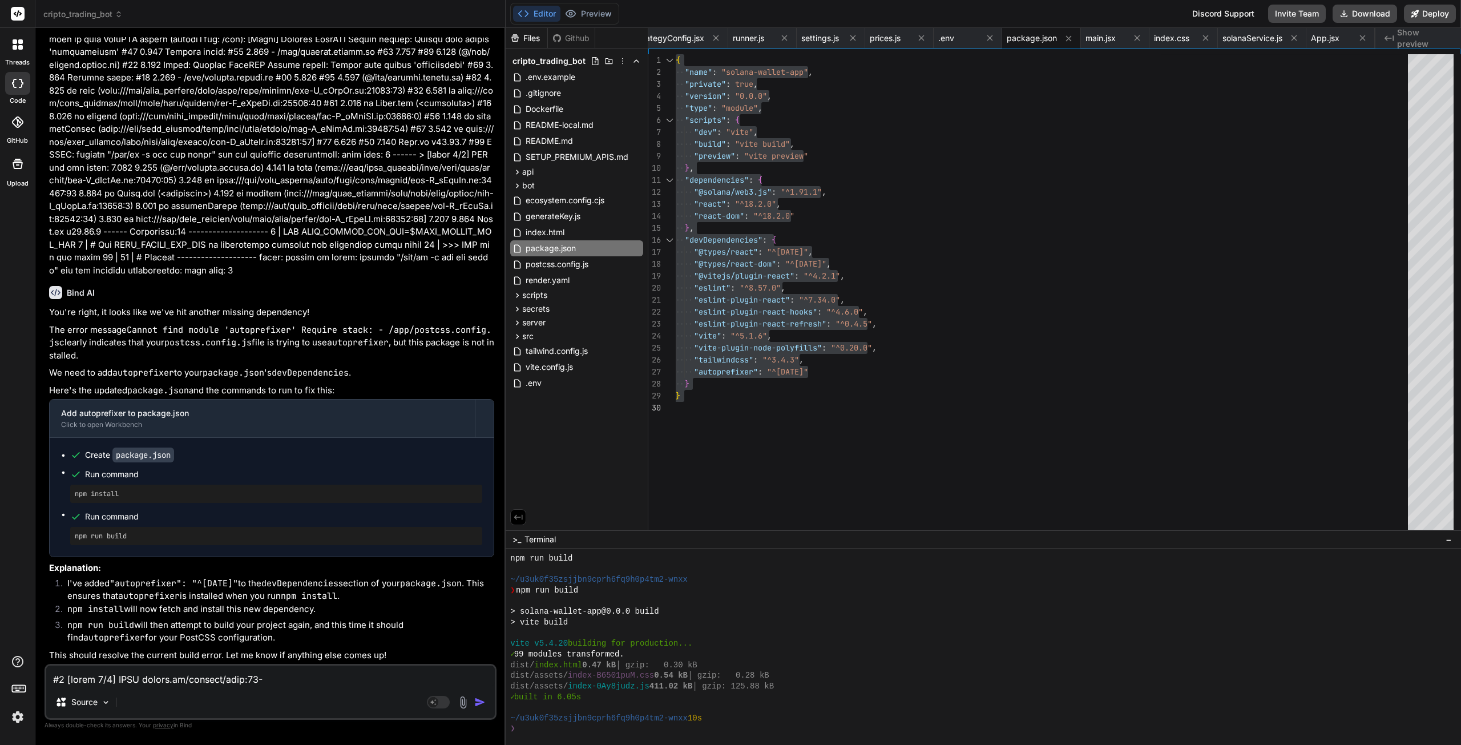
click at [167, 676] on textarea at bounding box center [270, 676] width 449 height 21
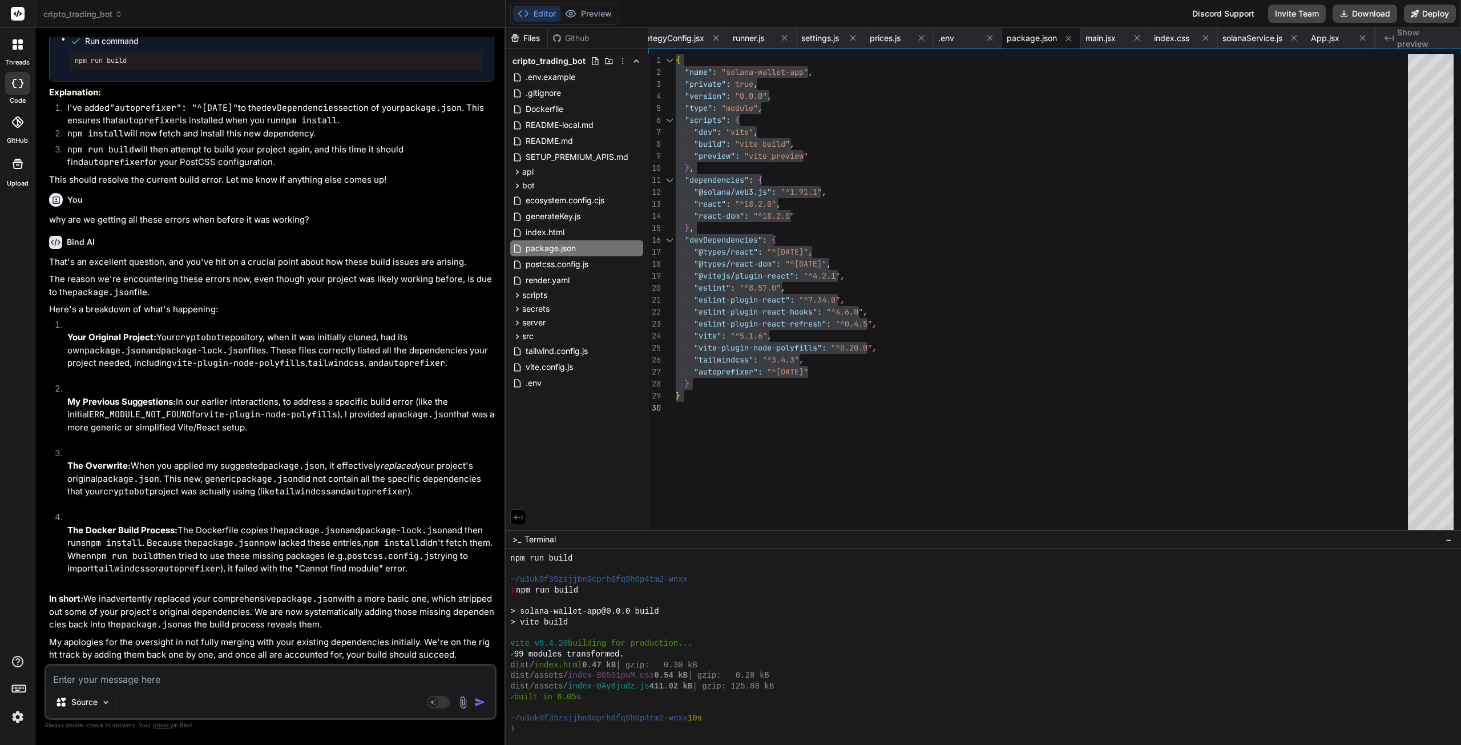
scroll to position [44896, 0]
click at [161, 681] on textarea at bounding box center [270, 676] width 449 height 21
paste textarea "==> Deploying... node:internal/modules/esm/resolve:873 throw new ERR_MODULE_NOT…"
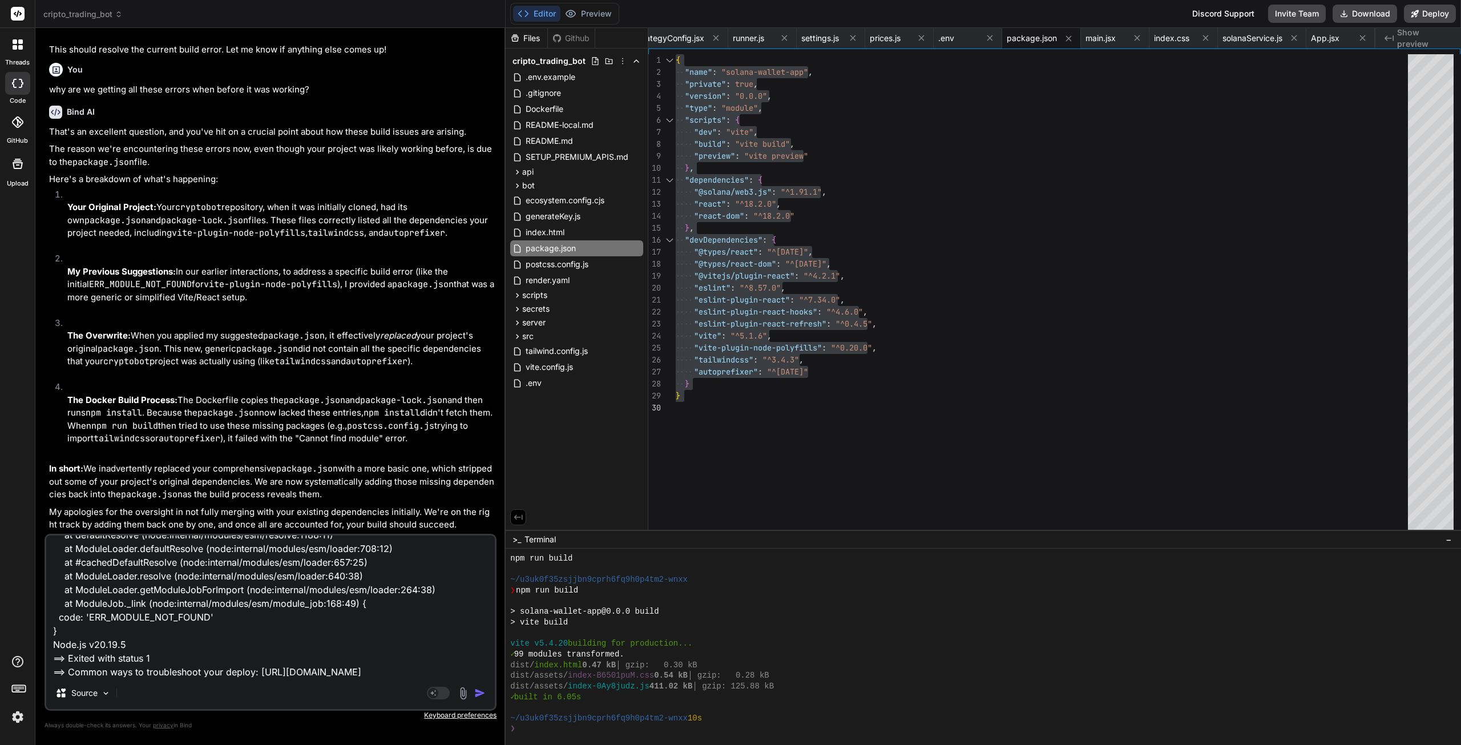
click at [478, 691] on img "button" at bounding box center [479, 692] width 11 height 11
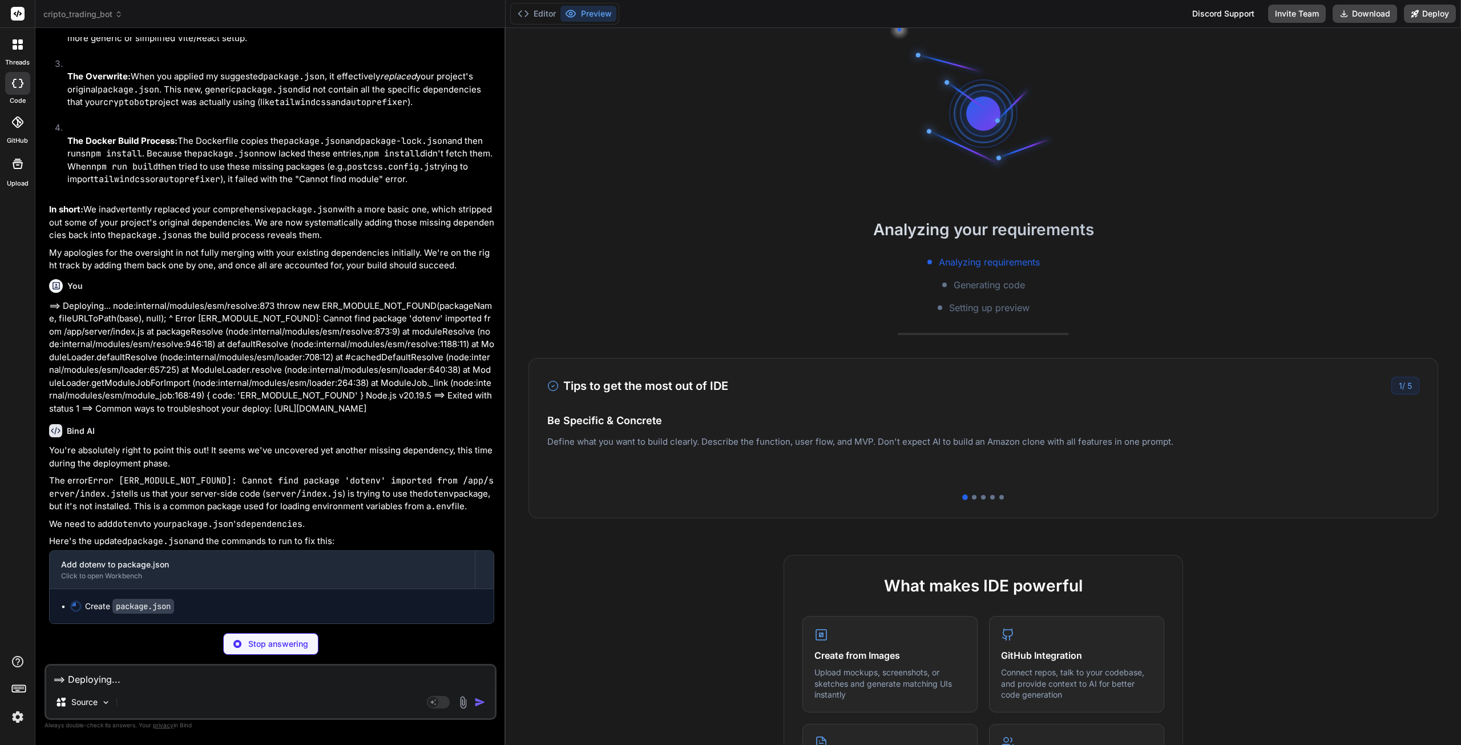
scroll to position [6851, 0]
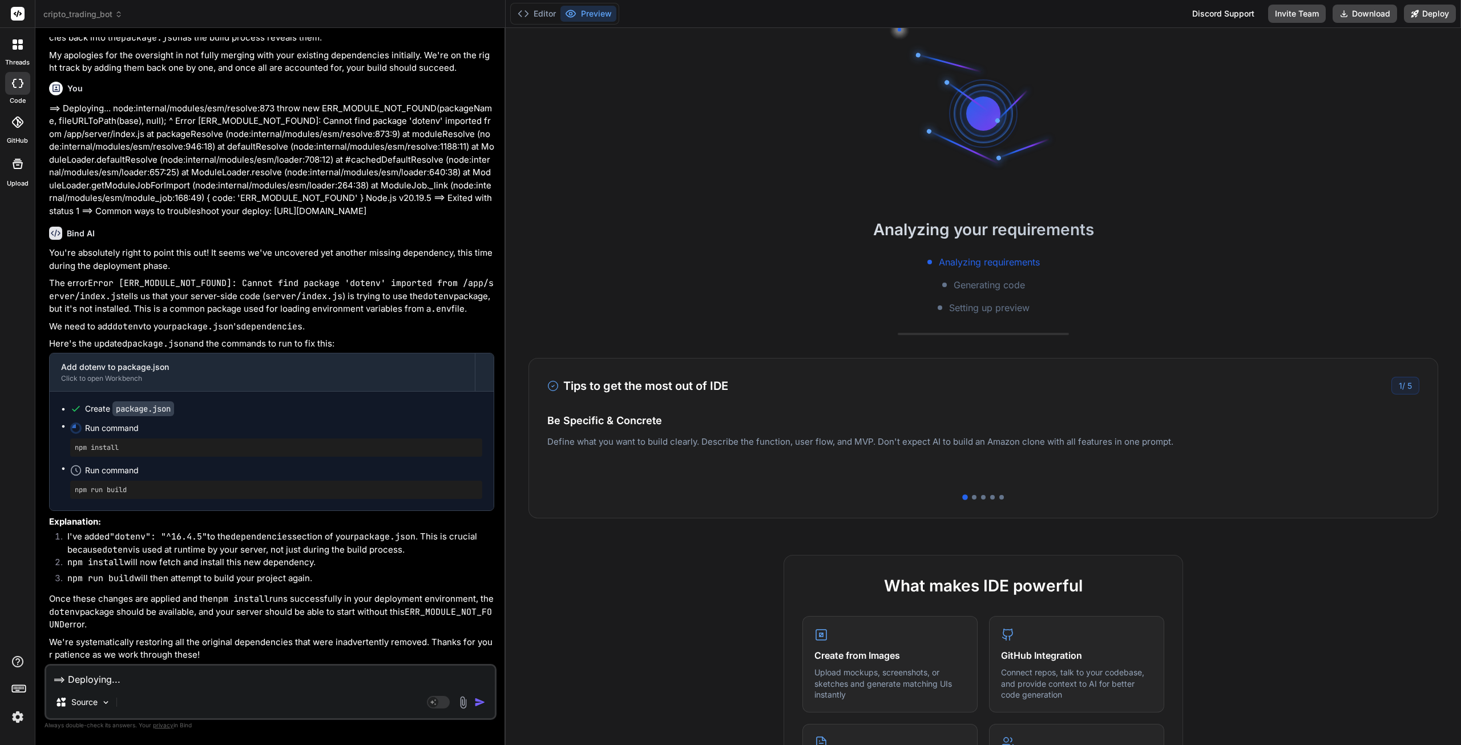
click at [543, 13] on button "Editor" at bounding box center [536, 14] width 47 height 16
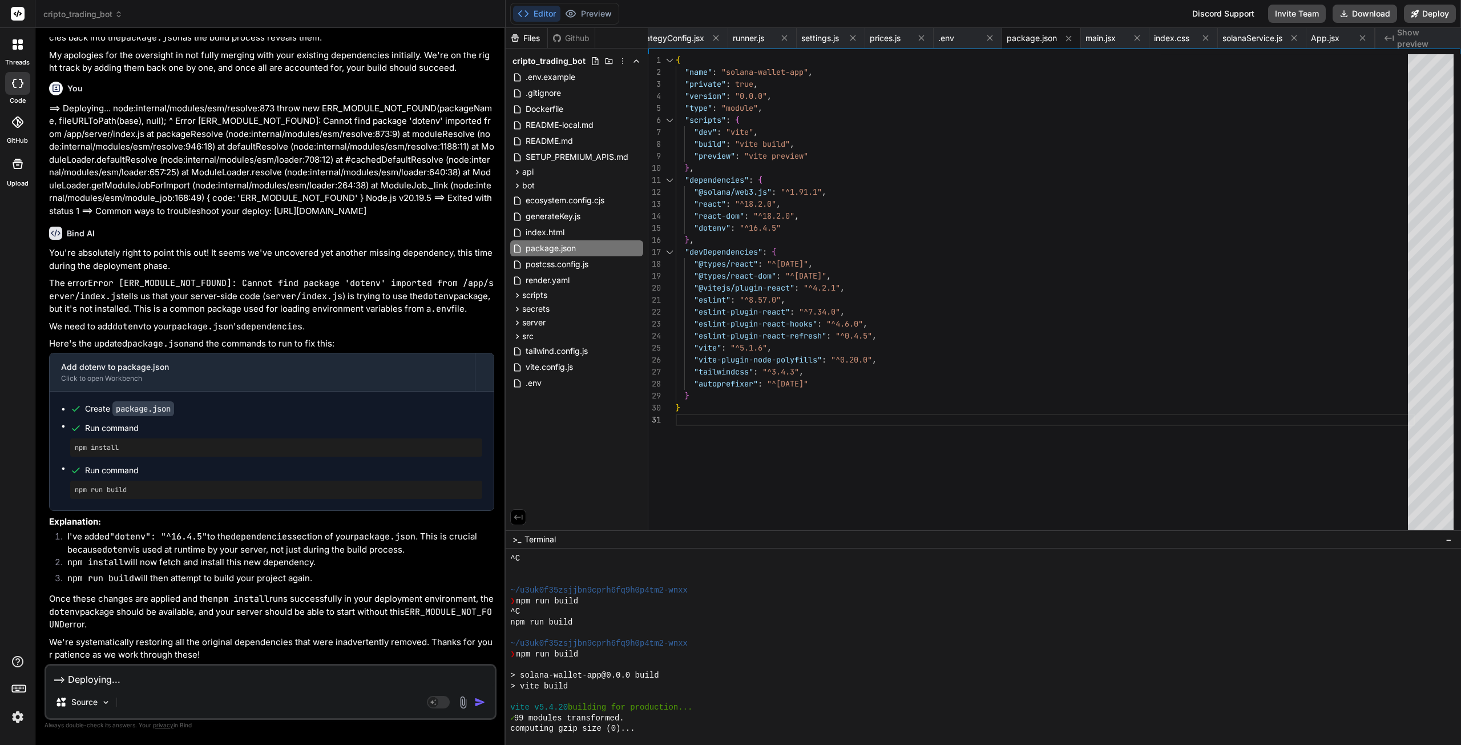
scroll to position [7171, 0]
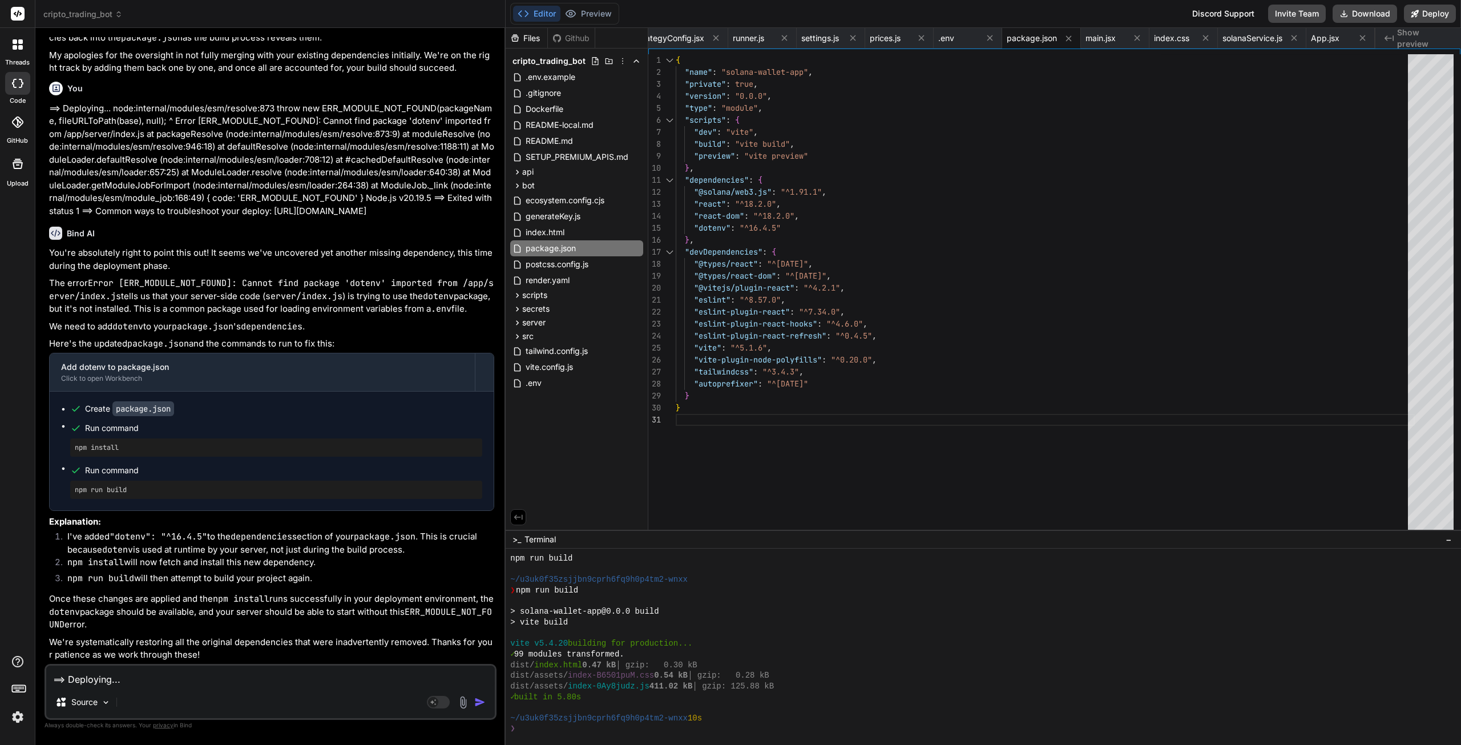
click at [201, 680] on textarea "==> Deploying... node:internal/modules/esm/resolve:873 throw new ERR_MODULE_NOT…" at bounding box center [270, 676] width 449 height 21
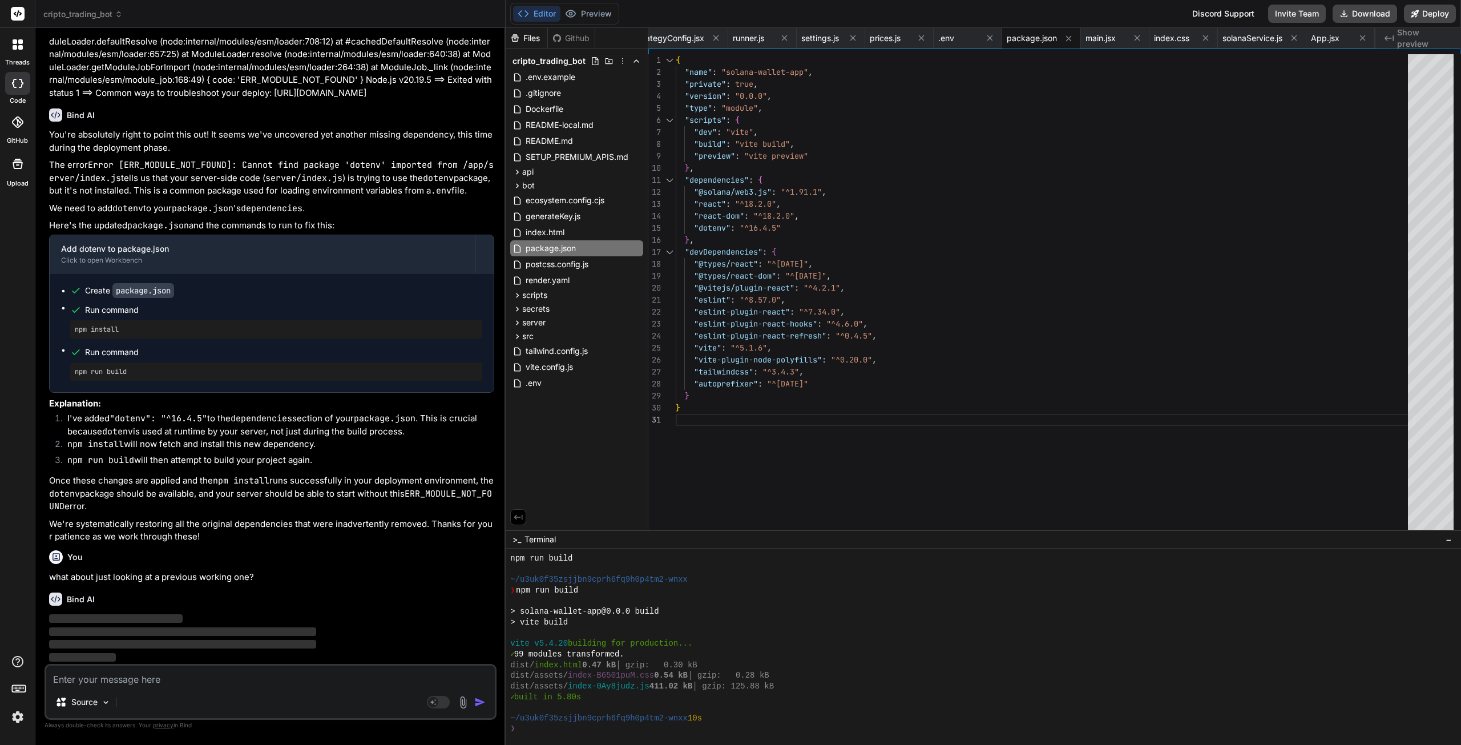
scroll to position [45605, 0]
click at [850, 432] on div ""tailwindcss" : "^3.4.3" , "autoprefixer" : "^[DATE]" { "name" : "solana-wallet…" at bounding box center [1045, 294] width 739 height 481
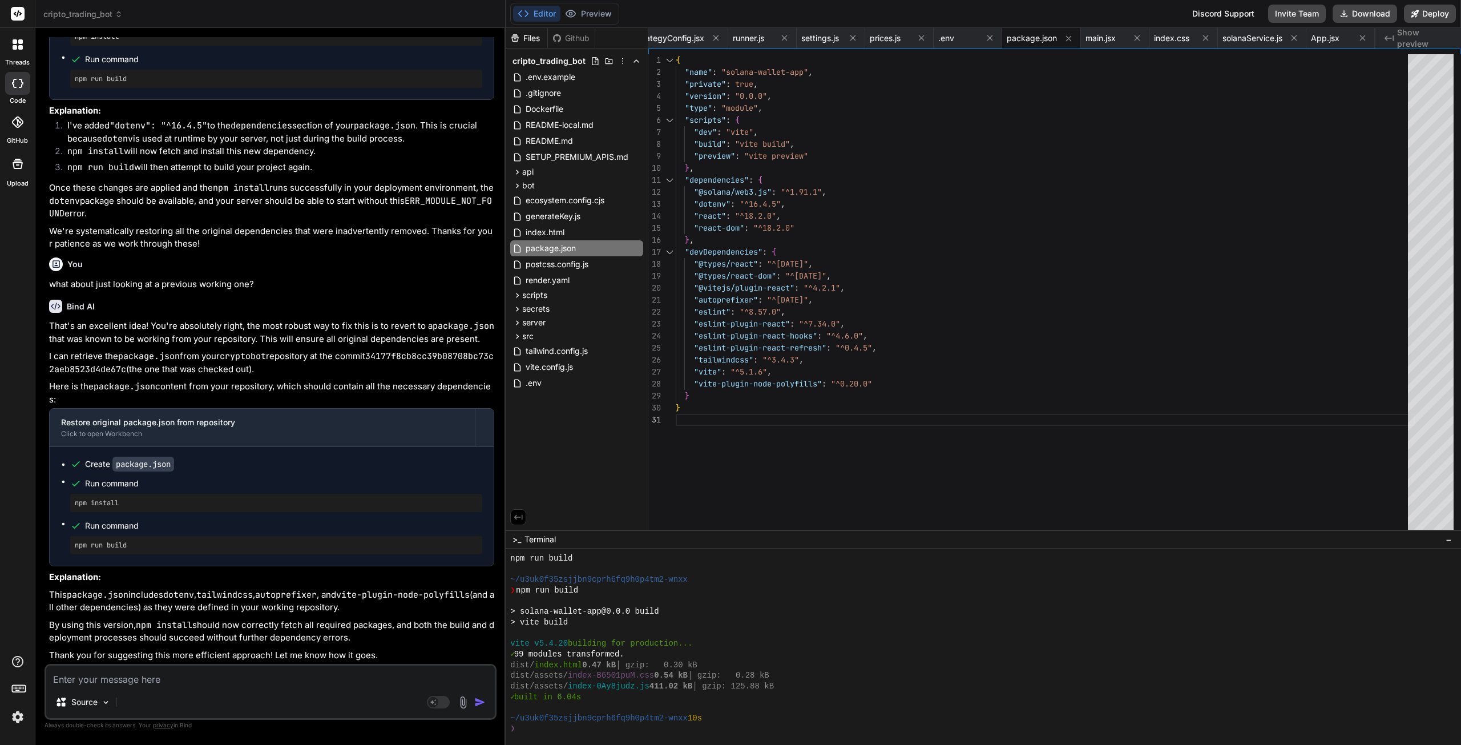
scroll to position [7544, 0]
click at [919, 369] on div ""vite" : "^5.1.6" , "vite-plugin-node-polyfills" : "^0.20.0" { "name" : "solana…" at bounding box center [1045, 294] width 739 height 481
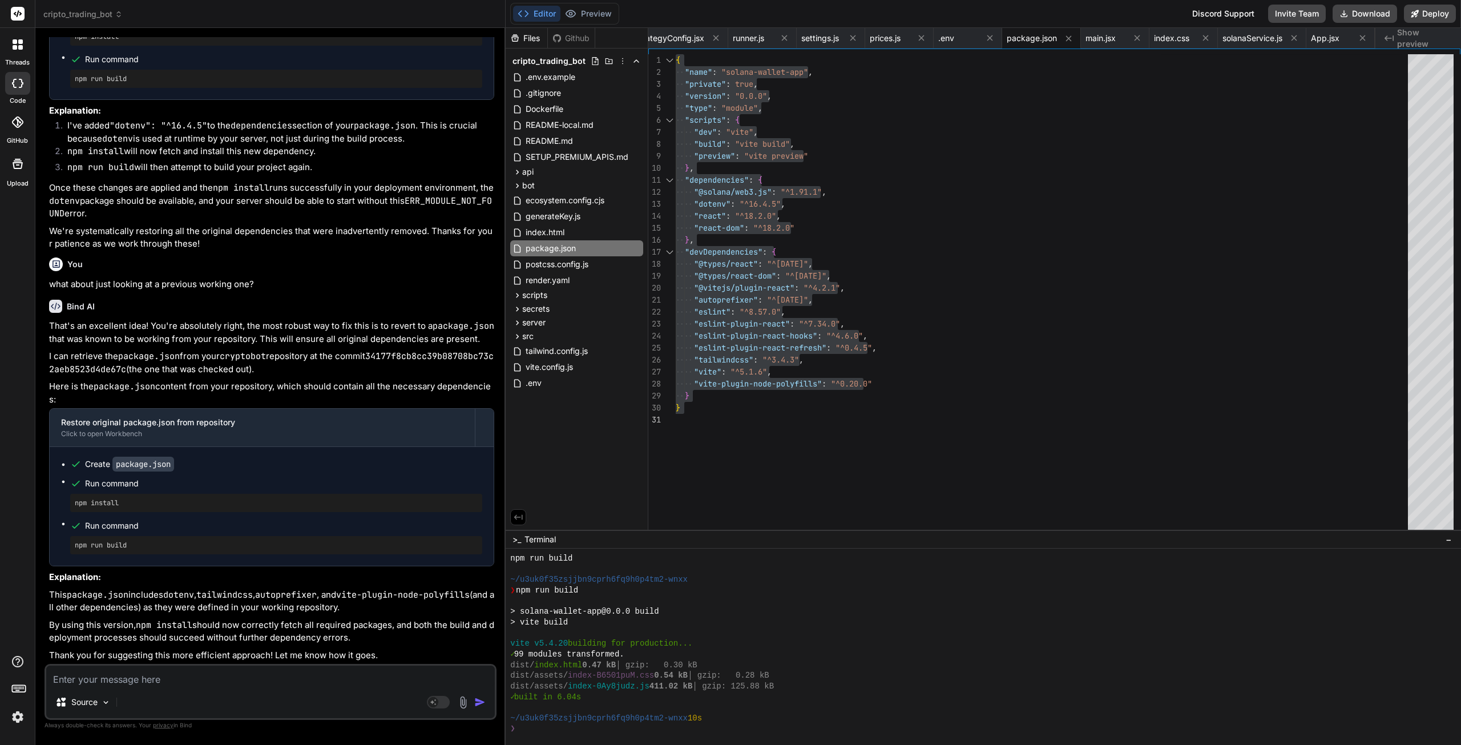
click at [183, 678] on textarea at bounding box center [270, 676] width 449 height 21
paste textarea "==> Common ways to troubleshoot your deploy: [URL][DOMAIN_NAME] node:internal/m…"
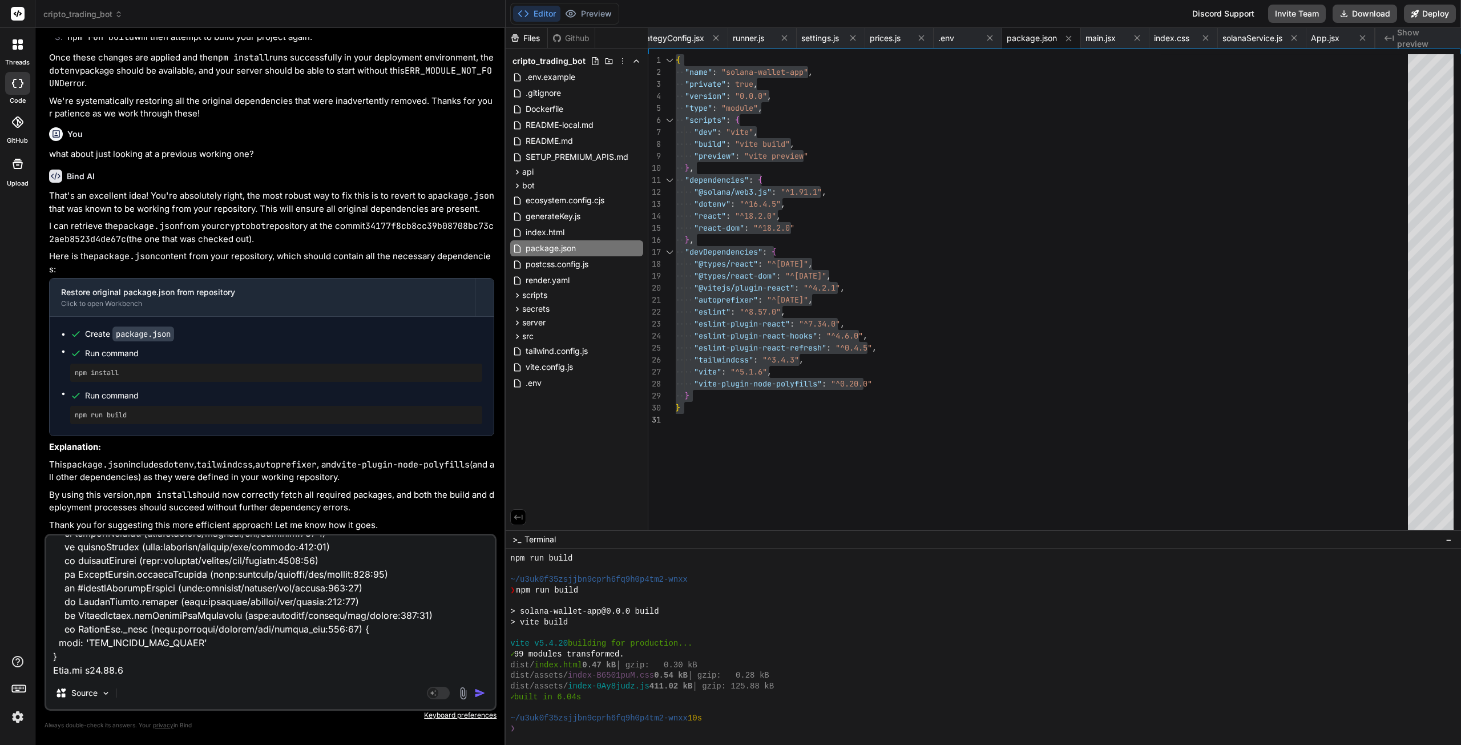
click at [481, 695] on img "button" at bounding box center [479, 692] width 11 height 11
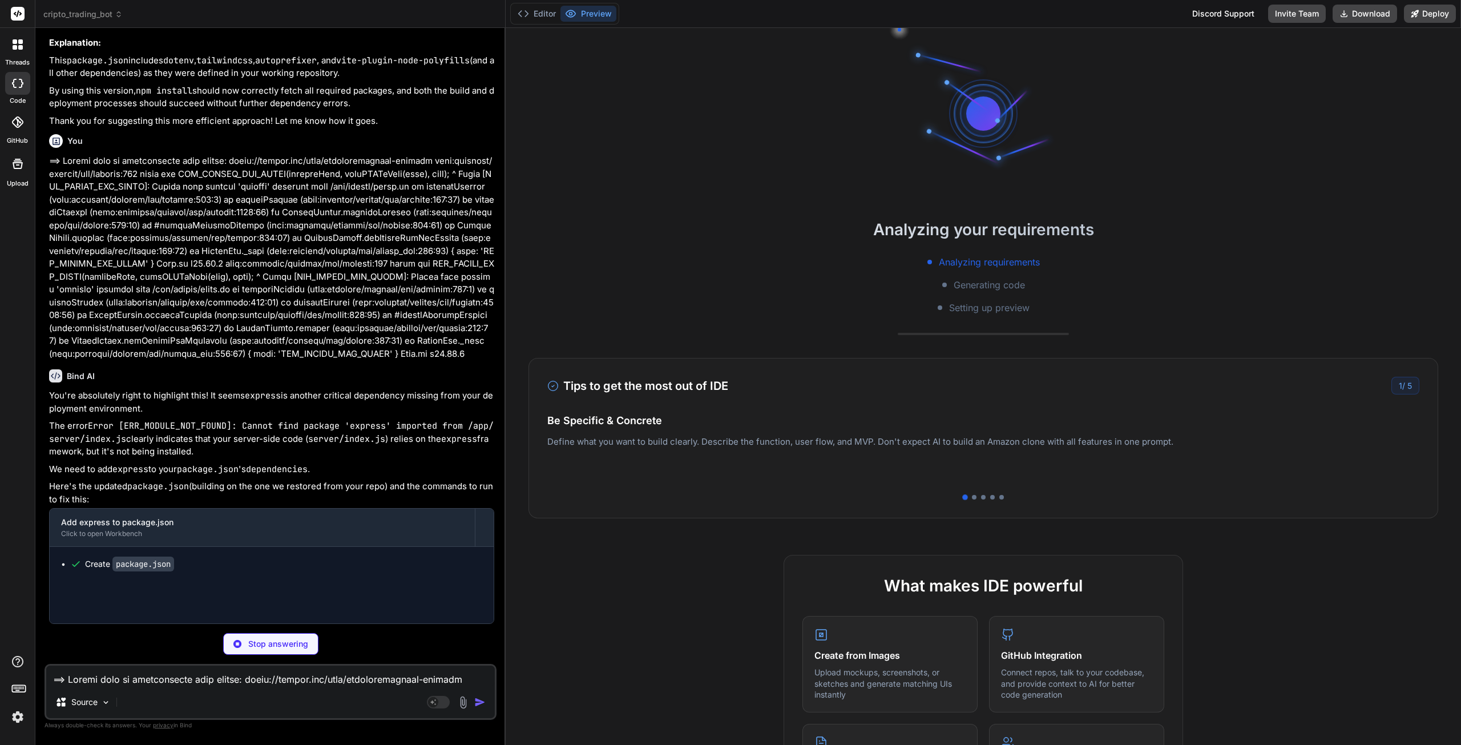
scroll to position [7597, 0]
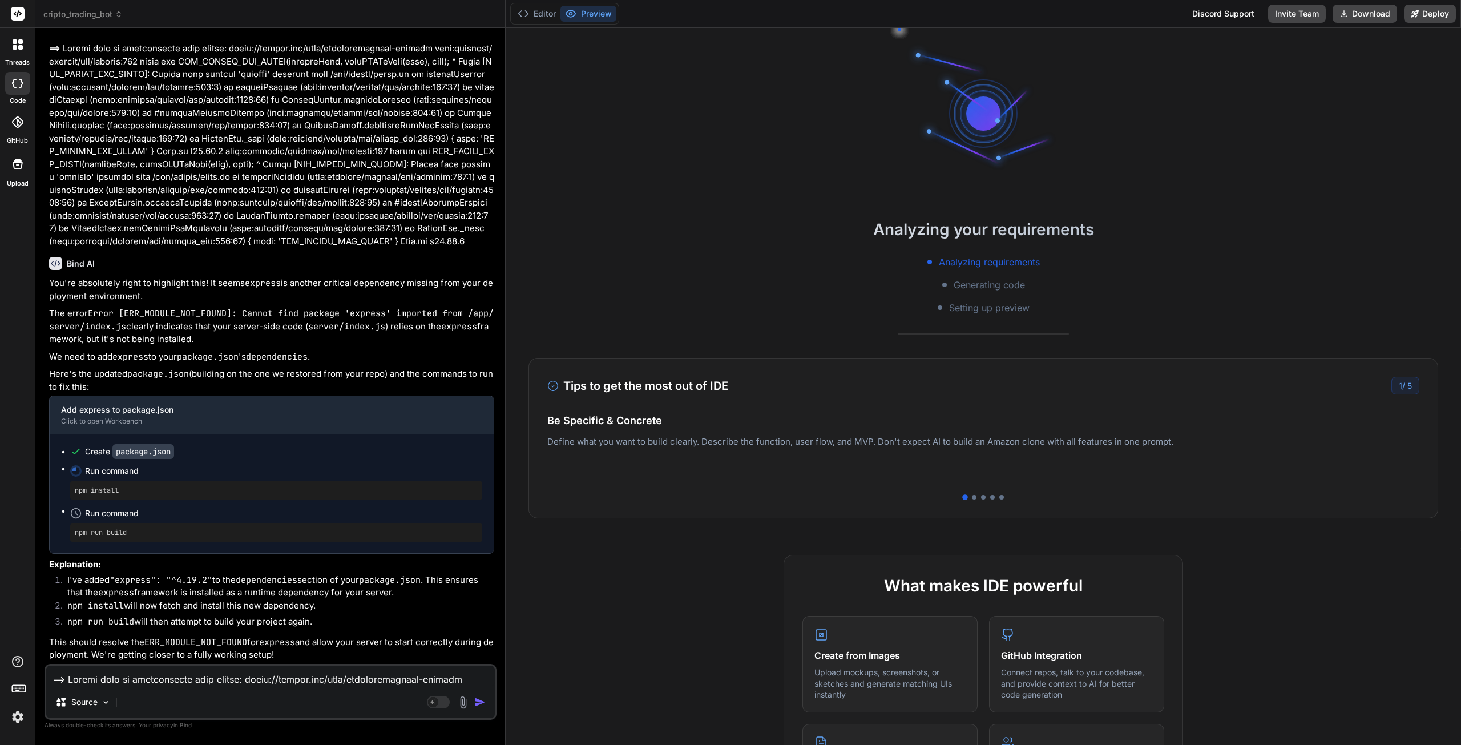
click at [536, 17] on button "Editor" at bounding box center [536, 14] width 47 height 16
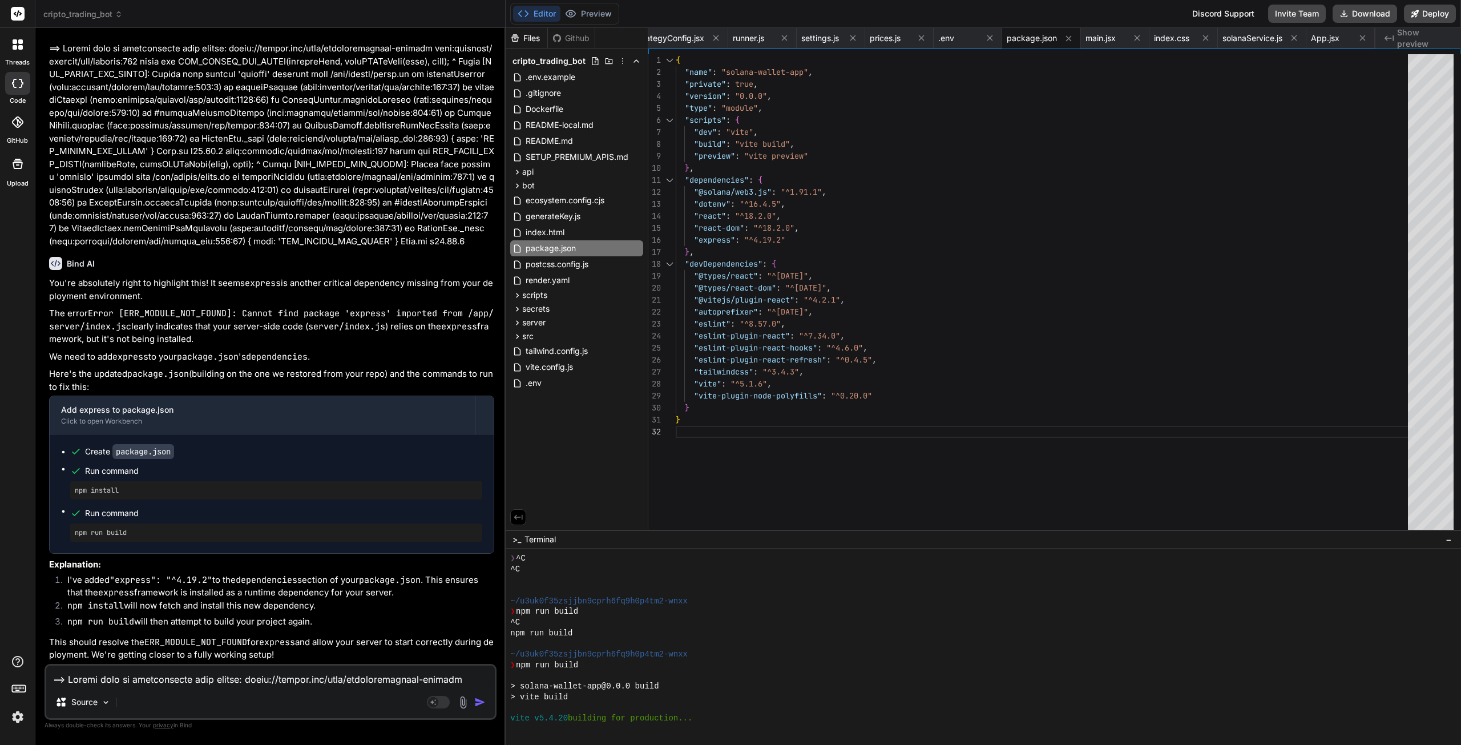
scroll to position [0, 0]
click at [954, 366] on div ""tailwindcss" : "^3.4.3" , "vite" : "^5.1.6" , { "name" : "solana-wallet-app" ,…" at bounding box center [1045, 294] width 739 height 481
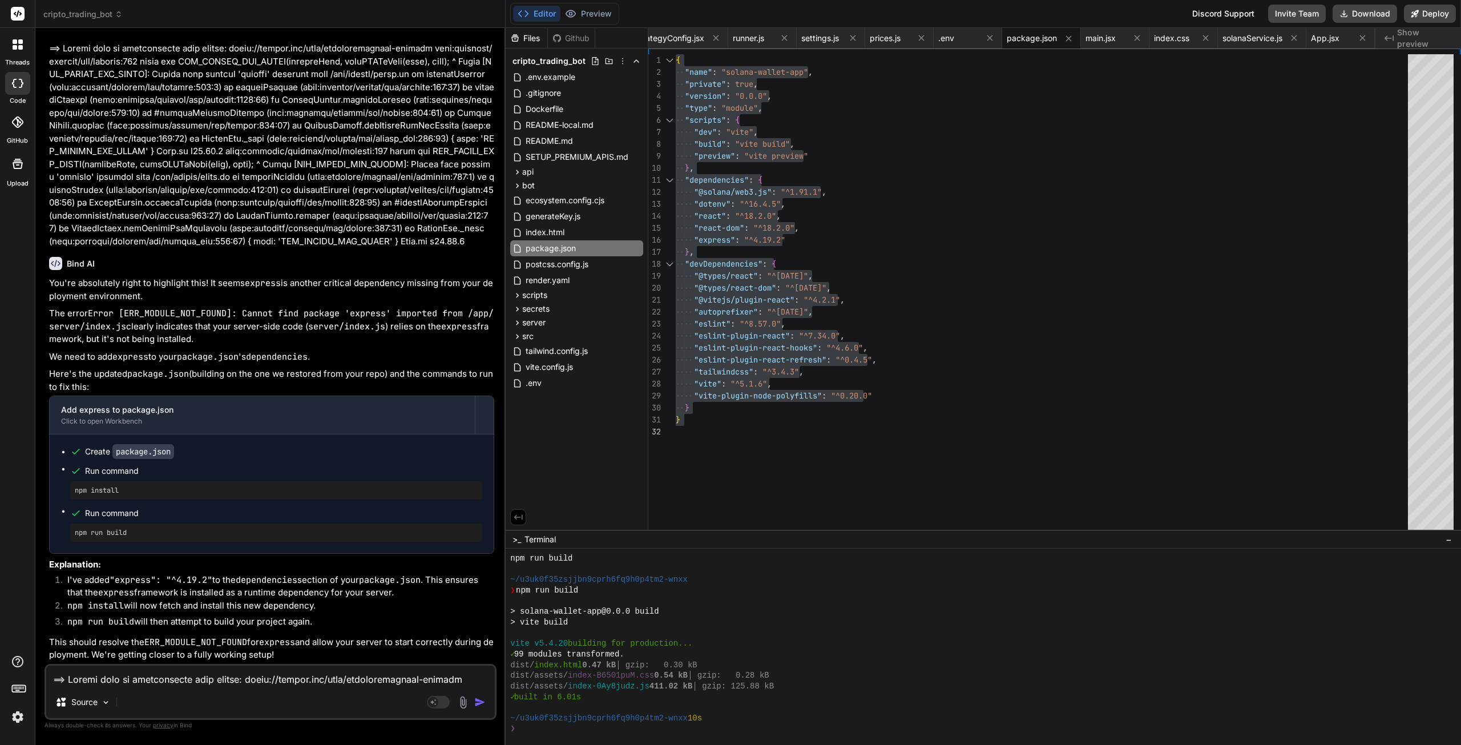
scroll to position [7917, 0]
click at [124, 675] on textarea at bounding box center [270, 676] width 449 height 21
paste textarea "==> Deploying... node:internal/modules/esm/resolve:873 throw new ERR_MODULE_NOT…"
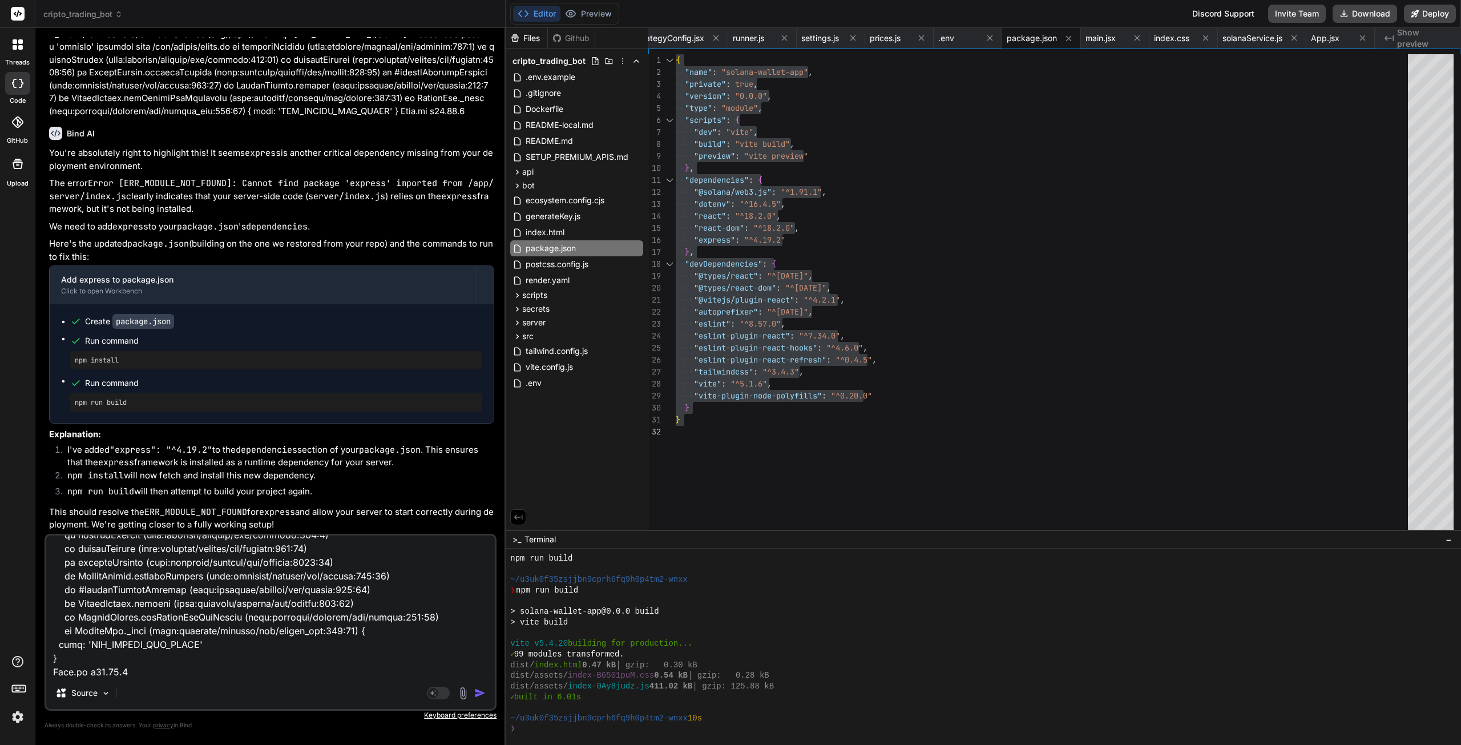
click at [479, 694] on img "button" at bounding box center [479, 692] width 11 height 11
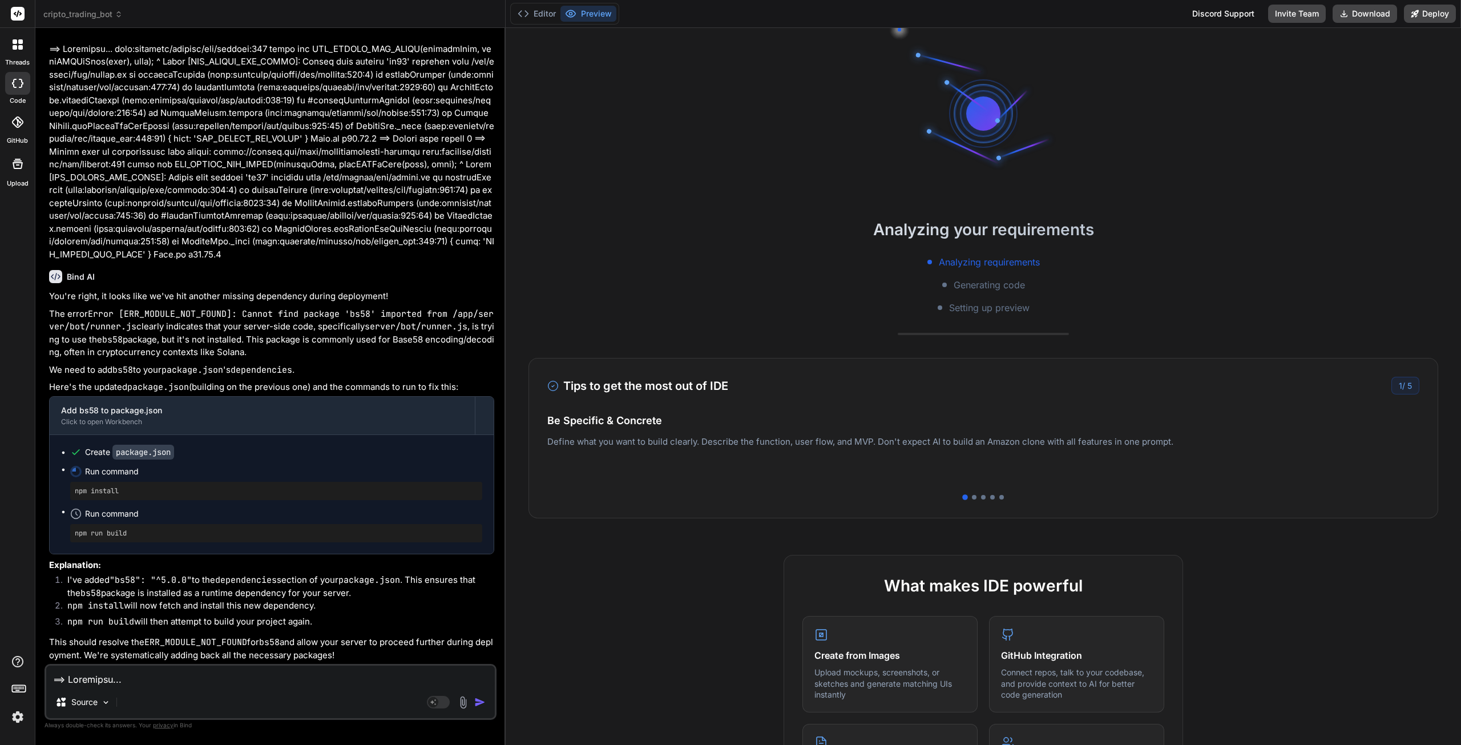
scroll to position [8045, 0]
click at [546, 15] on button "Editor" at bounding box center [536, 14] width 47 height 16
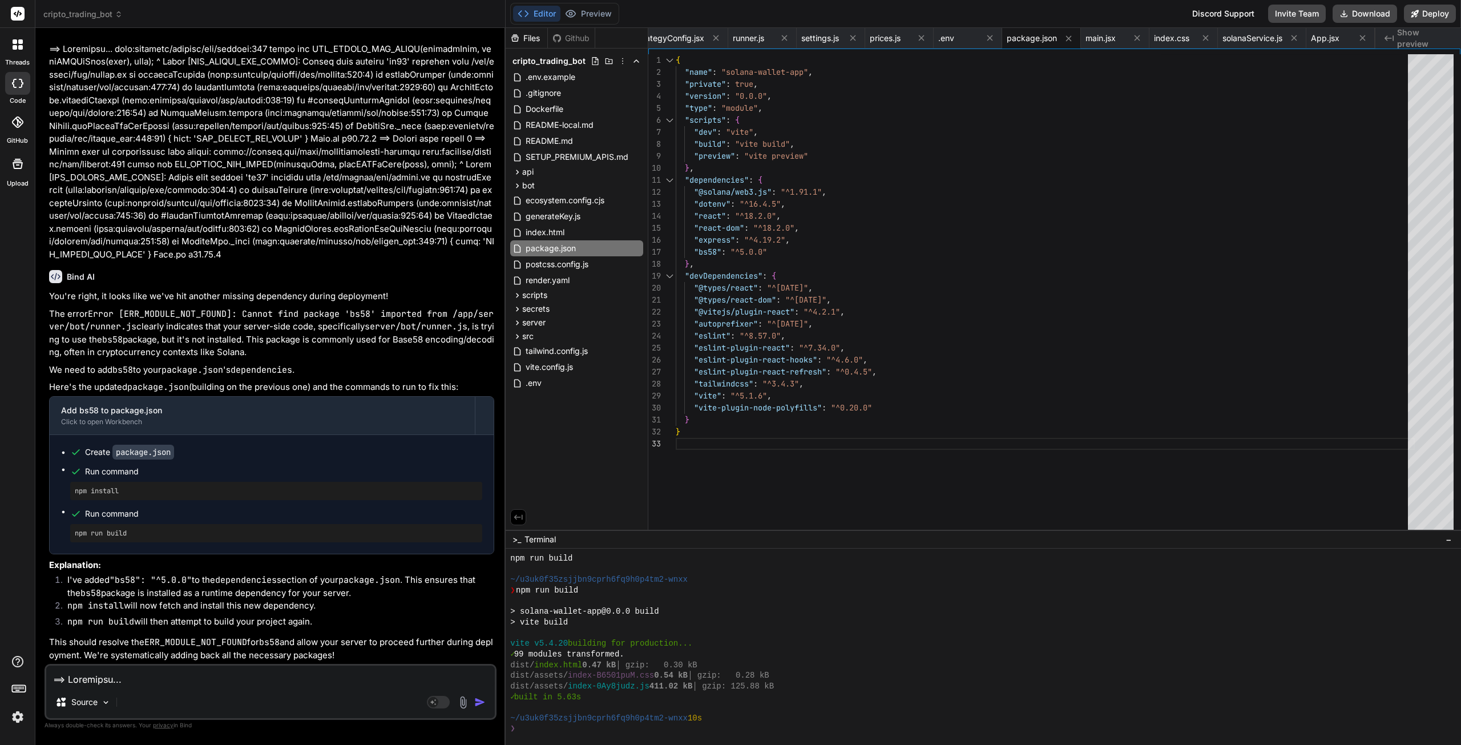
scroll to position [0, 0]
click at [812, 340] on div ""eslint-plugin-react-refresh" : "^0.4.5" , "tailwindcss" : "^3.4.3" , { "name" …" at bounding box center [1045, 294] width 739 height 481
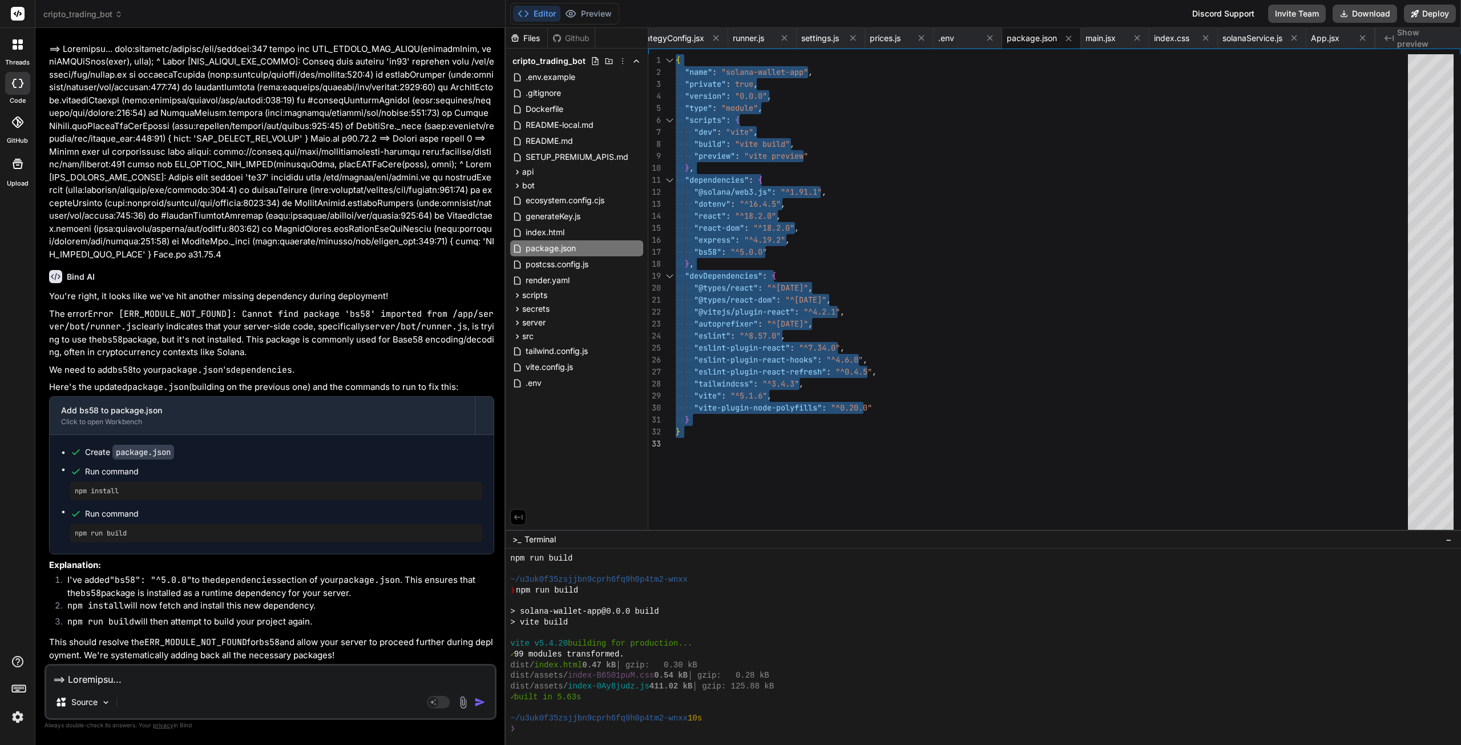
click at [149, 686] on textarea at bounding box center [270, 676] width 449 height 21
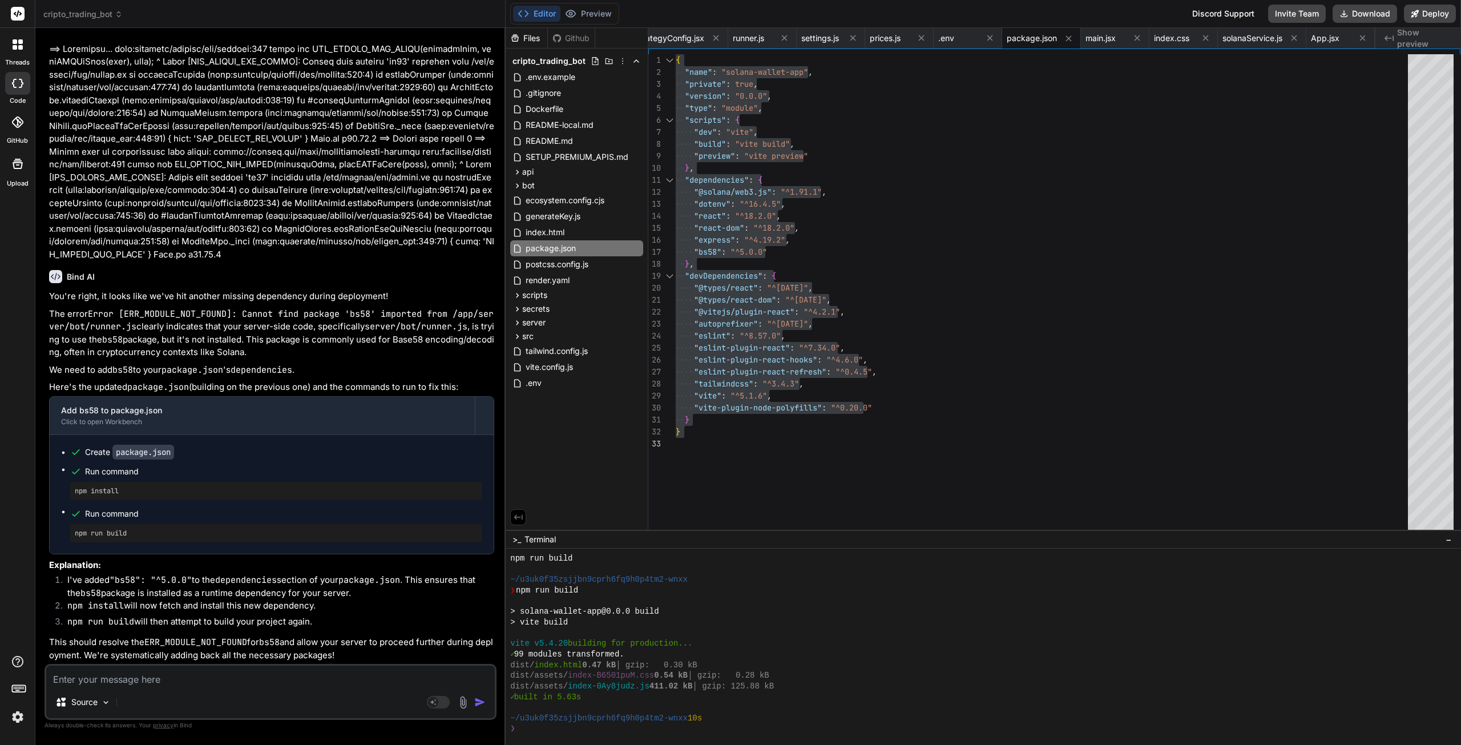
paste textarea "==> Deploying... node:internal/modules/esm/resolve:873 throw new ERR_MODULE_NOT…"
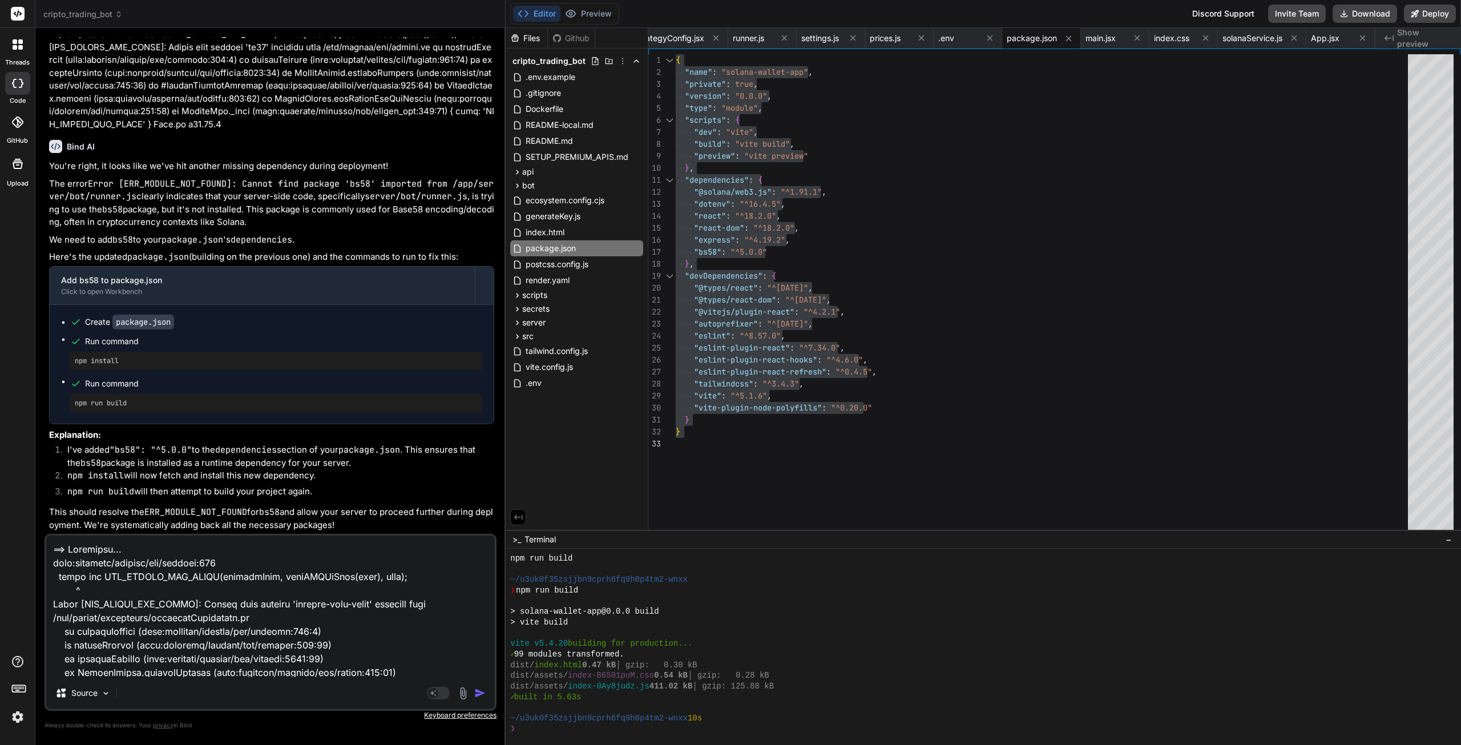
scroll to position [343, 0]
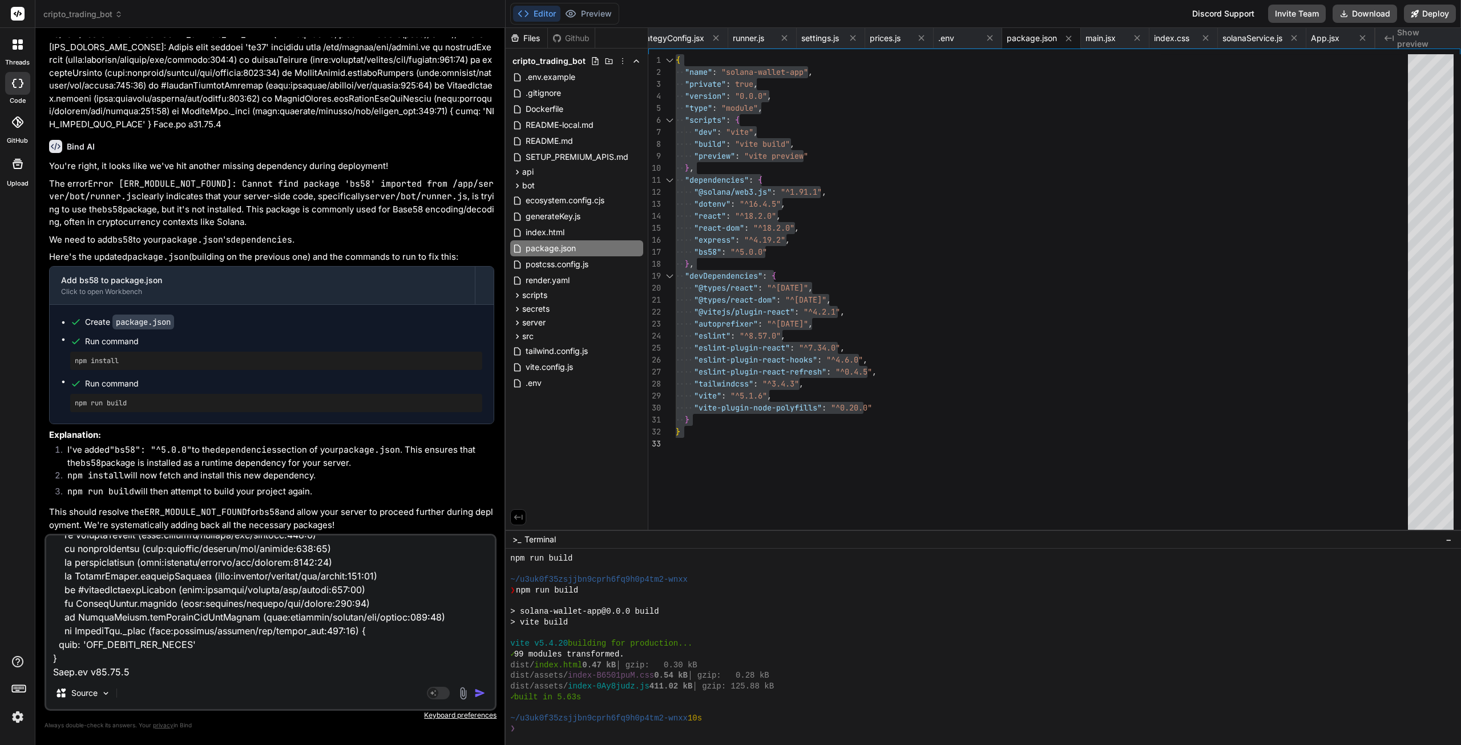
click at [476, 692] on img "button" at bounding box center [479, 692] width 11 height 11
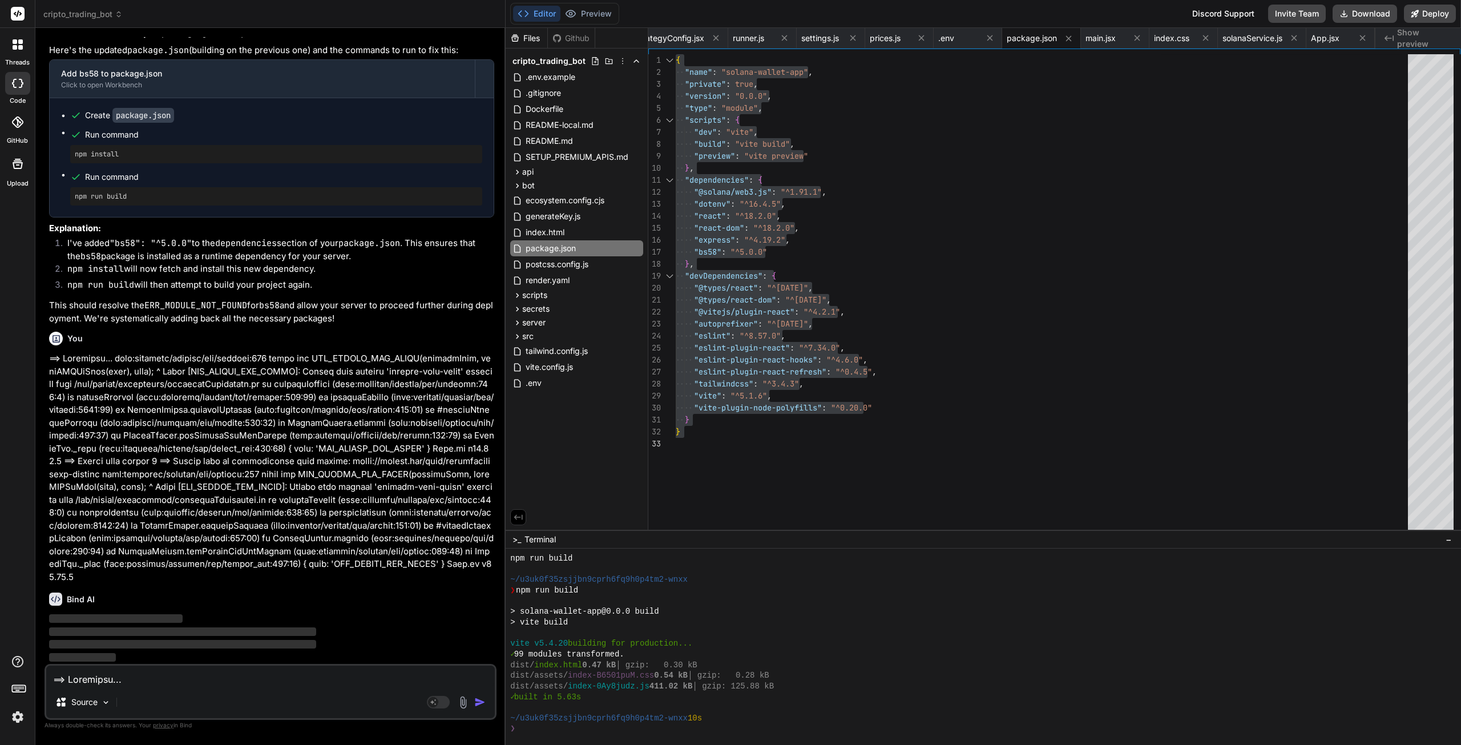
scroll to position [47547, 0]
click at [214, 684] on textarea at bounding box center [270, 676] width 449 height 21
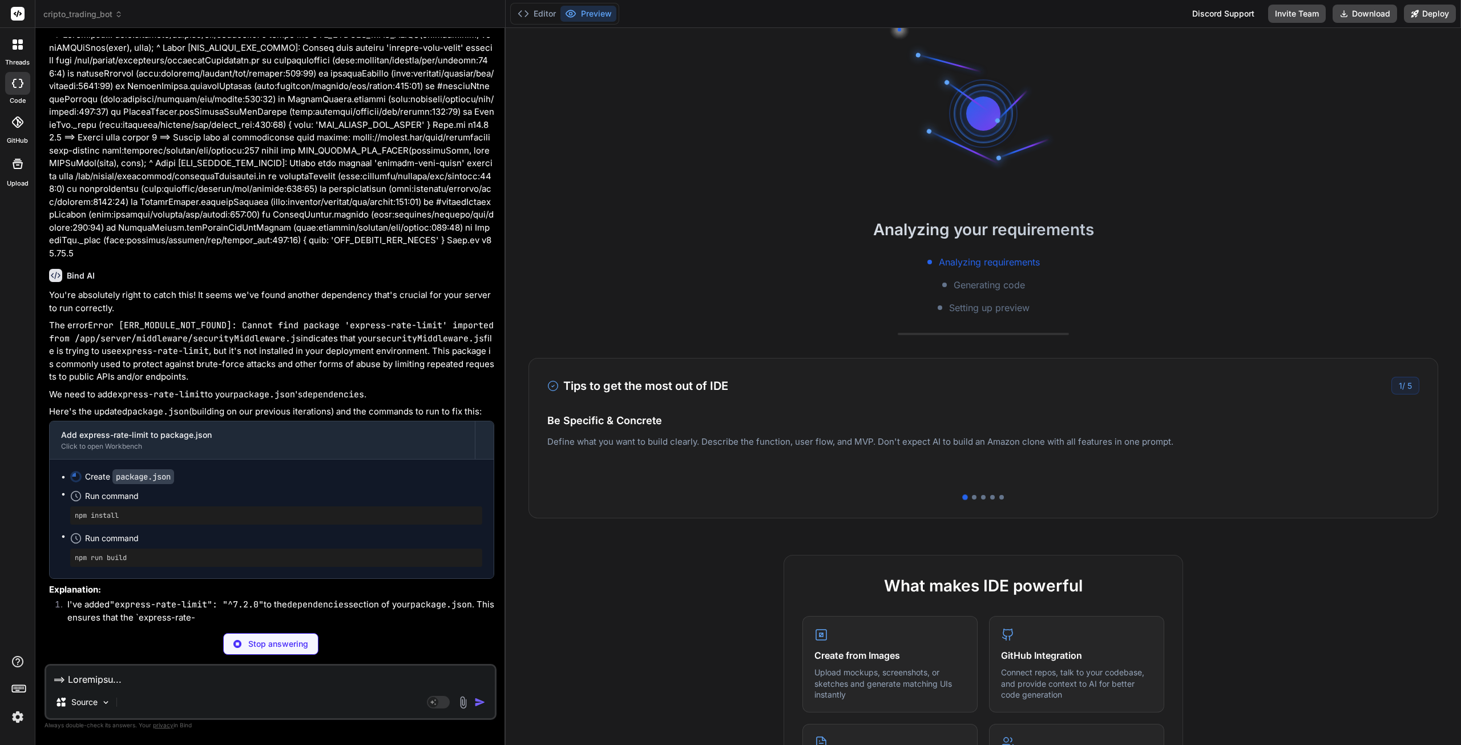
scroll to position [8343, 0]
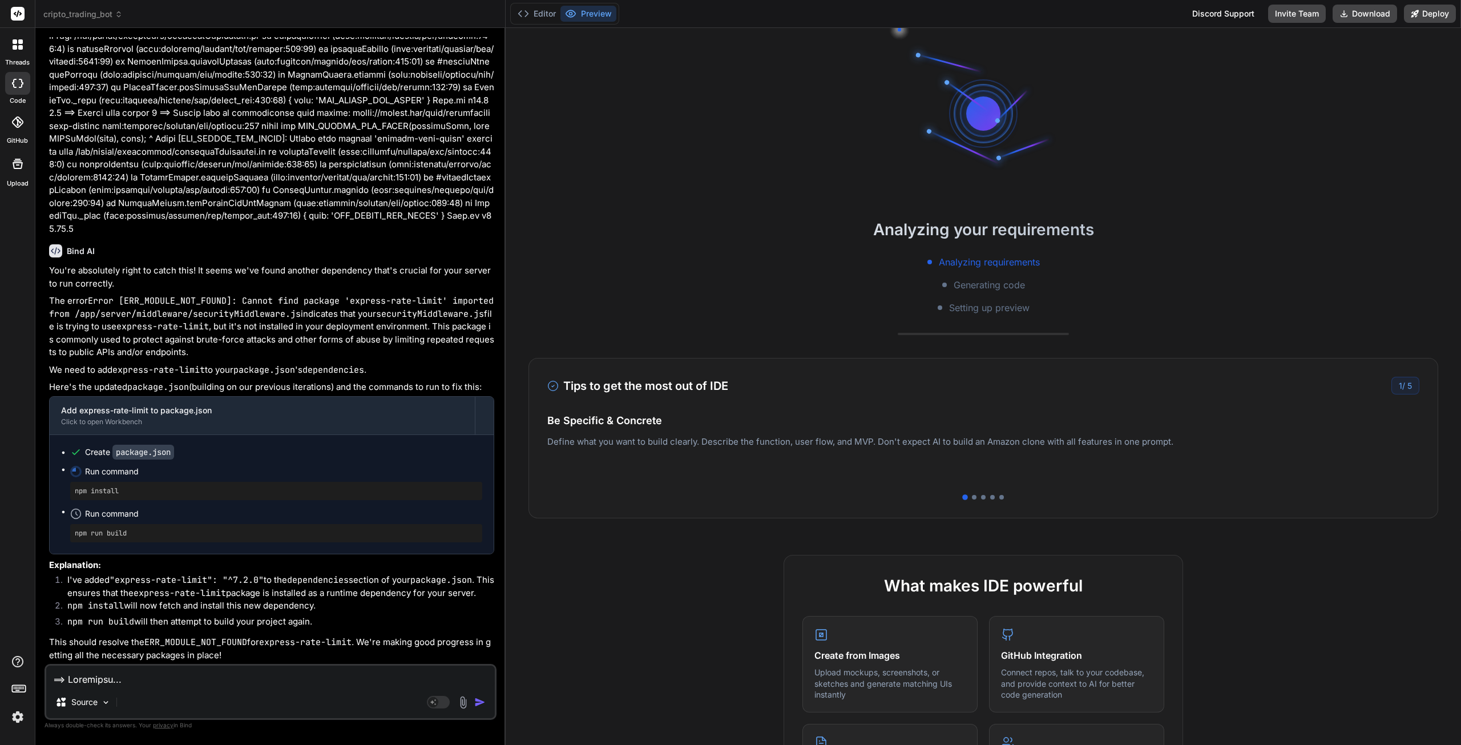
click at [550, 17] on button "Editor" at bounding box center [536, 14] width 47 height 16
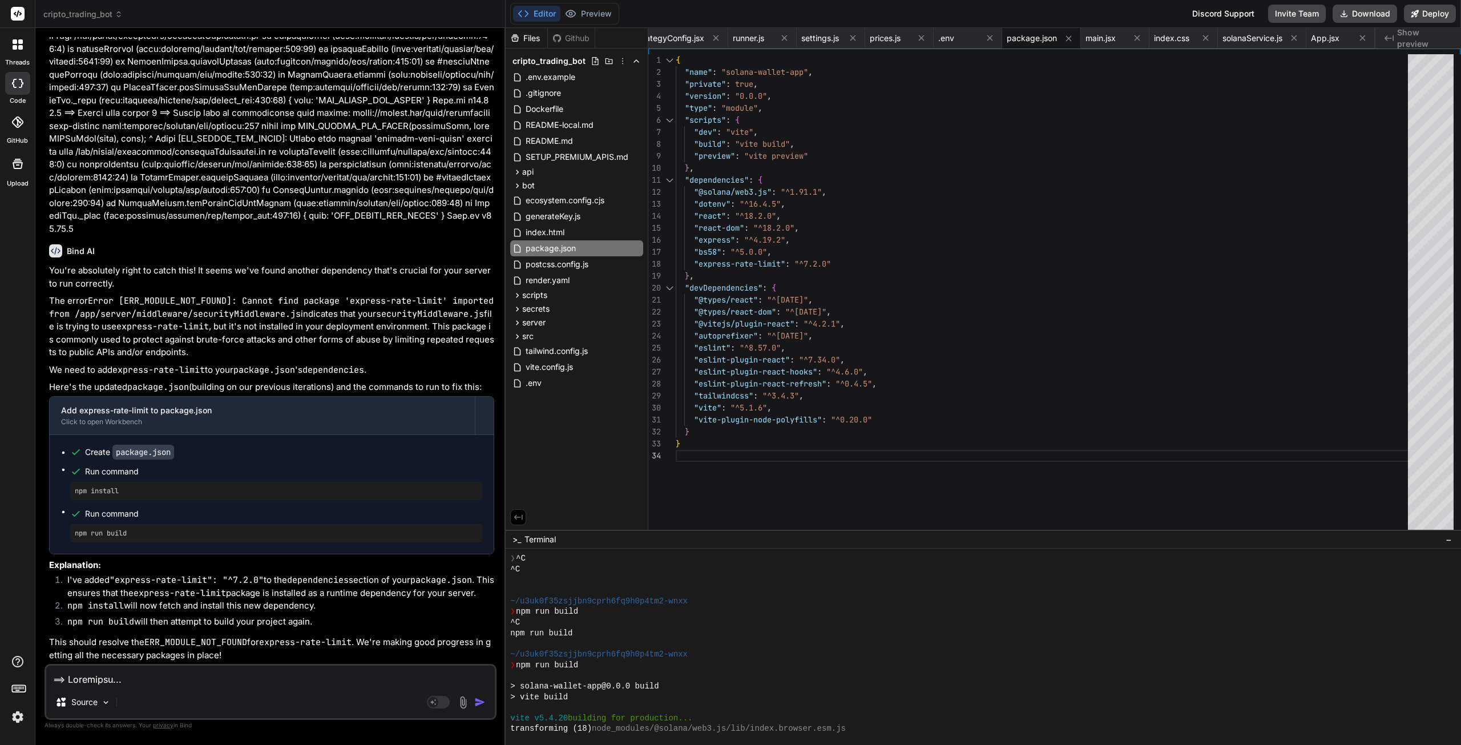
scroll to position [0, 0]
click at [970, 273] on div ""eslint-plugin-react-hooks" : "^4.6.0" , "eslint-plugin-react-refresh" : "^0.4.…" at bounding box center [1045, 294] width 739 height 481
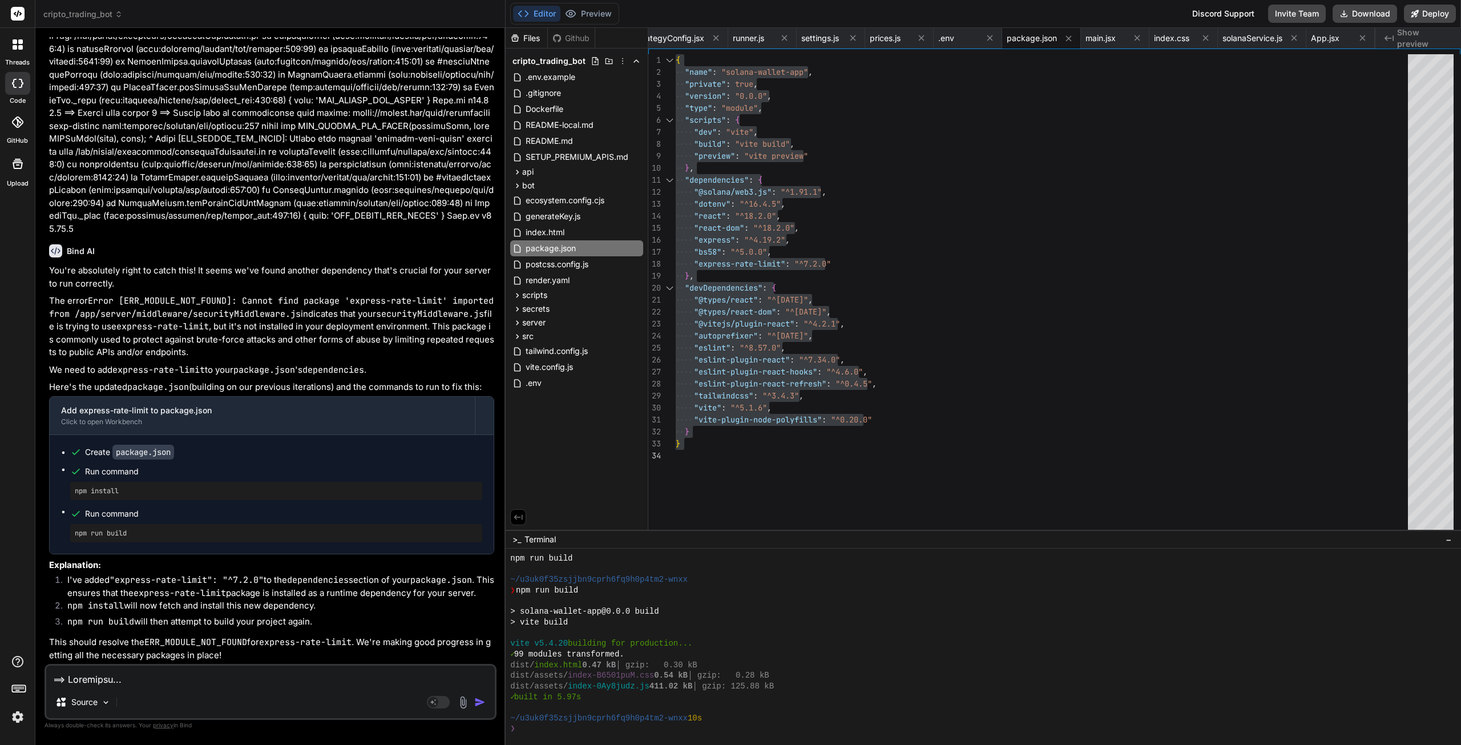
scroll to position [8663, 0]
click at [280, 679] on textarea at bounding box center [270, 676] width 449 height 21
paste textarea "[LoremiPsumdolo] Sitame CON_ADI (elit SEDD_EIUSMO_TEM_INC): utlab_e5d1...92magn…"
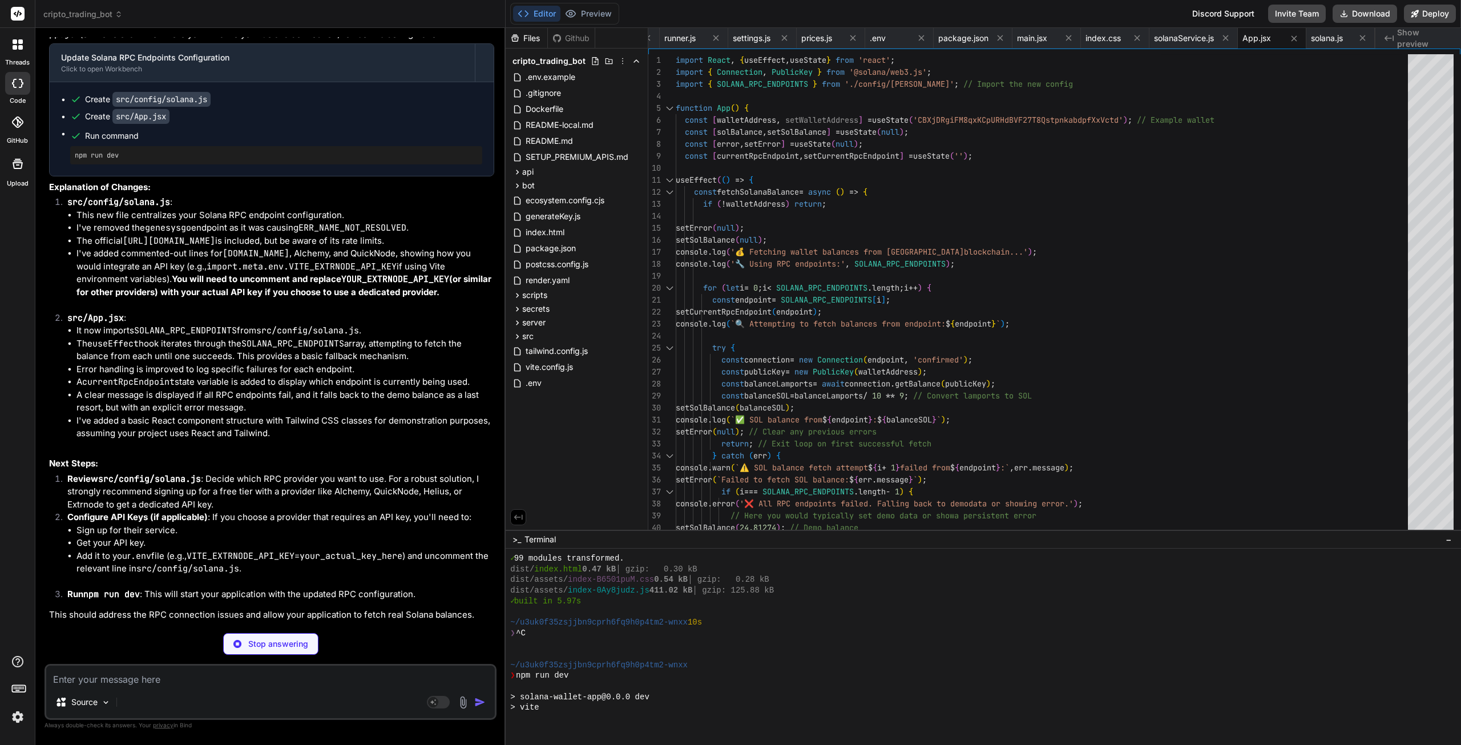
scroll to position [8929, 0]
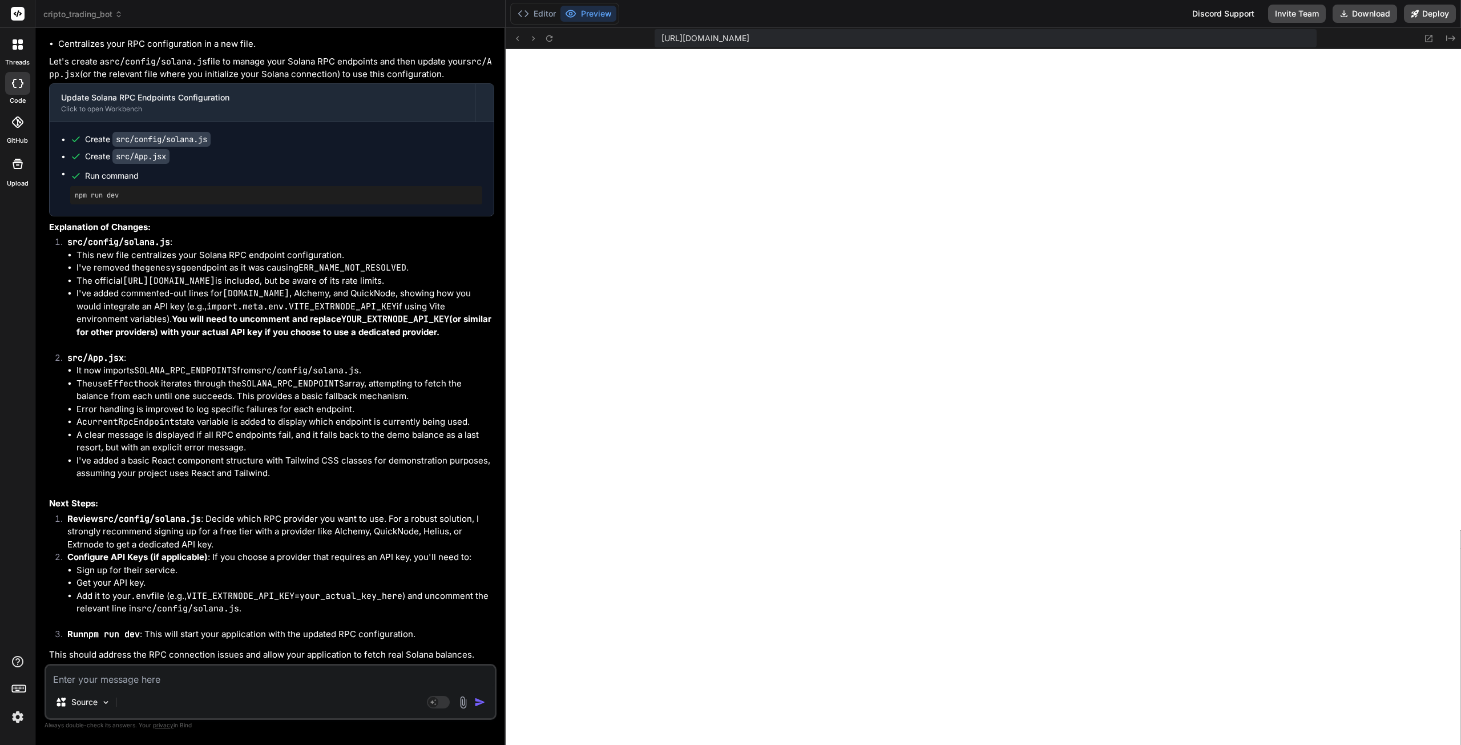
click at [546, 15] on button "Editor" at bounding box center [536, 14] width 47 height 16
